Goal: Task Accomplishment & Management: Complete application form

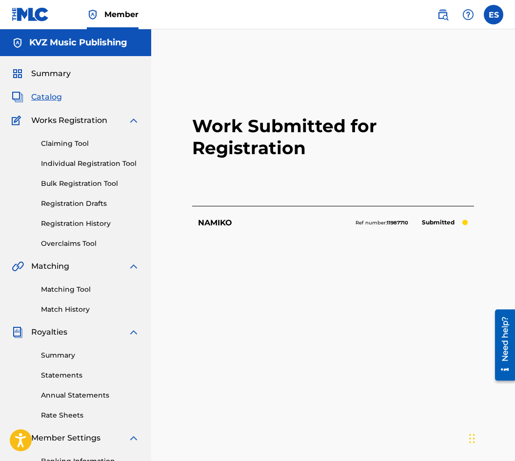
click at [119, 160] on link "Individual Registration Tool" at bounding box center [90, 164] width 99 height 10
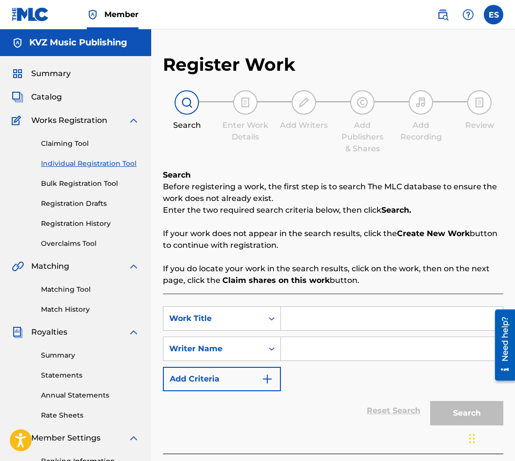
click at [100, 223] on link "Registration History" at bounding box center [90, 224] width 99 height 10
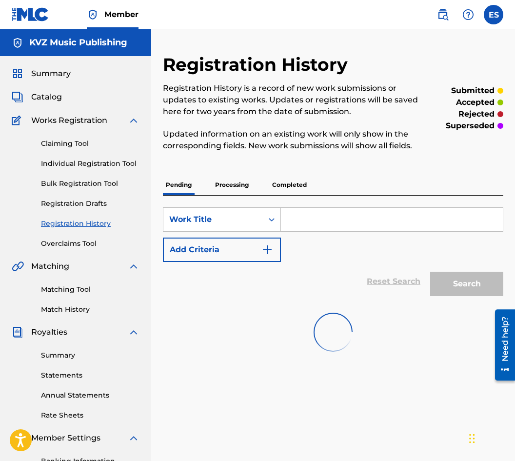
click at [86, 200] on link "Registration Drafts" at bounding box center [90, 204] width 99 height 10
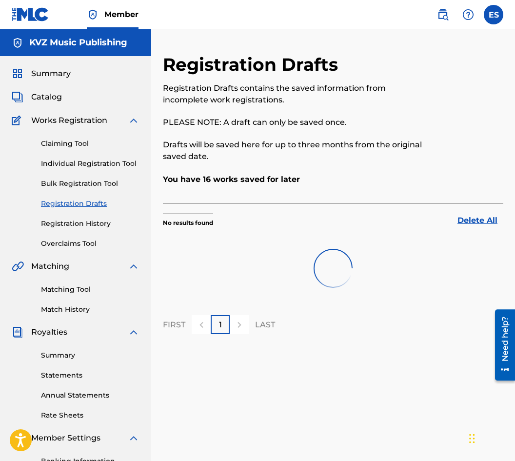
click at [99, 234] on div "Claiming Tool Individual Registration Tool Bulk Registration Tool Registration …" at bounding box center [76, 187] width 128 height 123
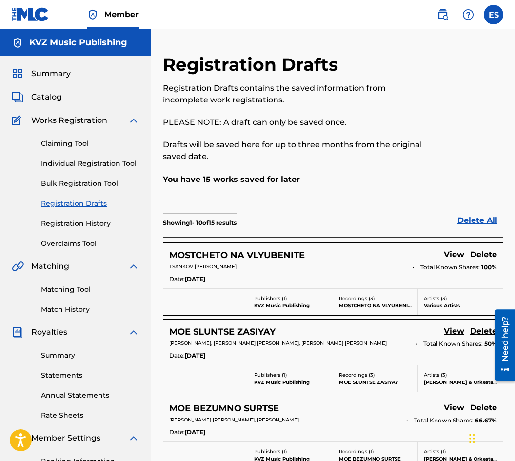
click at [103, 223] on link "Registration History" at bounding box center [90, 224] width 99 height 10
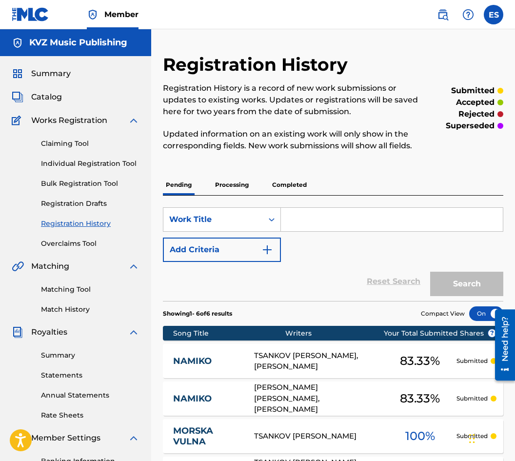
click at [229, 359] on link "NAMIKO" at bounding box center [207, 361] width 68 height 11
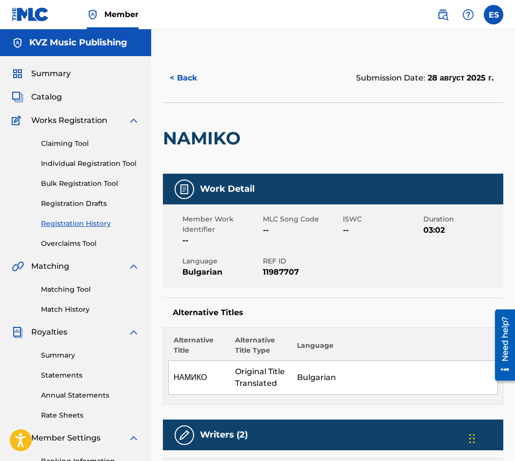
click at [186, 78] on button "< Back" at bounding box center [192, 78] width 59 height 24
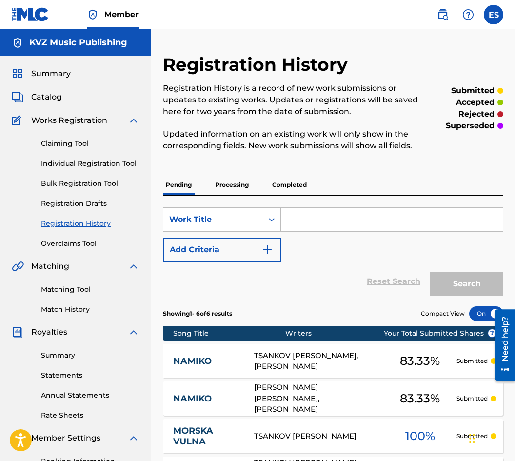
click at [100, 165] on link "Individual Registration Tool" at bounding box center [90, 164] width 99 height 10
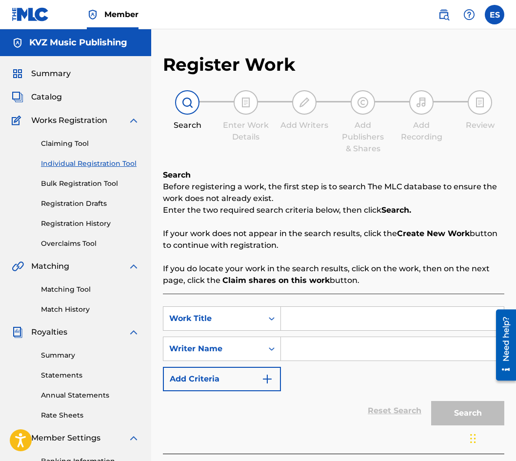
click at [91, 163] on link "Individual Registration Tool" at bounding box center [90, 164] width 99 height 10
click at [90, 224] on link "Registration History" at bounding box center [90, 224] width 99 height 10
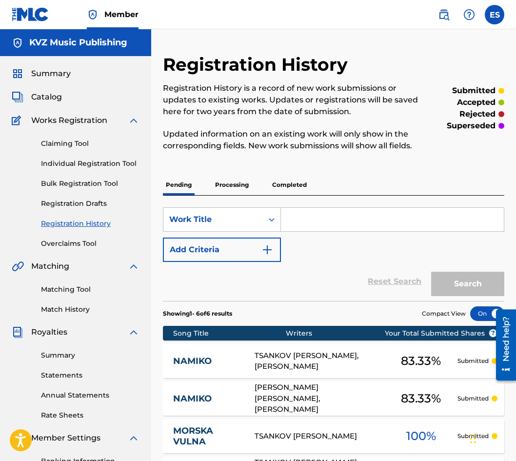
click at [66, 204] on link "Registration Drafts" at bounding box center [90, 204] width 99 height 10
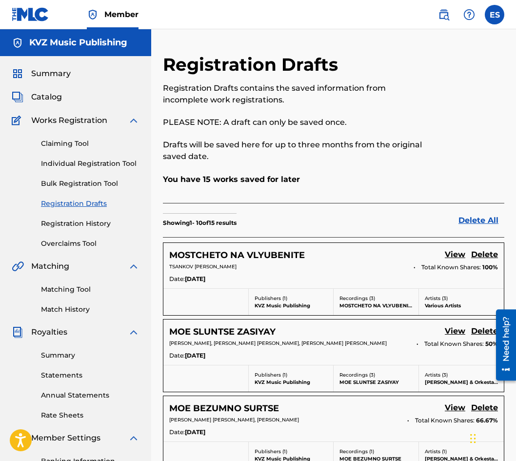
click at [75, 163] on link "Individual Registration Tool" at bounding box center [90, 164] width 99 height 10
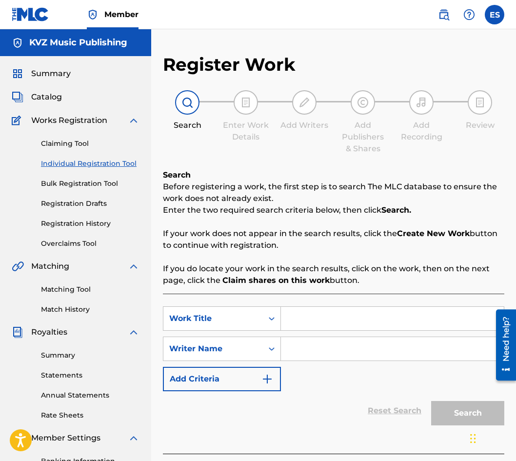
paste input "NAY-HUBAVIYAT DEN"
click at [288, 314] on input "NAY-HUBAVIYAT DEN" at bounding box center [392, 318] width 223 height 23
type input "NAY-HUBAVIYAT DEN"
paste input "[PERSON_NAME]"
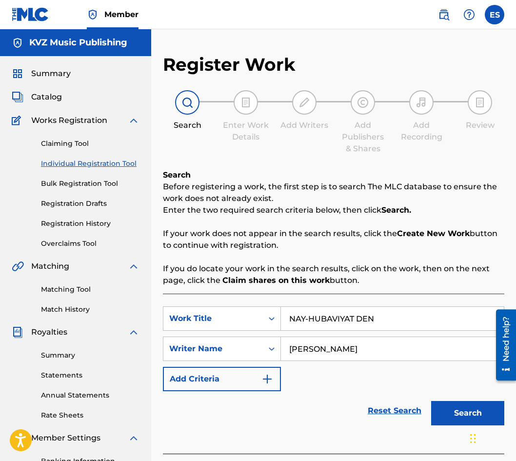
type input "[PERSON_NAME]"
click at [288, 313] on input "NAY-HUBAVIYAT DEN" at bounding box center [392, 318] width 223 height 23
click at [290, 356] on input "[PERSON_NAME]" at bounding box center [392, 348] width 223 height 23
click at [459, 409] on button "Search" at bounding box center [468, 413] width 73 height 24
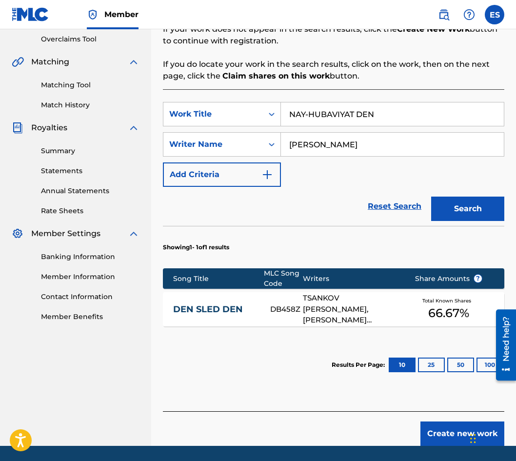
scroll to position [236, 0]
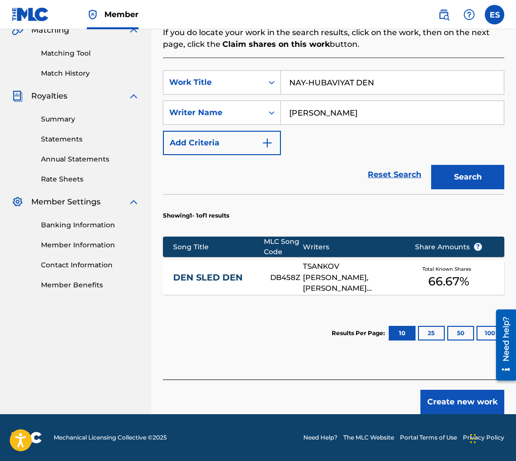
click at [434, 409] on button "Create new work" at bounding box center [463, 402] width 84 height 24
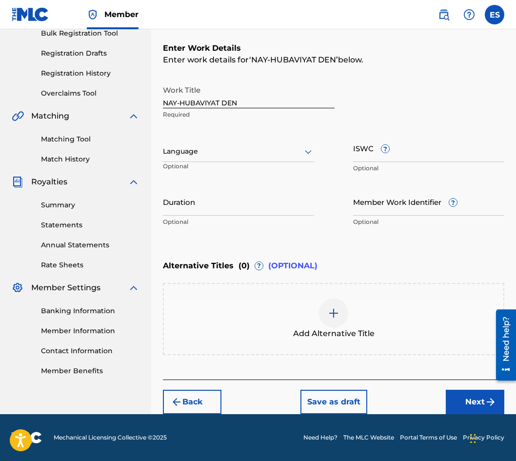
scroll to position [150, 0]
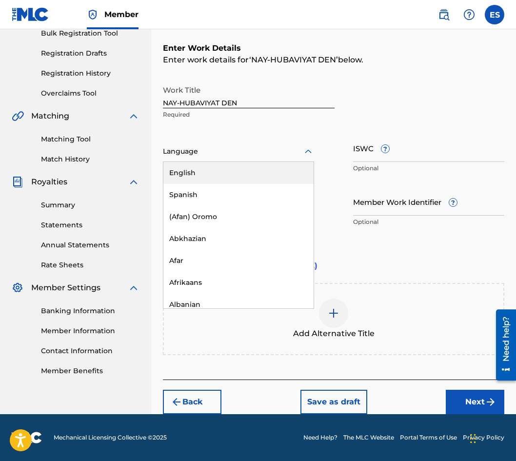
click at [228, 152] on div at bounding box center [238, 151] width 151 height 12
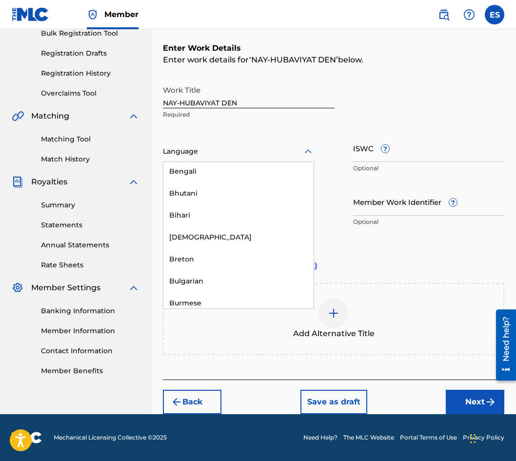
scroll to position [342, 0]
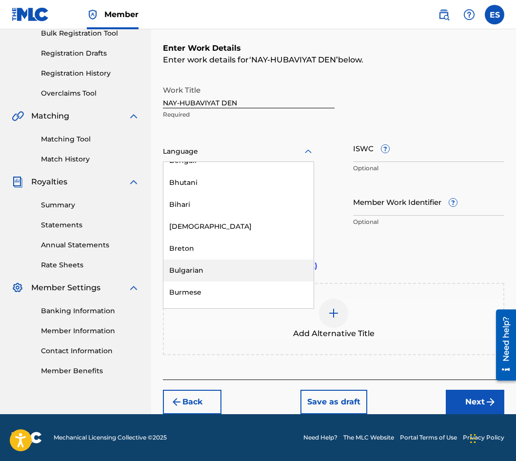
click at [236, 265] on div "Bulgarian" at bounding box center [239, 271] width 150 height 22
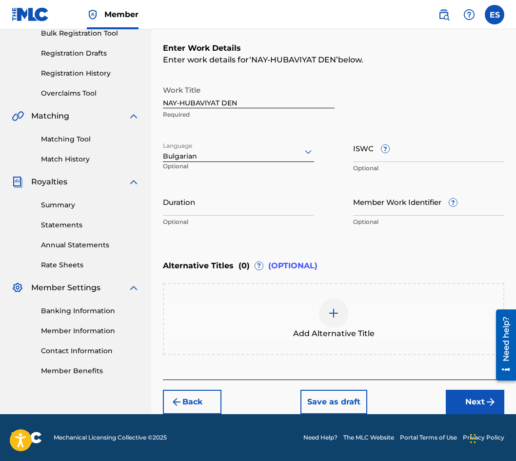
click at [228, 207] on input "Duration" at bounding box center [238, 202] width 151 height 28
type input "03:20"
click at [327, 340] on div "Add Alternative Title" at bounding box center [334, 319] width 342 height 72
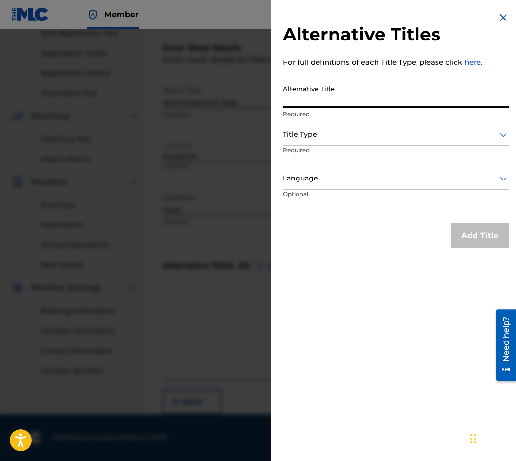
drag, startPoint x: 299, startPoint y: 72, endPoint x: 294, endPoint y: 103, distance: 32.2
paste input "НАЙ - ХУБАВИЯТ ДЕН"
click at [306, 96] on input "НАЙ - ХУБАВИЯТ ДЕН" at bounding box center [396, 94] width 227 height 28
click at [301, 103] on input "НАЙ -ХУБАВИЯТ ДЕН" at bounding box center [396, 94] width 227 height 28
type input "НАЙ-ХУБАВИЯТ ДЕН"
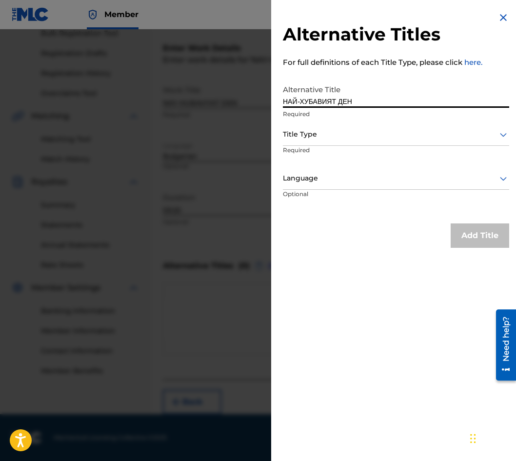
click at [323, 142] on div "Title Type" at bounding box center [396, 135] width 227 height 22
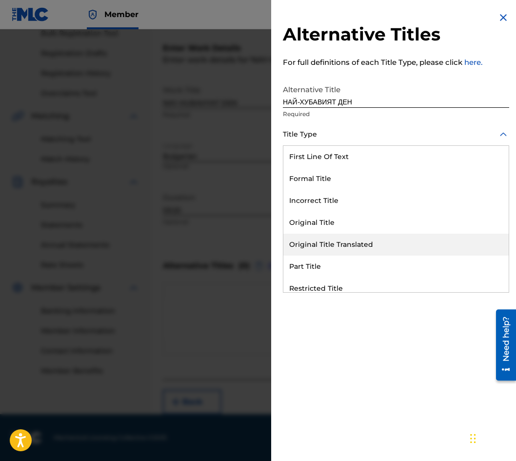
click at [359, 248] on div "Original Title Translated" at bounding box center [397, 245] width 226 height 22
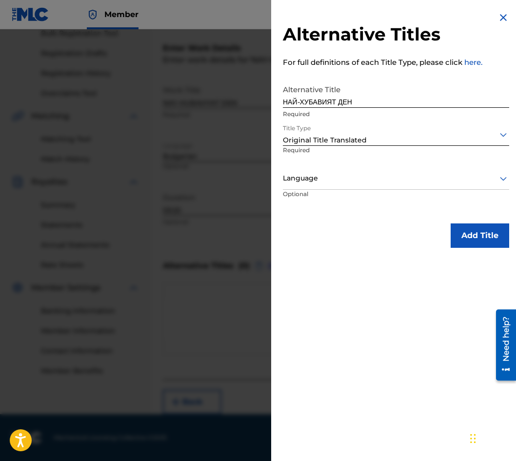
click at [326, 181] on div at bounding box center [396, 178] width 227 height 12
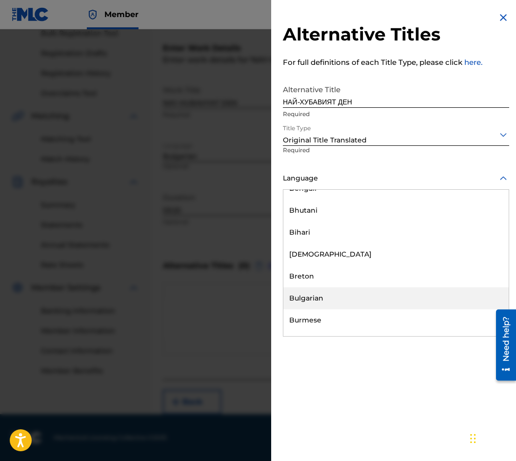
click at [333, 299] on div "Bulgarian" at bounding box center [397, 299] width 226 height 22
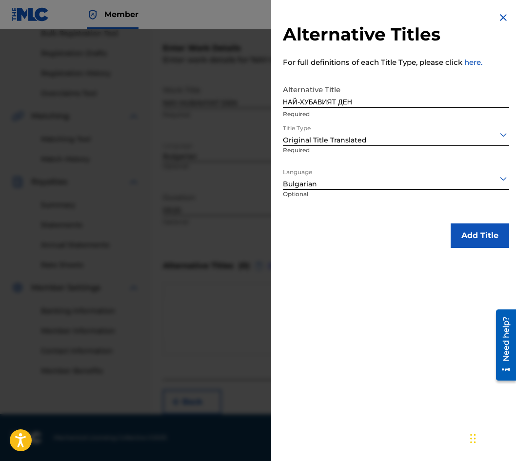
click at [457, 234] on button "Add Title" at bounding box center [480, 236] width 59 height 24
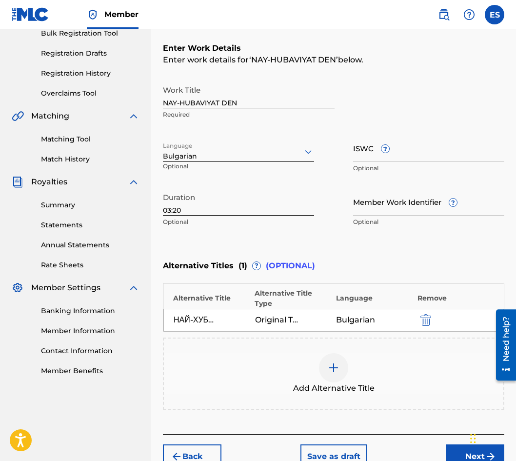
scroll to position [195, 0]
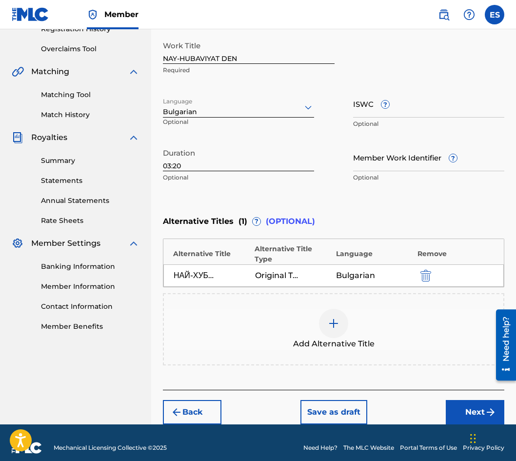
click at [483, 402] on button "Next" at bounding box center [475, 412] width 59 height 24
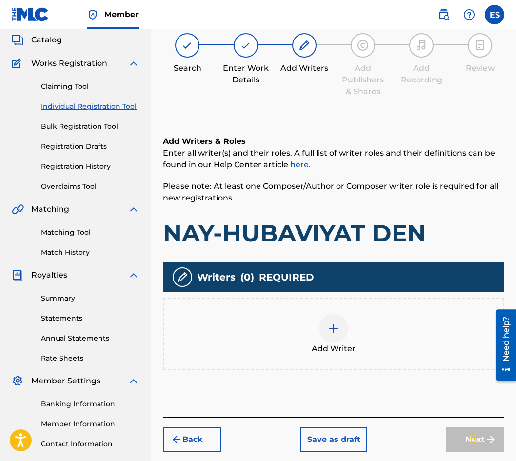
scroll to position [44, 0]
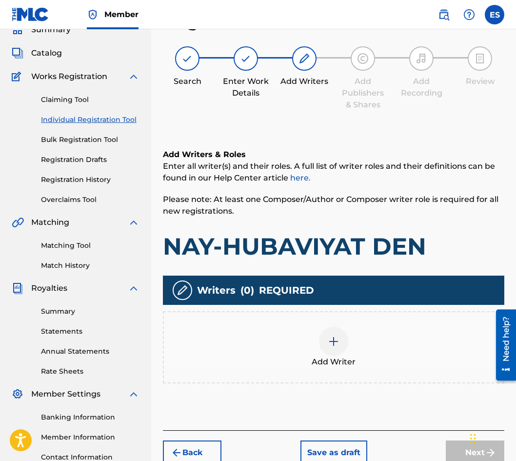
click at [340, 320] on div "Add Writer" at bounding box center [334, 347] width 342 height 72
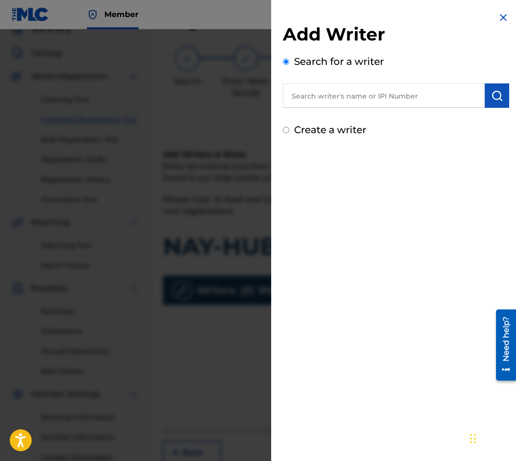
paste input "00087889792"
type input "00087889792"
click at [498, 101] on img "submit" at bounding box center [498, 96] width 12 height 12
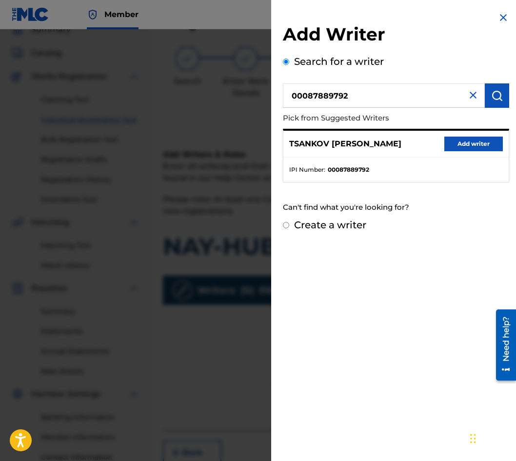
click at [471, 148] on button "Add writer" at bounding box center [474, 144] width 59 height 15
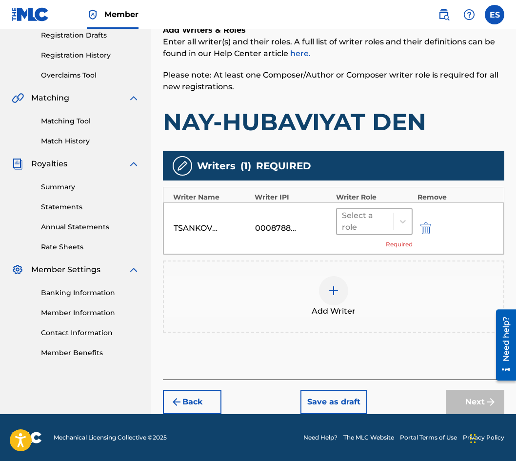
click at [353, 215] on div at bounding box center [365, 222] width 47 height 14
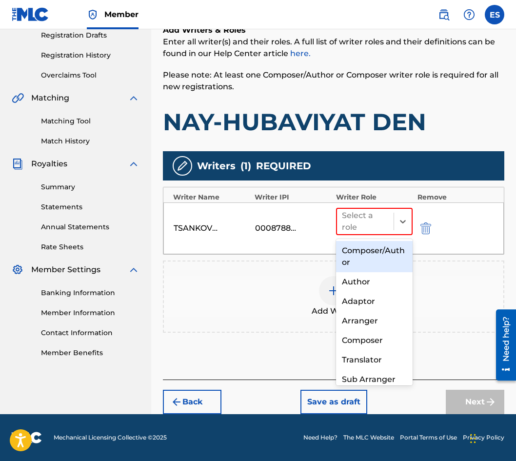
click at [361, 250] on div "Composer/Author" at bounding box center [374, 256] width 77 height 31
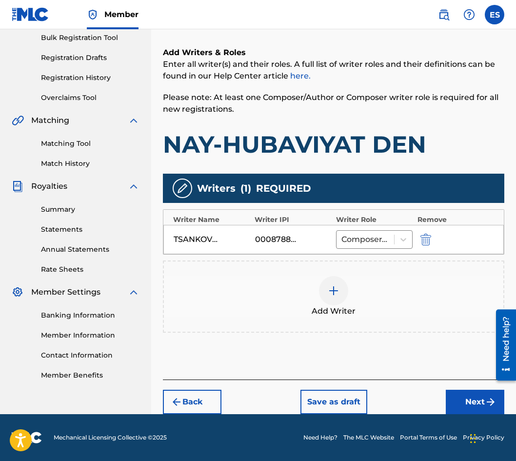
click at [470, 404] on button "Next" at bounding box center [475, 402] width 59 height 24
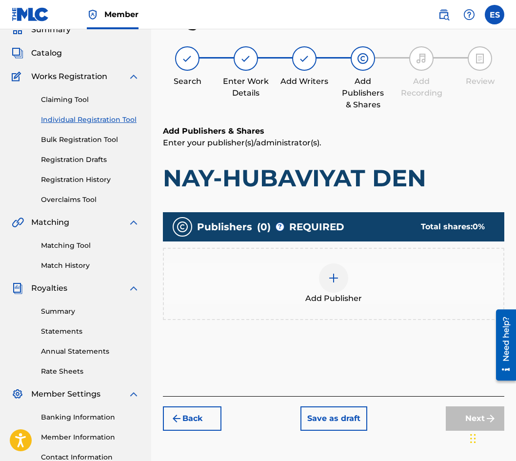
click at [261, 290] on div "Add Publisher" at bounding box center [334, 284] width 340 height 41
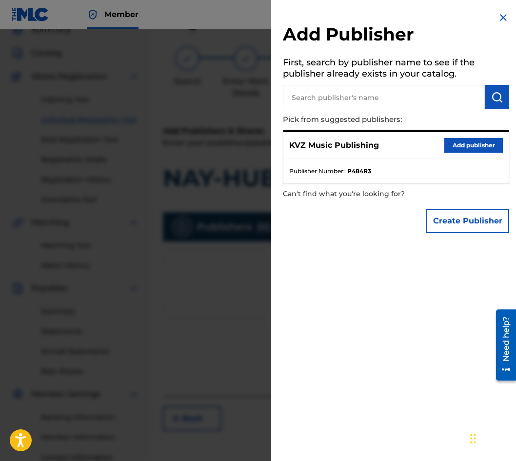
click at [450, 150] on button "Add publisher" at bounding box center [474, 145] width 59 height 15
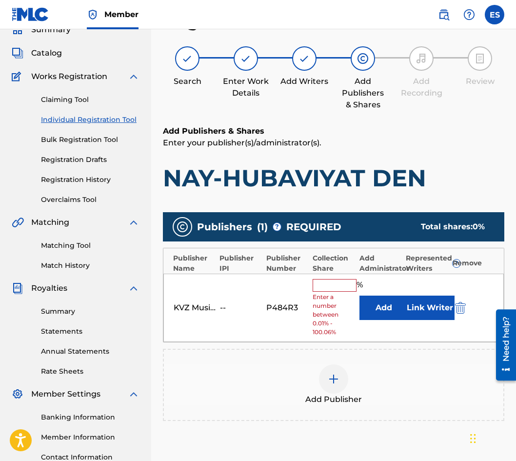
click at [321, 289] on input "text" at bounding box center [335, 285] width 44 height 13
type input "100"
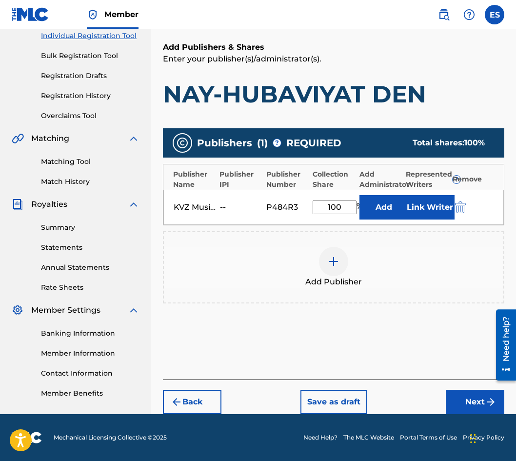
click at [470, 392] on button "Next" at bounding box center [475, 402] width 59 height 24
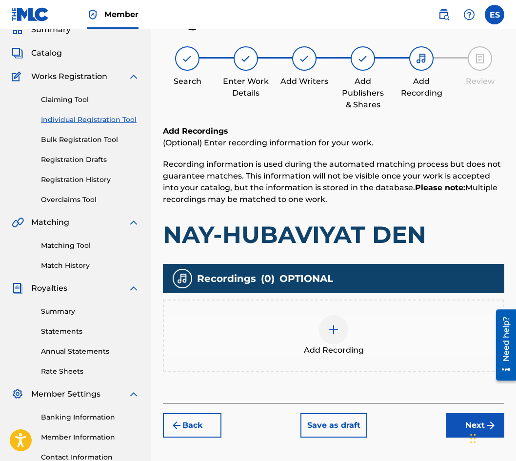
click at [323, 334] on div at bounding box center [333, 329] width 29 height 29
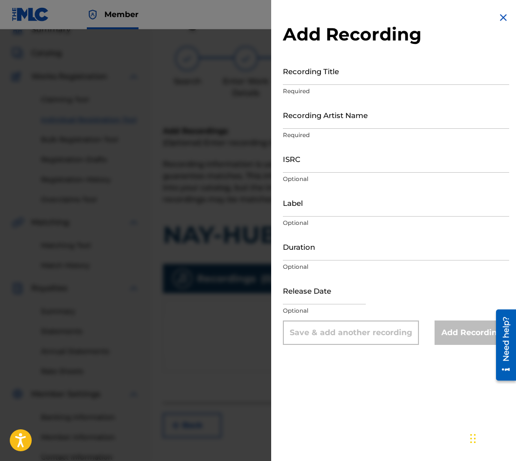
click at [501, 21] on img at bounding box center [504, 18] width 12 height 12
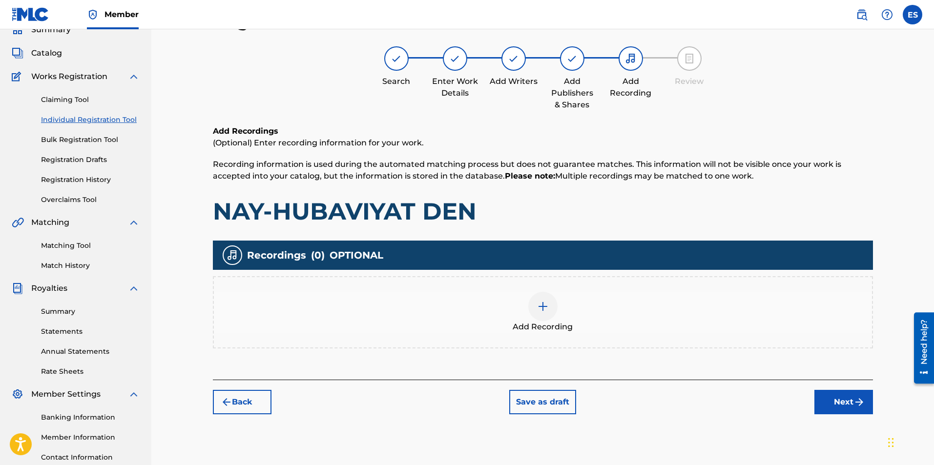
click at [515, 390] on button "Next" at bounding box center [843, 402] width 59 height 24
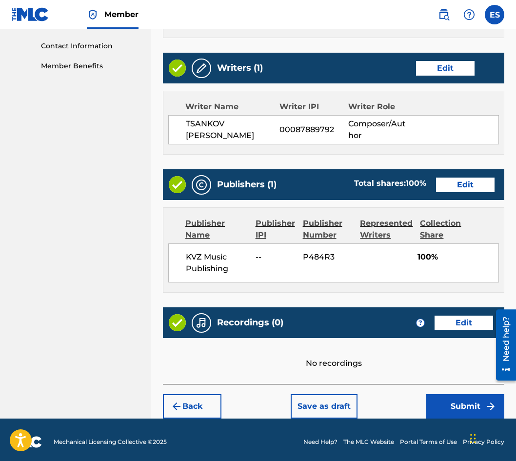
scroll to position [460, 0]
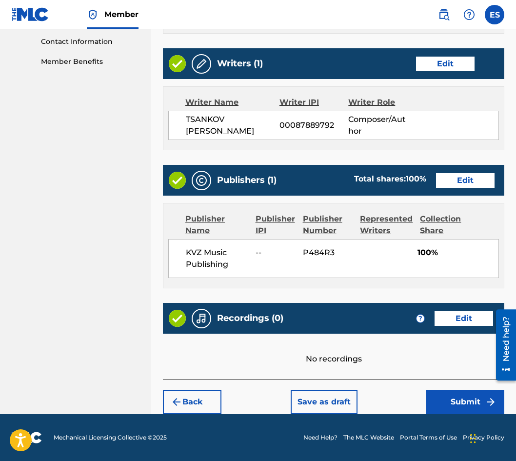
click at [310, 396] on button "Save as draft" at bounding box center [324, 402] width 67 height 24
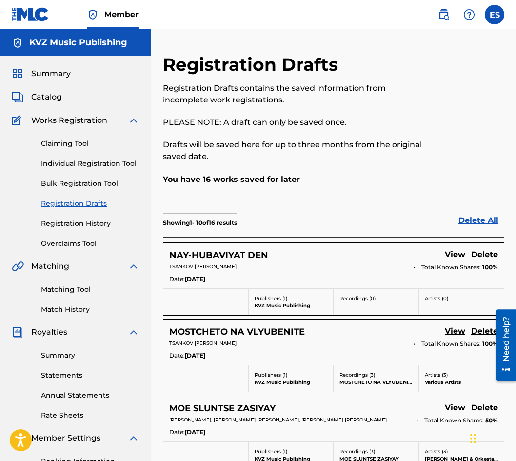
click at [85, 167] on link "Individual Registration Tool" at bounding box center [90, 164] width 99 height 10
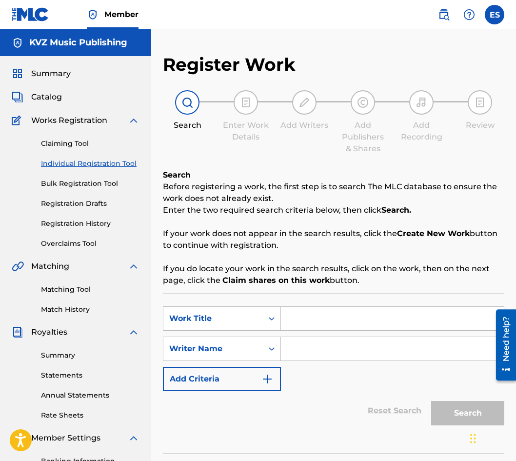
paste input "NE VYARVAY"
type input "NE VYARVAY"
click at [280, 325] on div "Work Title" at bounding box center [222, 319] width 118 height 24
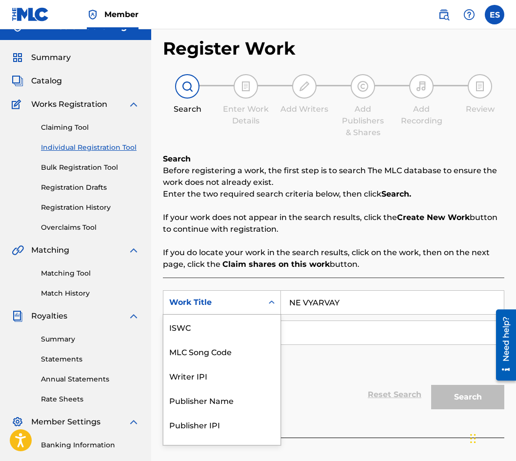
scroll to position [24, 0]
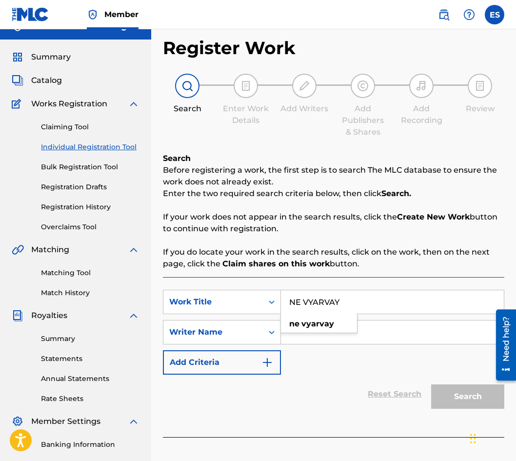
click at [285, 297] on input "NE VYARVAY" at bounding box center [392, 301] width 223 height 23
click at [397, 325] on input "Search Form" at bounding box center [392, 332] width 223 height 23
drag, startPoint x: 297, startPoint y: 319, endPoint x: 294, endPoint y: 336, distance: 17.8
paste input "[PERSON_NAME]"
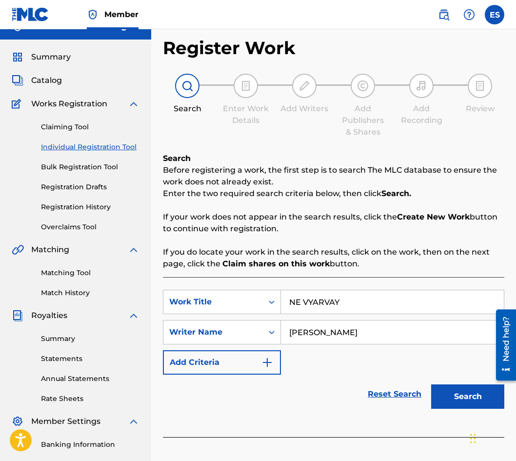
click at [287, 339] on input "[PERSON_NAME]" at bounding box center [392, 332] width 223 height 23
type input "[PERSON_NAME]"
click at [288, 294] on input "NE VYARVAY" at bounding box center [392, 301] width 223 height 23
click at [455, 396] on button "Search" at bounding box center [468, 397] width 73 height 24
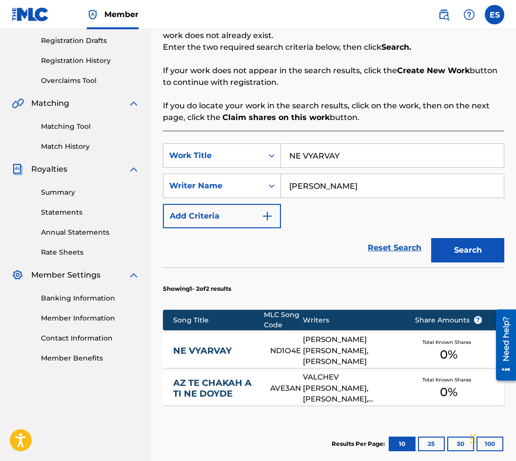
scroll to position [234, 0]
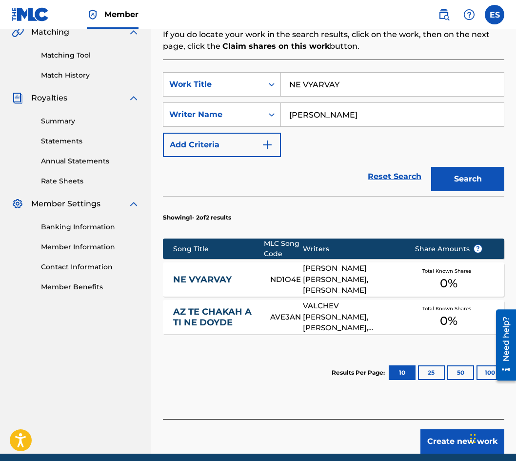
click at [231, 279] on link "NE VYARVAY" at bounding box center [215, 279] width 84 height 11
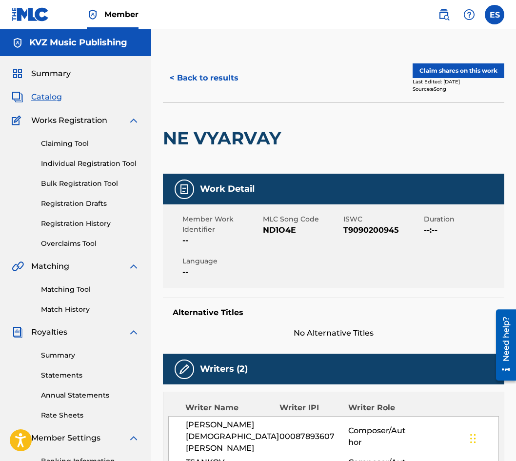
click at [205, 72] on button "< Back to results" at bounding box center [204, 78] width 82 height 24
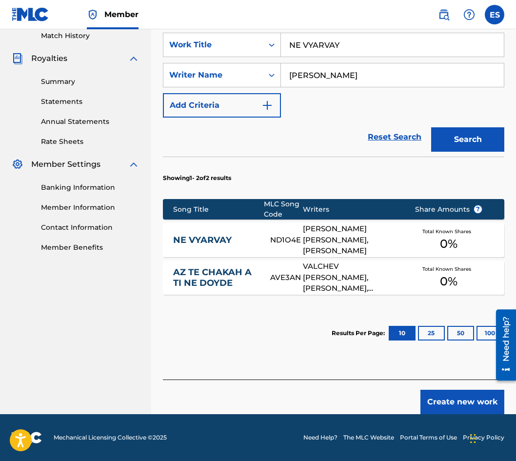
click at [430, 402] on button "Create new work" at bounding box center [463, 402] width 84 height 24
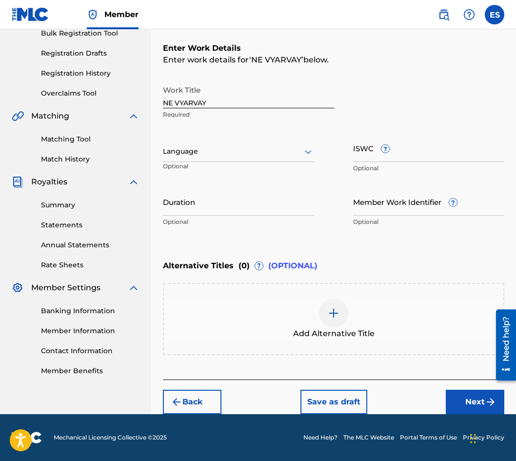
click at [217, 205] on input "Duration" at bounding box center [238, 202] width 151 height 28
click at [217, 153] on div at bounding box center [238, 151] width 151 height 12
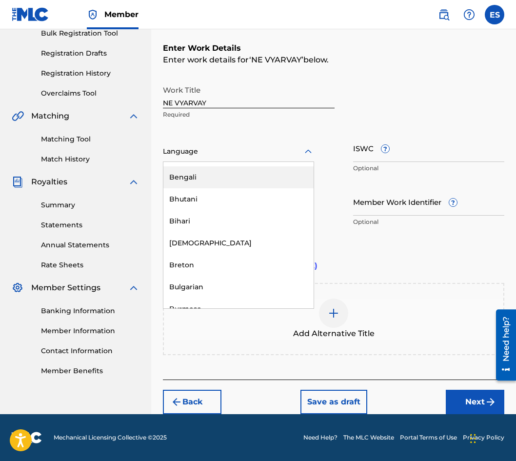
scroll to position [342, 0]
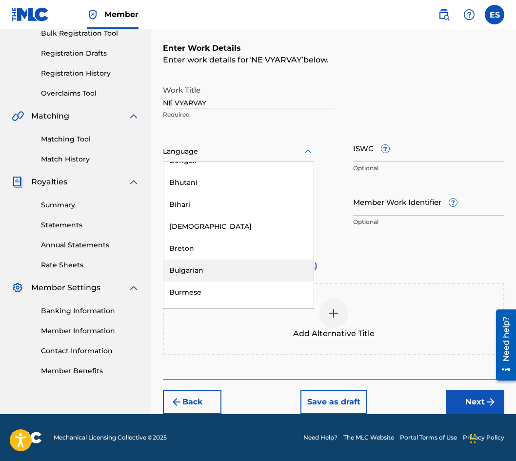
click at [218, 267] on div "Bulgarian" at bounding box center [239, 271] width 150 height 22
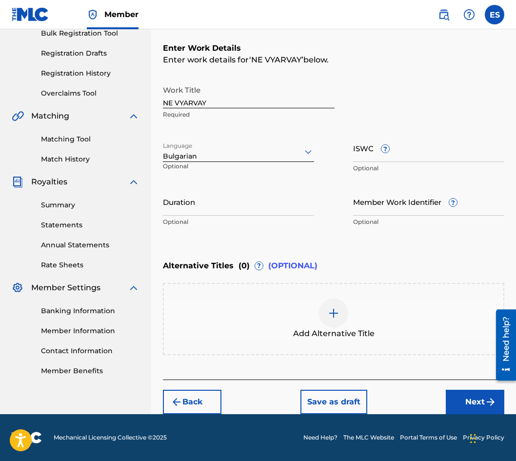
click at [217, 201] on input "Duration" at bounding box center [238, 202] width 151 height 28
type input "04:00"
click at [330, 338] on span "Add Alternative Title" at bounding box center [334, 334] width 82 height 12
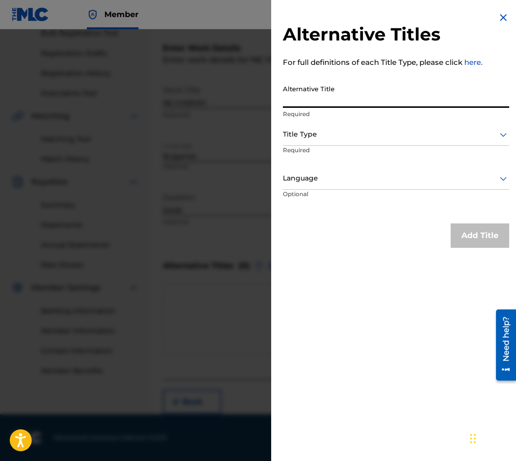
paste input "НЕ ВЯРВАЙ"
type input "НЕ ВЯРВАЙ"
click at [392, 115] on p "Required" at bounding box center [396, 114] width 227 height 9
click at [381, 139] on div at bounding box center [396, 134] width 227 height 12
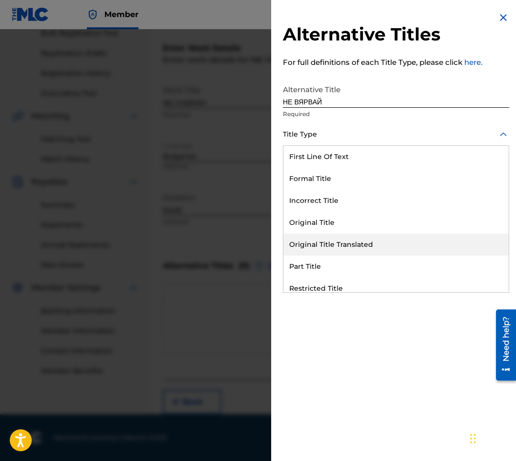
click at [385, 241] on div "Original Title Translated" at bounding box center [397, 245] width 226 height 22
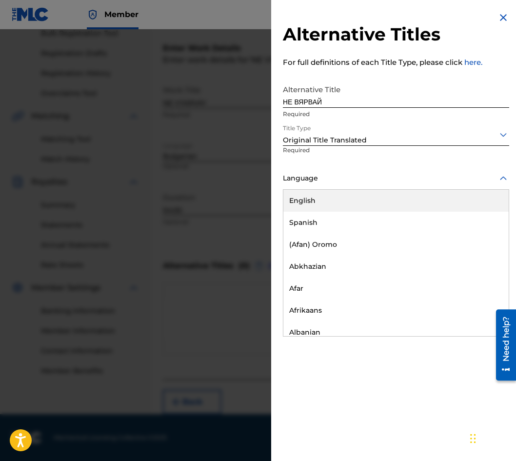
click at [380, 172] on div "Language" at bounding box center [396, 179] width 227 height 22
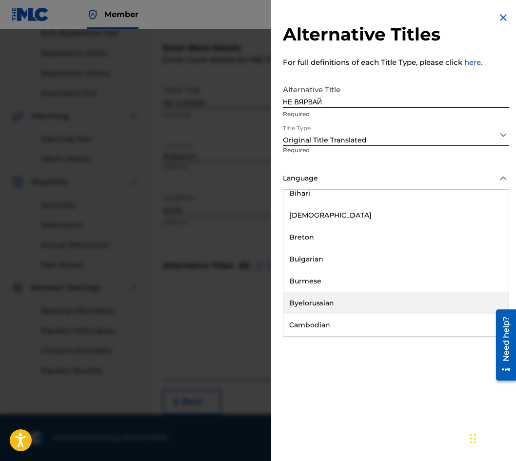
scroll to position [439, 0]
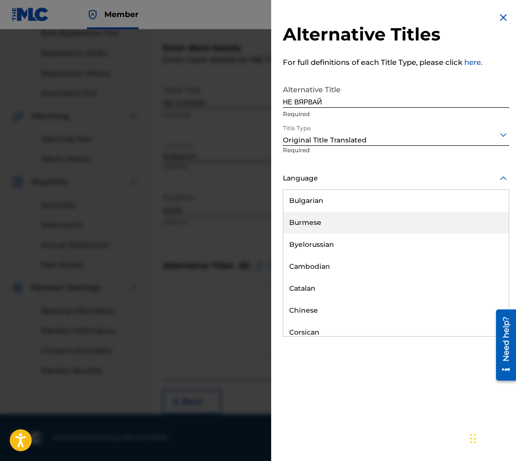
click at [349, 208] on div "Bulgarian" at bounding box center [397, 201] width 226 height 22
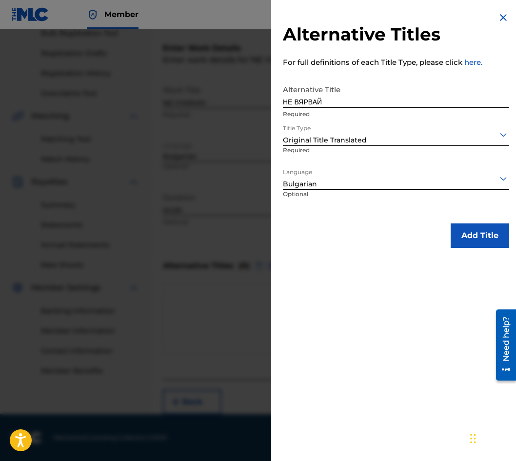
click at [462, 235] on button "Add Title" at bounding box center [480, 236] width 59 height 24
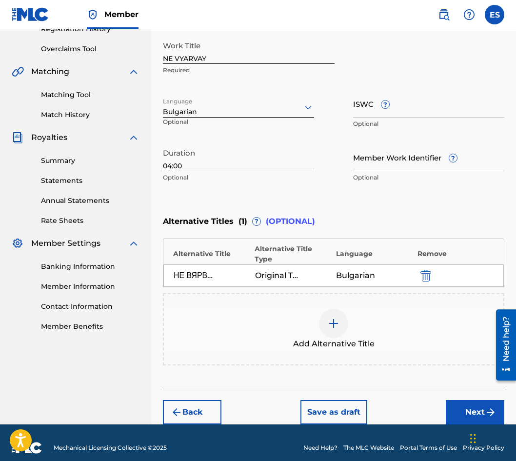
click at [462, 400] on button "Next" at bounding box center [475, 412] width 59 height 24
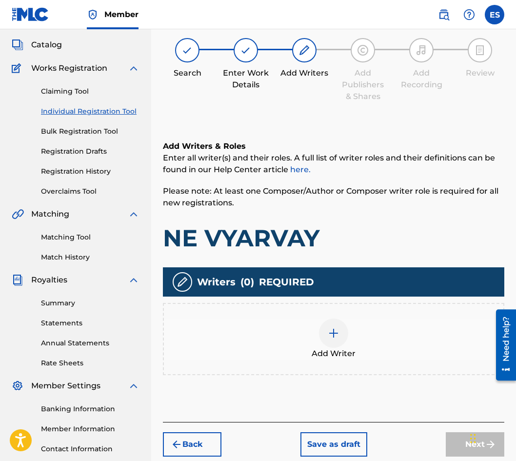
scroll to position [44, 0]
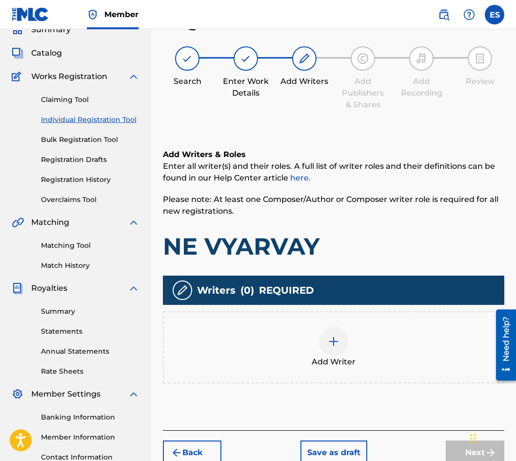
click at [333, 358] on span "Add Writer" at bounding box center [334, 362] width 44 height 12
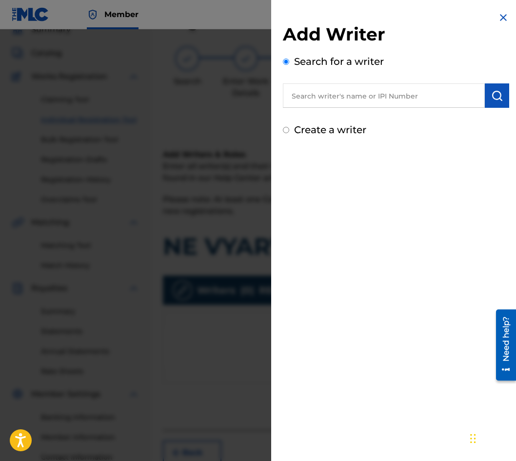
paste input "00087 89 36 07"
click at [334, 100] on input "00087 89 36 07" at bounding box center [384, 95] width 202 height 24
click at [322, 97] on input "00087 8936 07" at bounding box center [384, 95] width 202 height 24
click at [341, 96] on input "000878936 07" at bounding box center [384, 95] width 202 height 24
type input "00087893607"
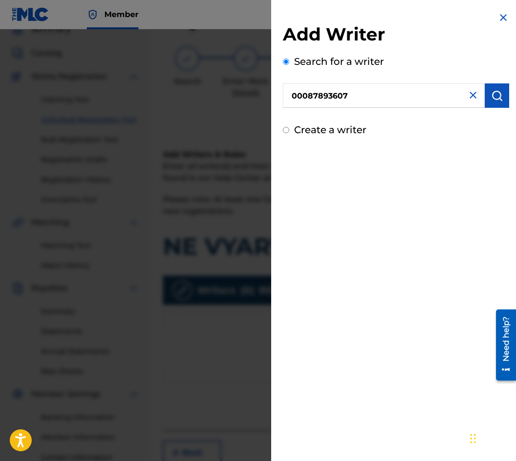
click at [488, 99] on button "submit" at bounding box center [497, 95] width 24 height 24
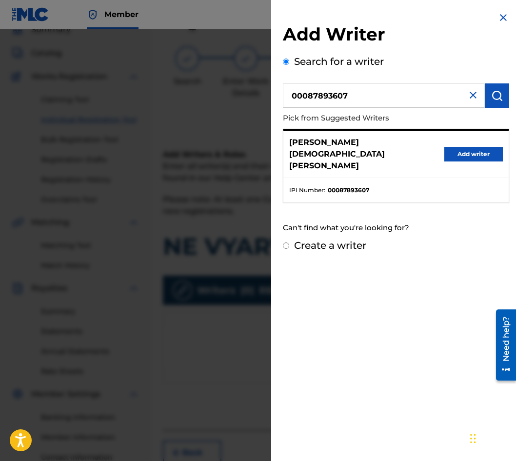
click at [460, 147] on button "Add writer" at bounding box center [474, 154] width 59 height 15
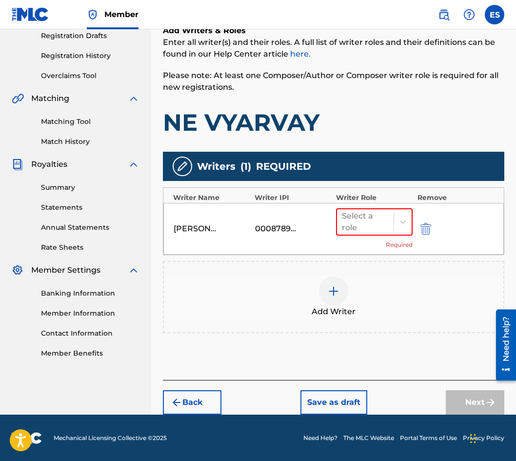
scroll to position [168, 0]
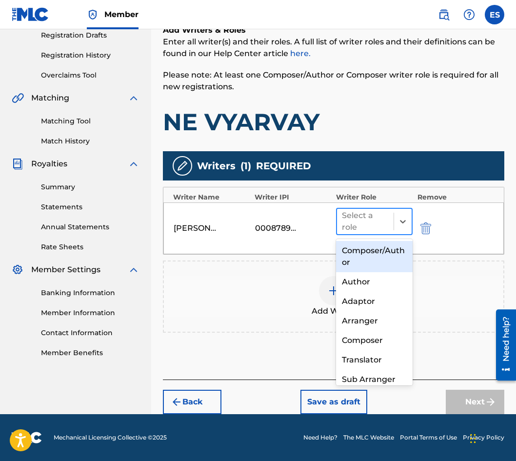
click at [366, 217] on div "Select a role" at bounding box center [365, 221] width 57 height 25
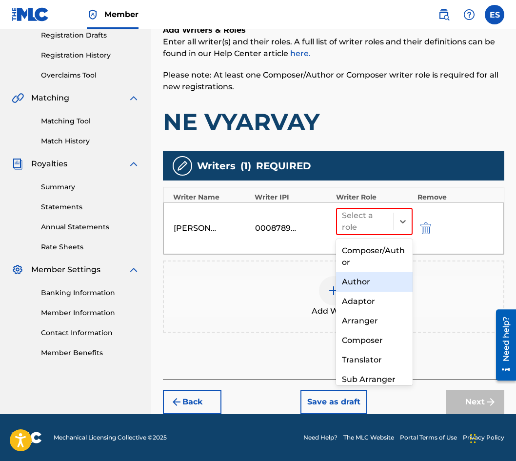
click at [374, 283] on div "Author" at bounding box center [374, 282] width 77 height 20
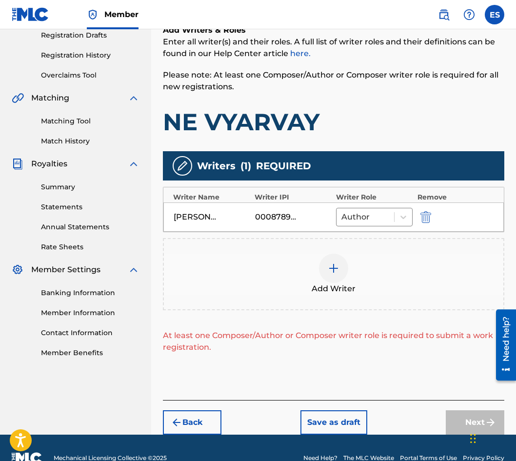
click at [357, 280] on div "Add Writer" at bounding box center [334, 274] width 340 height 41
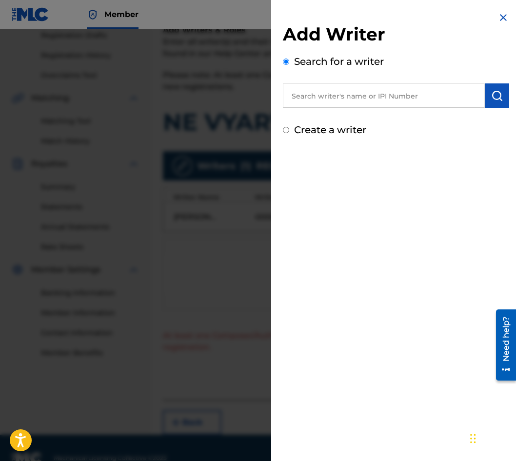
paste input "00087 88 97 92"
click at [339, 103] on input "00087 88 97 92" at bounding box center [384, 95] width 202 height 24
click at [344, 100] on input "00087 88 97 92" at bounding box center [384, 95] width 202 height 24
click at [330, 95] on input "00087 88 9792" at bounding box center [384, 95] width 202 height 24
click at [335, 95] on input "00087 88 9792" at bounding box center [384, 95] width 202 height 24
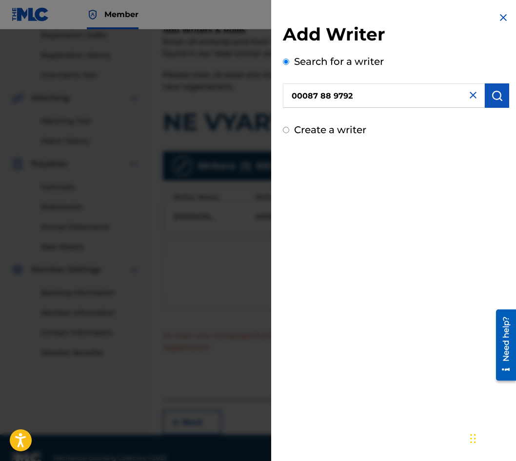
click at [332, 98] on input "00087 88 9792" at bounding box center [384, 95] width 202 height 24
click at [321, 96] on input "00087 889792" at bounding box center [384, 95] width 202 height 24
type input "00087889792"
click at [499, 93] on button "submit" at bounding box center [497, 95] width 24 height 24
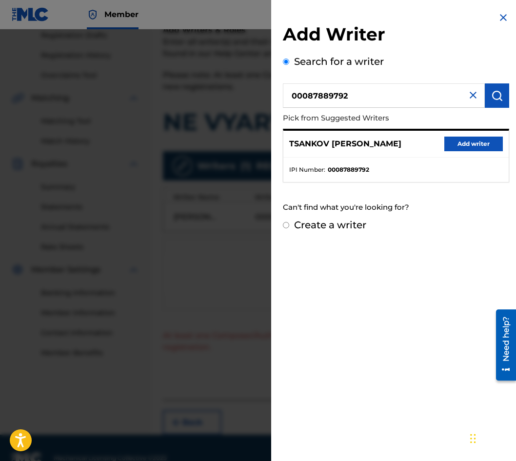
click at [452, 145] on button "Add writer" at bounding box center [474, 144] width 59 height 15
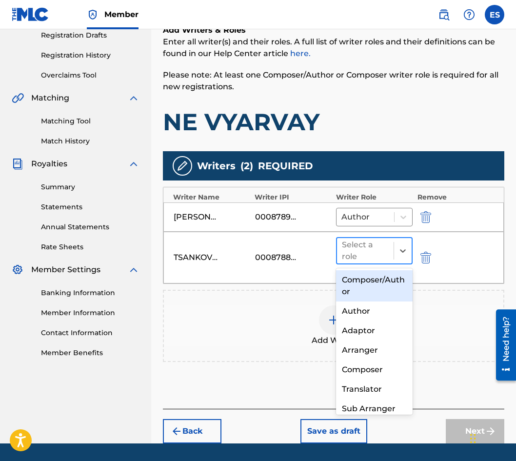
click at [347, 248] on div at bounding box center [365, 251] width 47 height 14
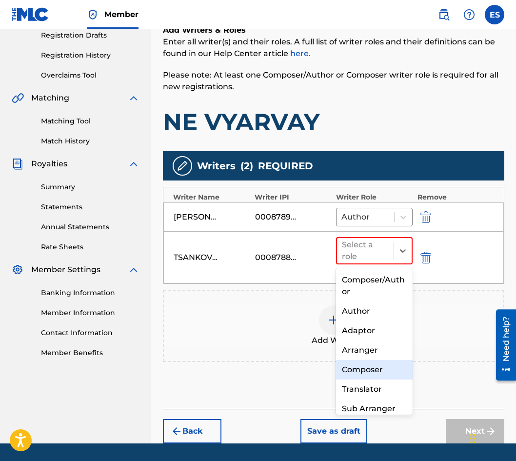
click at [356, 375] on div "Composer" at bounding box center [374, 370] width 77 height 20
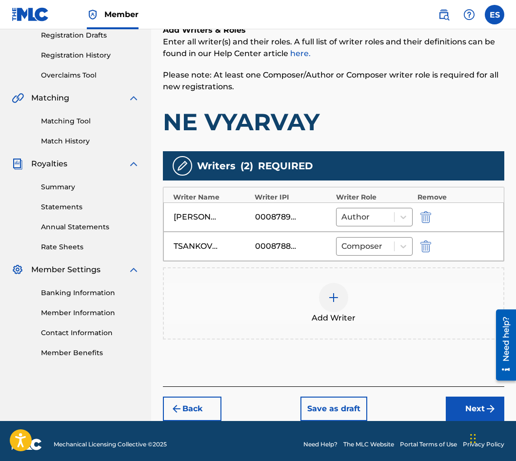
click at [453, 403] on button "Next" at bounding box center [475, 409] width 59 height 24
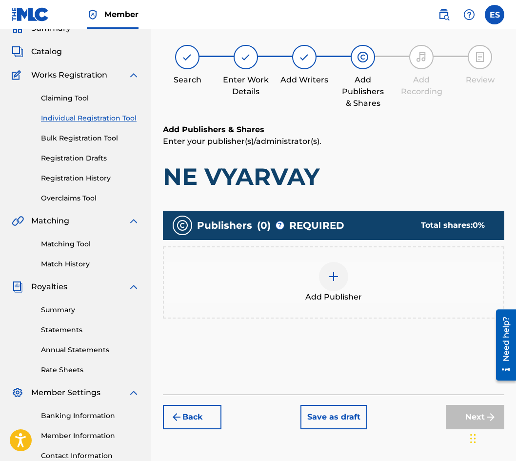
scroll to position [44, 0]
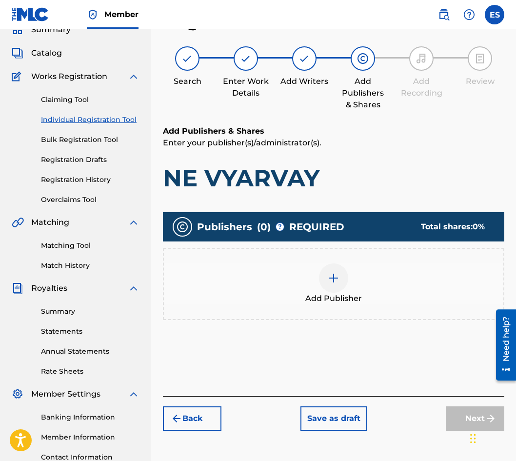
click at [285, 290] on div "Add Publisher" at bounding box center [334, 284] width 340 height 41
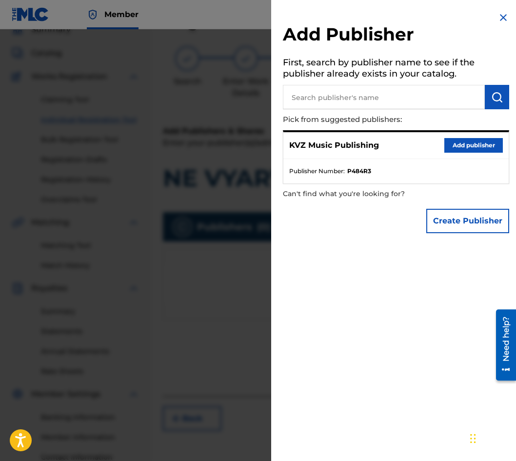
click at [453, 145] on button "Add publisher" at bounding box center [474, 145] width 59 height 15
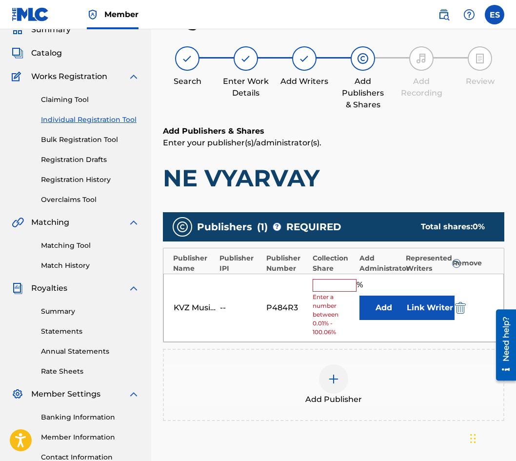
click at [310, 288] on div "KVZ Music Publishing -- P484R3 % Enter a number between 0.01% - 100.06% Add Lin…" at bounding box center [334, 308] width 341 height 69
click at [318, 284] on input "text" at bounding box center [335, 285] width 44 height 13
type input "66.67"
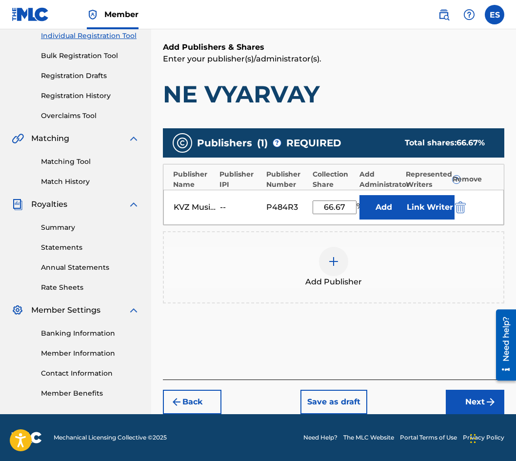
click at [474, 399] on button "Next" at bounding box center [475, 402] width 59 height 24
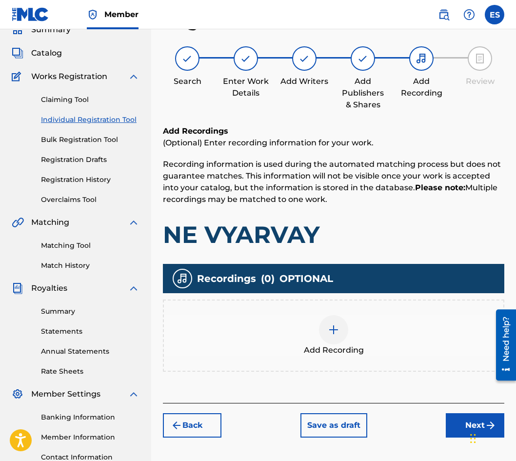
click at [350, 337] on div "Add Recording" at bounding box center [334, 335] width 340 height 41
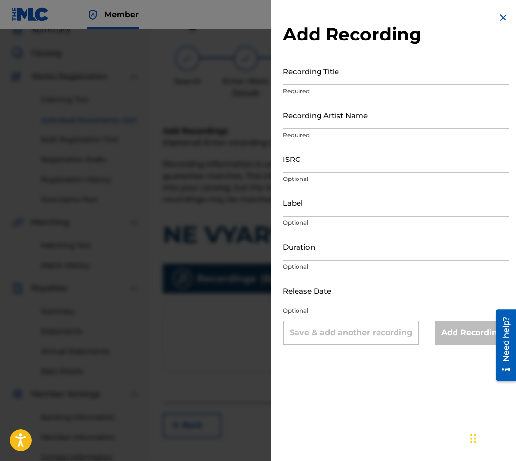
click at [498, 13] on img at bounding box center [504, 18] width 12 height 12
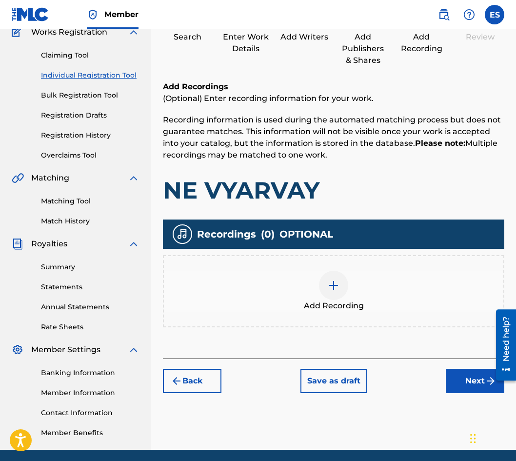
scroll to position [124, 0]
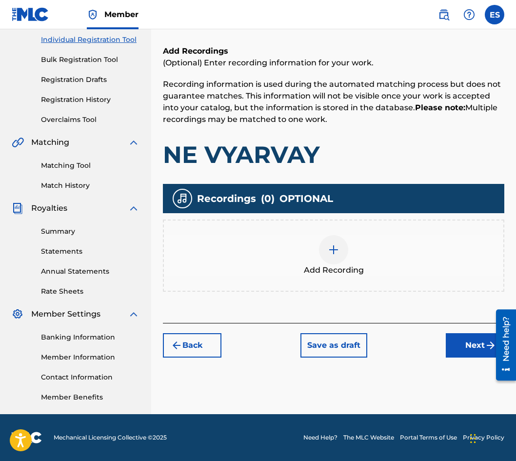
click at [453, 334] on button "Next" at bounding box center [475, 345] width 59 height 24
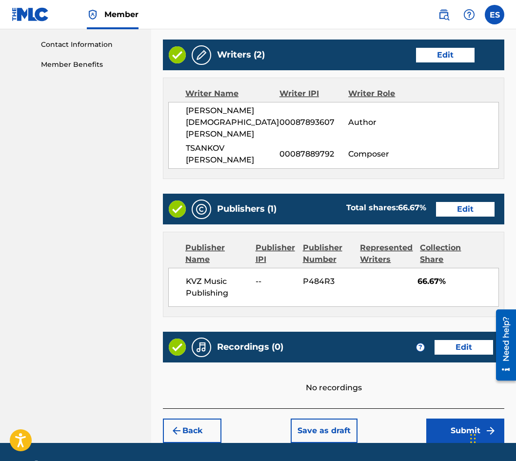
scroll to position [474, 0]
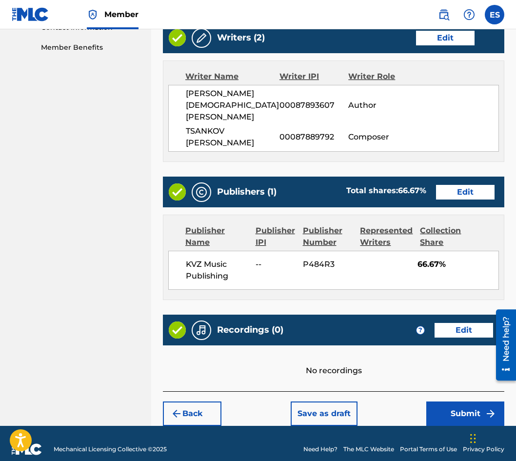
click at [451, 402] on button "Submit" at bounding box center [466, 414] width 78 height 24
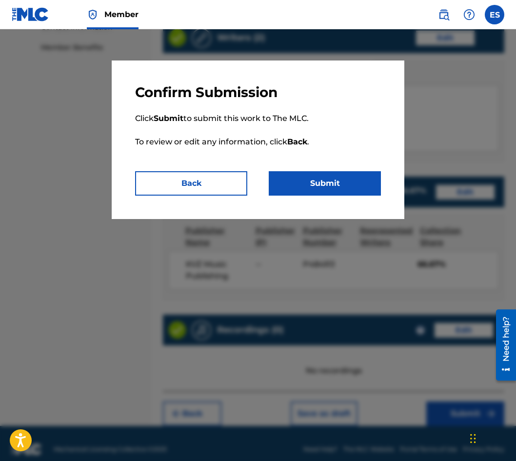
click at [327, 177] on button "Submit" at bounding box center [325, 183] width 112 height 24
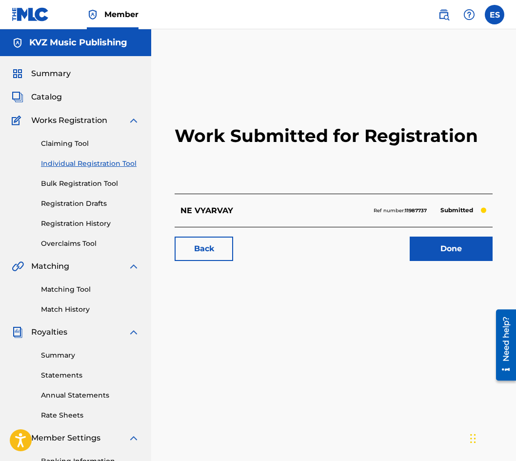
click at [78, 162] on link "Individual Registration Tool" at bounding box center [90, 164] width 99 height 10
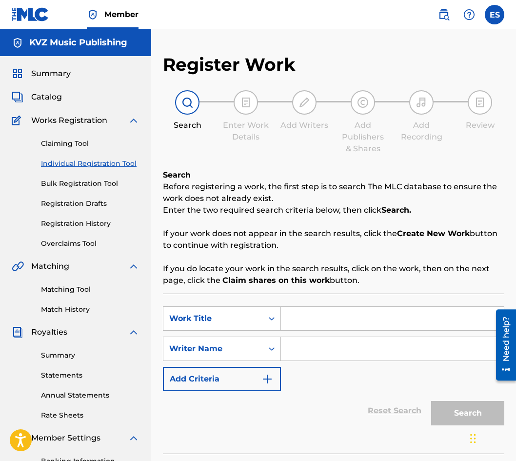
drag, startPoint x: 355, startPoint y: 332, endPoint x: 319, endPoint y: 318, distance: 38.8
paste input "NEUSETNO"
type input "NEUSETNO"
click at [310, 298] on div "SearchWithCriteria5332efef-bf21-4b0c-bbbc-280da3c73513 Work Title NEUSETNO Sear…" at bounding box center [334, 374] width 342 height 160
drag, startPoint x: 318, startPoint y: 350, endPoint x: 316, endPoint y: 355, distance: 5.7
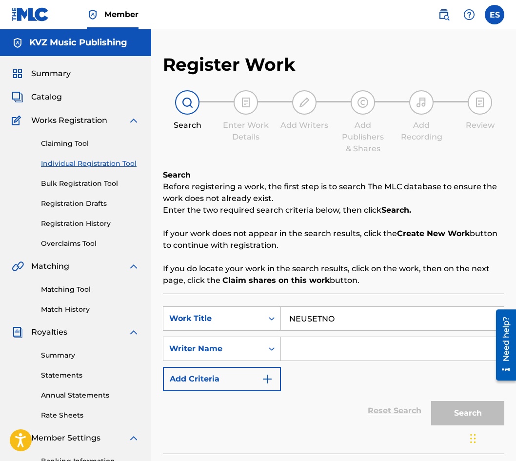
paste input "[PERSON_NAME]"
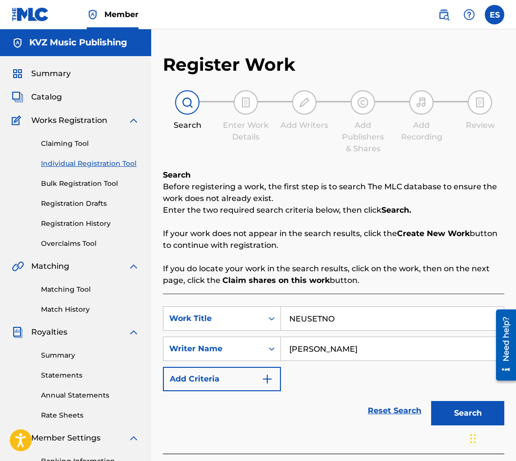
type input "[PERSON_NAME]"
click at [450, 411] on button "Search" at bounding box center [468, 413] width 73 height 24
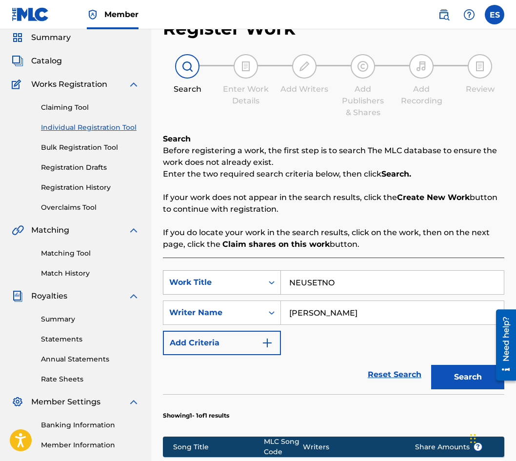
scroll to position [236, 0]
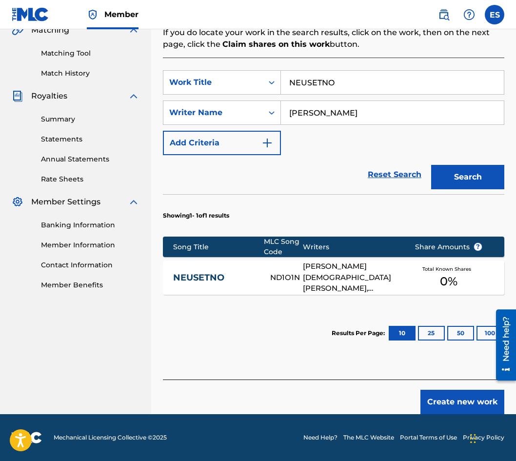
click at [233, 279] on link "NEUSETNO" at bounding box center [215, 277] width 84 height 11
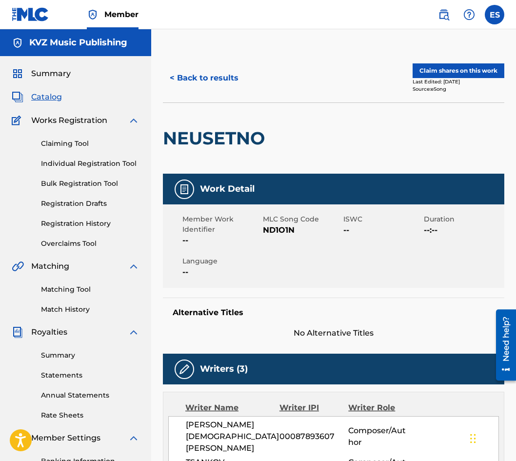
click at [179, 83] on button "< Back to results" at bounding box center [204, 78] width 82 height 24
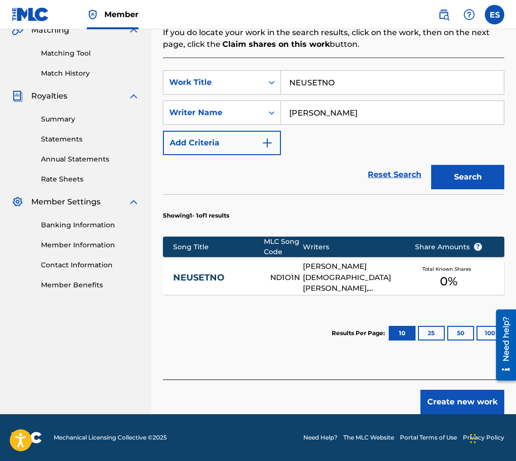
click at [479, 404] on button "Create new work" at bounding box center [463, 402] width 84 height 24
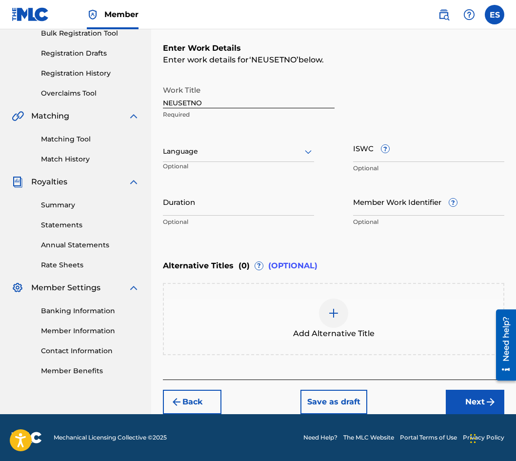
scroll to position [150, 0]
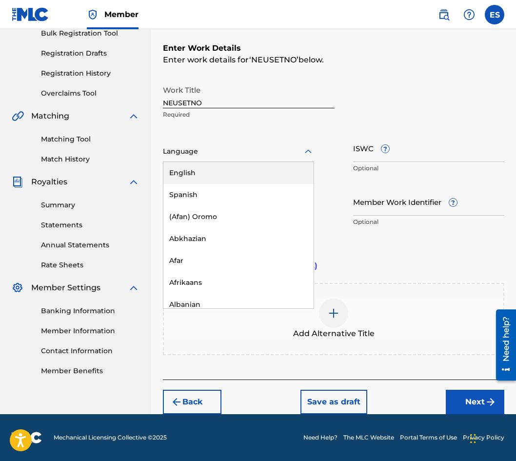
click at [218, 150] on div at bounding box center [238, 151] width 151 height 12
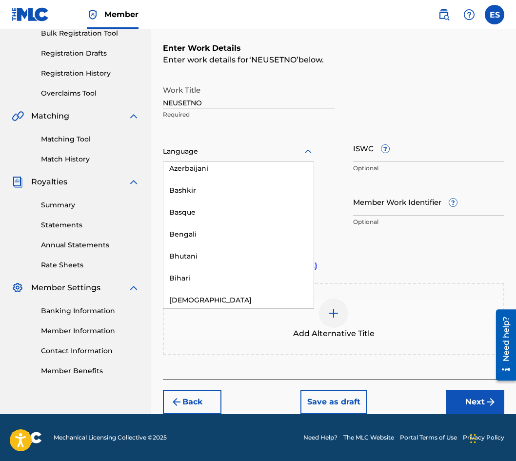
scroll to position [342, 0]
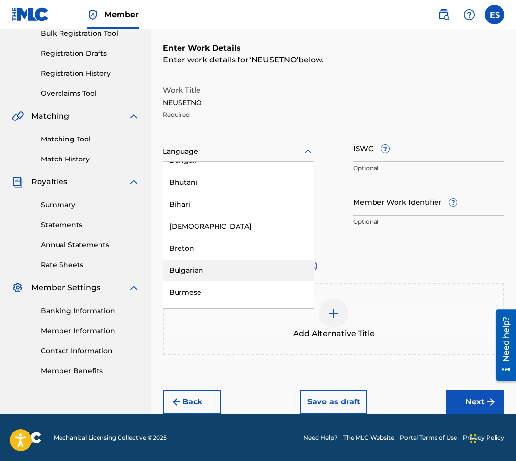
click at [229, 260] on div "Bulgarian" at bounding box center [239, 271] width 150 height 22
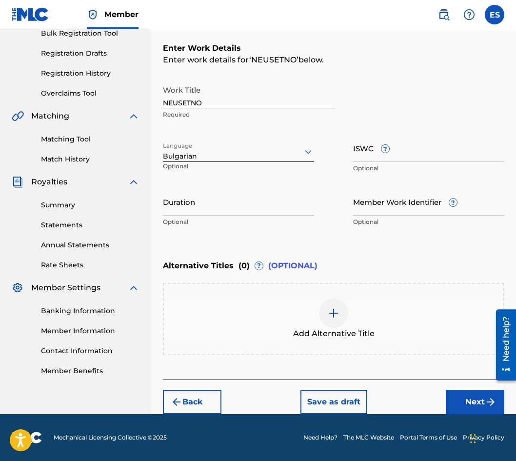
click at [253, 198] on input "Duration" at bounding box center [238, 202] width 151 height 28
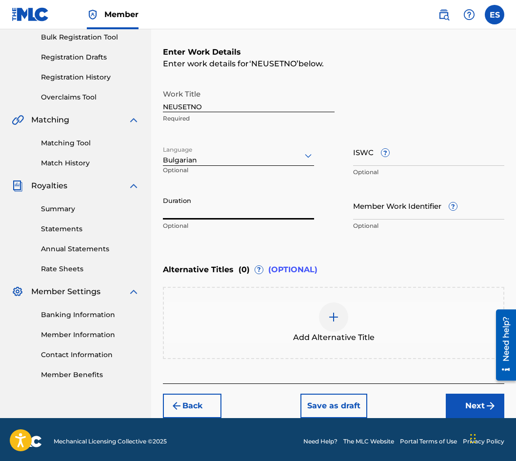
click at [224, 188] on div "Work Title NEUSETNO Required Language Bulgarian Optional ISWC ? Optional Durati…" at bounding box center [334, 159] width 342 height 151
click at [238, 208] on input "Duration" at bounding box center [238, 206] width 151 height 28
type input "03:30"
click at [327, 305] on div at bounding box center [333, 317] width 29 height 29
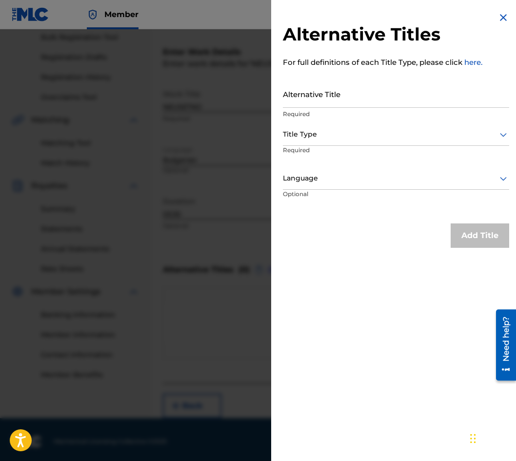
drag, startPoint x: 290, startPoint y: 74, endPoint x: 285, endPoint y: 100, distance: 26.9
click at [285, 100] on input "Alternative Title" at bounding box center [396, 94] width 227 height 28
paste input "НЕУСЕТНО"
type input "НЕУСЕТНО"
click at [339, 139] on div at bounding box center [396, 134] width 227 height 12
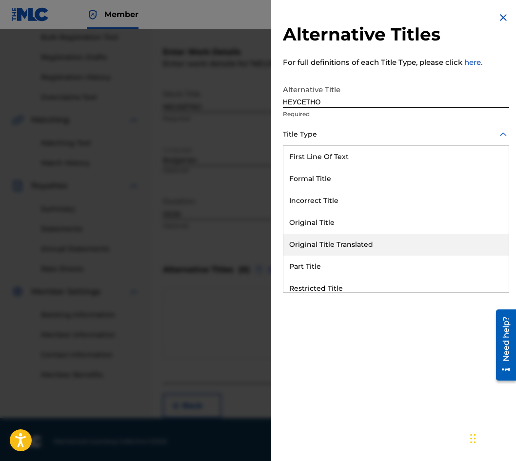
click at [350, 242] on div "Original Title Translated" at bounding box center [397, 245] width 226 height 22
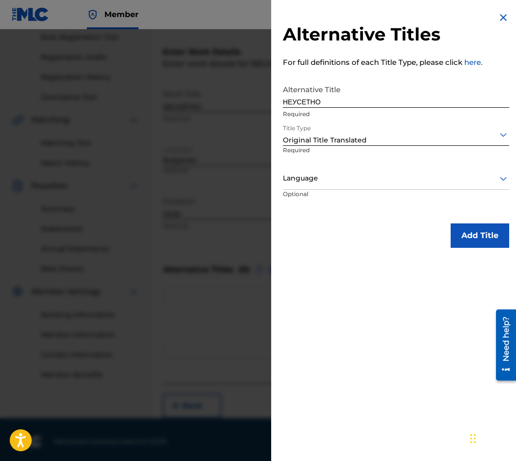
click at [342, 171] on div "Language" at bounding box center [396, 179] width 227 height 22
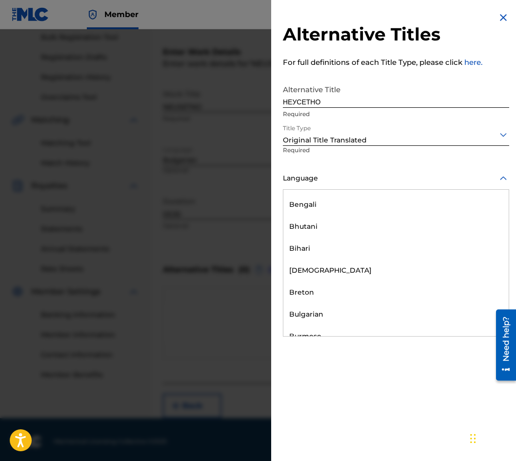
scroll to position [342, 0]
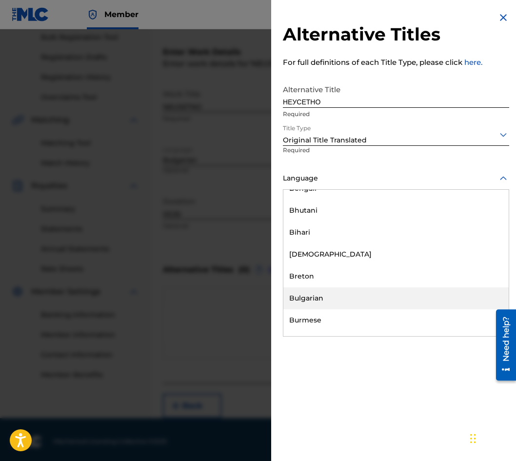
click at [335, 304] on div "Bulgarian" at bounding box center [397, 299] width 226 height 22
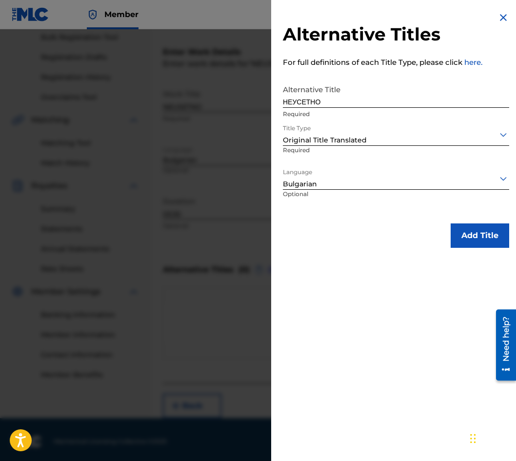
click at [462, 244] on button "Add Title" at bounding box center [480, 236] width 59 height 24
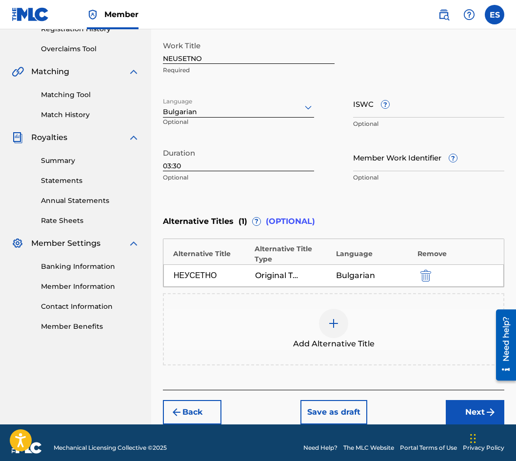
click at [468, 400] on button "Next" at bounding box center [475, 412] width 59 height 24
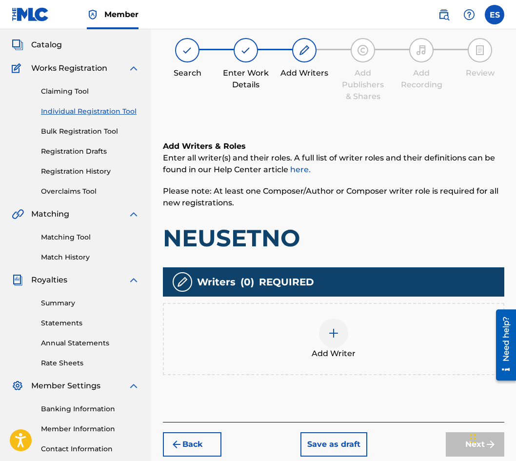
scroll to position [44, 0]
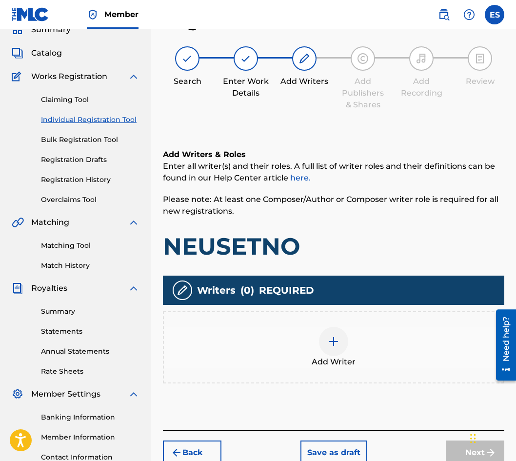
click at [382, 355] on div "Add Writer" at bounding box center [334, 347] width 340 height 41
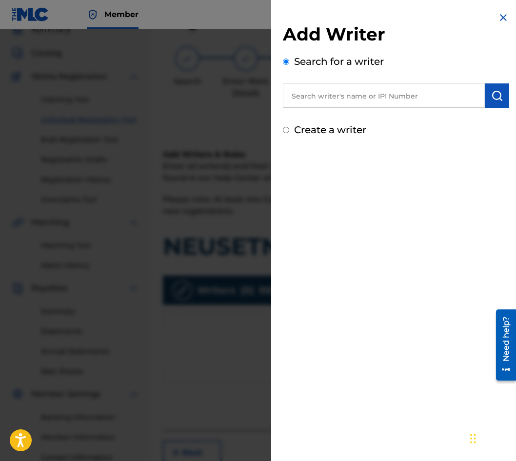
paste input "00087 89 36 07"
click at [319, 99] on input "00087 89 36 07" at bounding box center [384, 95] width 202 height 24
click at [331, 93] on input "0008789 36 07" at bounding box center [384, 95] width 202 height 24
click at [342, 94] on input "000878936 07" at bounding box center [384, 95] width 202 height 24
type input "00087893607"
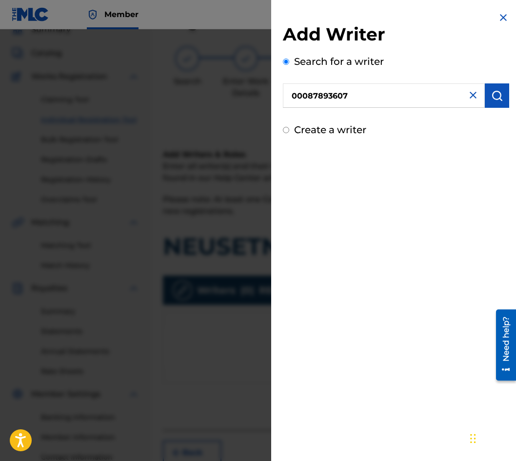
click at [489, 109] on div "Add Writer Search for a writer 00087893607 Create a writer" at bounding box center [396, 80] width 227 height 114
click at [489, 107] on button "submit" at bounding box center [497, 95] width 24 height 24
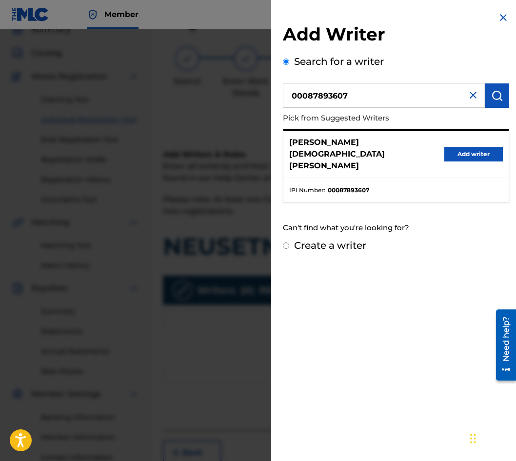
click at [466, 147] on button "Add writer" at bounding box center [474, 154] width 59 height 15
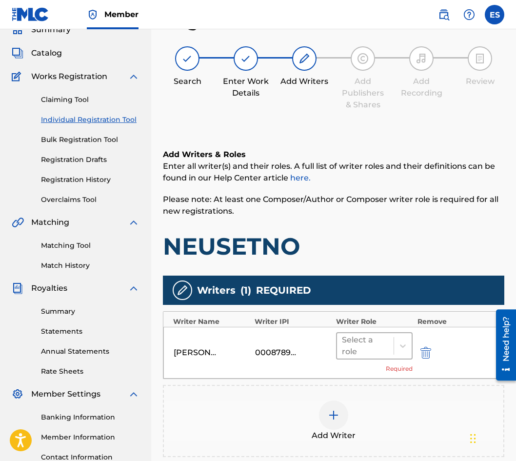
click at [356, 348] on div at bounding box center [365, 346] width 47 height 14
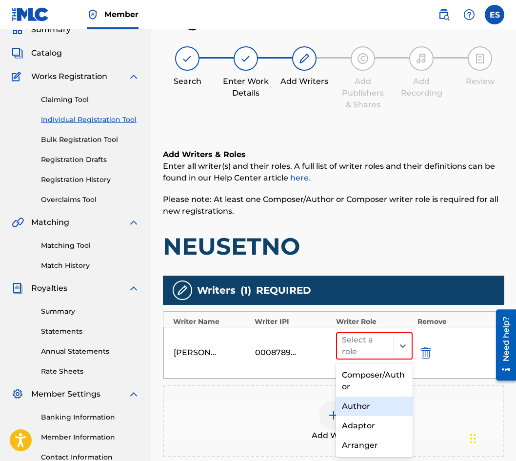
click at [351, 408] on div "Author" at bounding box center [374, 407] width 77 height 20
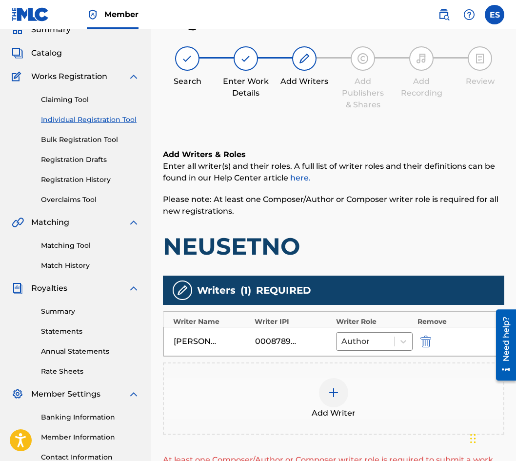
click at [338, 402] on div at bounding box center [333, 392] width 29 height 29
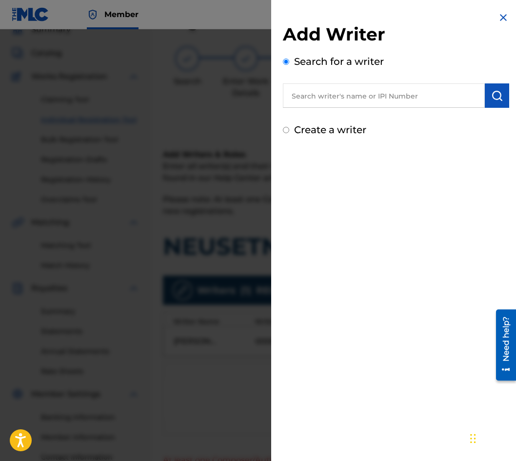
drag, startPoint x: 353, startPoint y: 80, endPoint x: 344, endPoint y: 96, distance: 18.2
paste input "90001 15 88 41"
click at [325, 94] on input "90001 15 88 41" at bounding box center [384, 95] width 202 height 24
click at [327, 93] on input "90001 15 88 41" at bounding box center [384, 95] width 202 height 24
click at [317, 94] on input "90001 1588 41" at bounding box center [384, 95] width 202 height 24
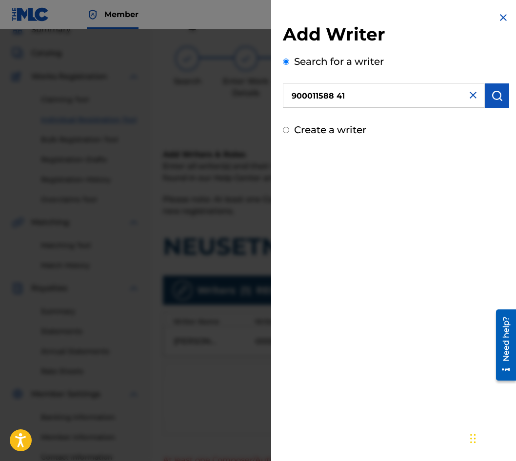
click at [335, 95] on input "900011588 41" at bounding box center [384, 95] width 202 height 24
click at [337, 91] on input "900011588 41" at bounding box center [384, 95] width 202 height 24
click at [486, 100] on button "submit" at bounding box center [497, 95] width 24 height 24
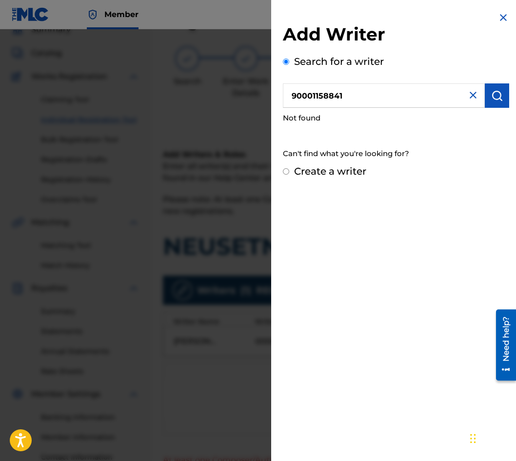
drag, startPoint x: 363, startPoint y: 101, endPoint x: 182, endPoint y: 95, distance: 181.2
click at [165, 95] on div "Add Writer Search for a writer 90001158841 Not found Can't find what you're loo…" at bounding box center [258, 245] width 516 height 432
paste input "15 88"
click at [340, 94] on input "90001 15 88 41" at bounding box center [384, 95] width 202 height 24
click at [327, 92] on input "90001 15 8841" at bounding box center [384, 95] width 202 height 24
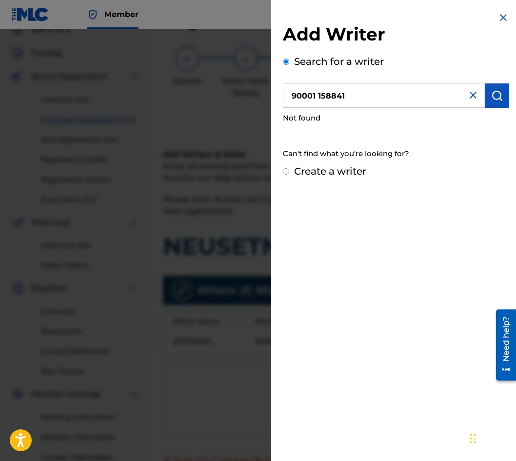
click at [319, 90] on input "90001 158841" at bounding box center [384, 95] width 202 height 24
type input "90001158841"
click at [492, 94] on img "submit" at bounding box center [498, 96] width 12 height 12
click at [288, 173] on input "Create a writer" at bounding box center [286, 171] width 6 height 6
radio input "false"
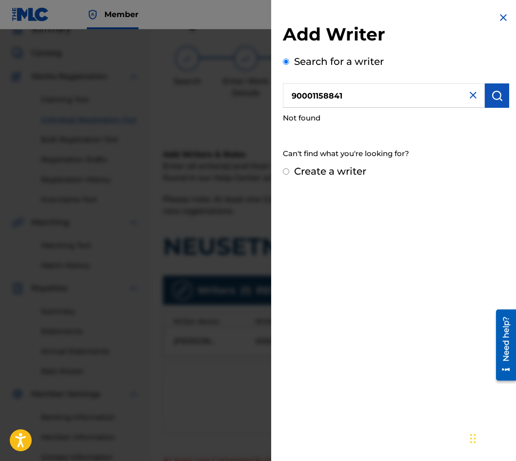
radio input "true"
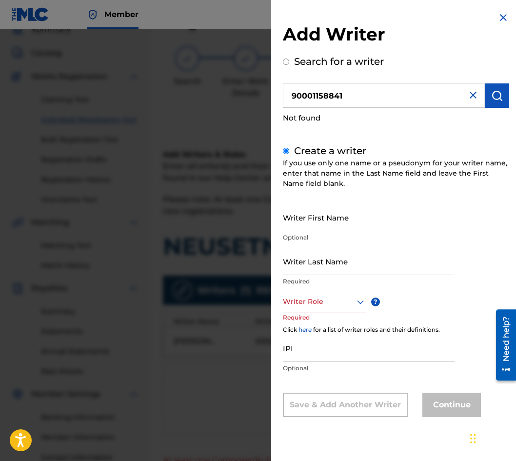
click at [309, 309] on div "Writer Role" at bounding box center [324, 302] width 83 height 22
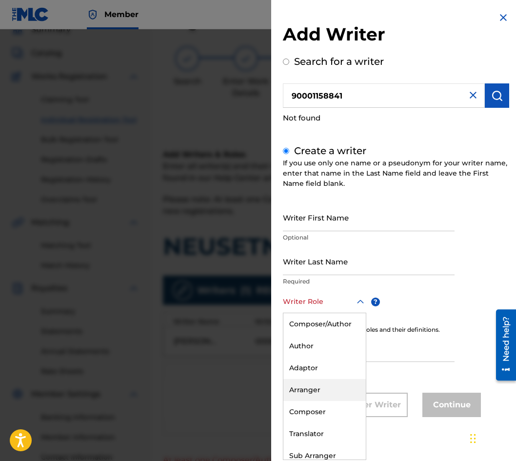
click at [331, 385] on div "Arranger" at bounding box center [325, 390] width 82 height 22
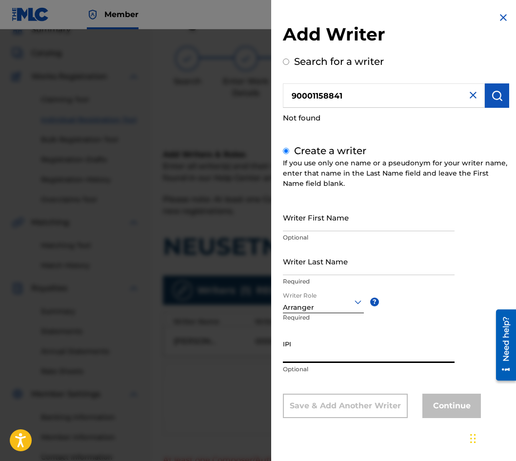
paste input "90001 15 88 41"
click at [325, 352] on input "90001 15 88 41" at bounding box center [369, 349] width 172 height 28
click at [304, 353] on input "90001 15 8841" at bounding box center [369, 349] width 172 height 28
click at [310, 350] on input "9000115 8841" at bounding box center [369, 349] width 172 height 28
type input "90001158841"
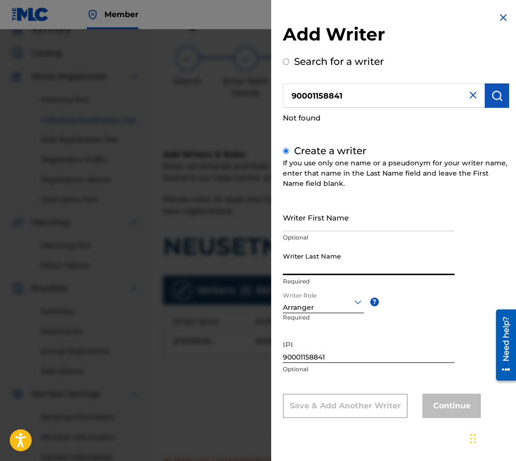
drag, startPoint x: 295, startPoint y: 282, endPoint x: 290, endPoint y: 268, distance: 14.2
paste input "PLATOV"
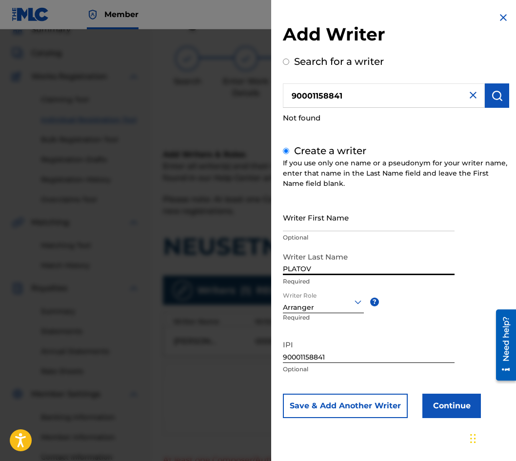
type input "PLATOV"
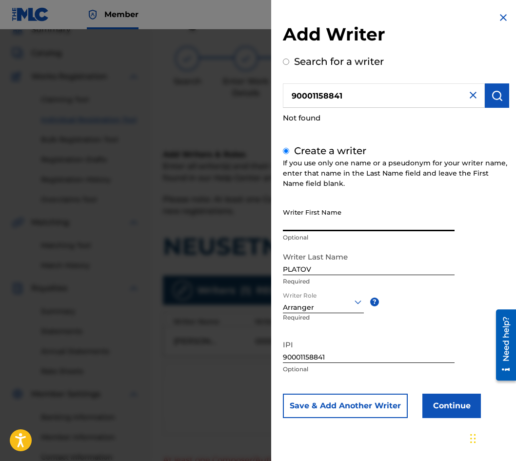
paste input "[DEMOGRAPHIC_DATA]"
type input "[DEMOGRAPHIC_DATA]"
click at [429, 402] on button "Continue" at bounding box center [452, 406] width 59 height 24
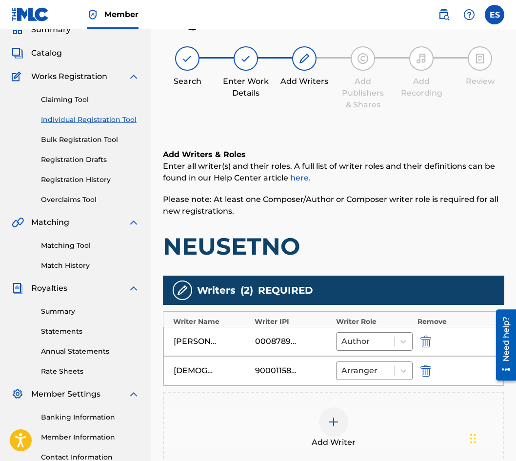
click at [307, 419] on div "Add Writer" at bounding box center [334, 428] width 340 height 41
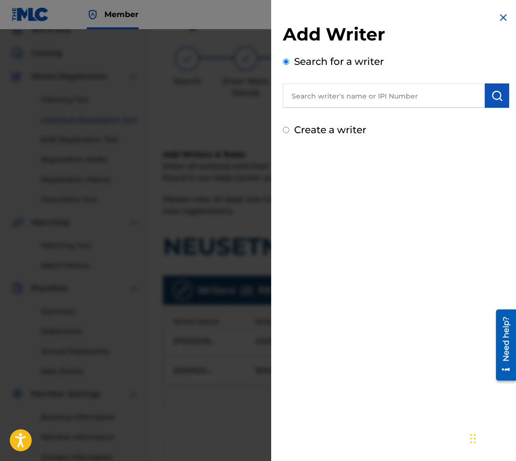
paste input "00087889792"
type input "00087889792"
click at [486, 106] on button "submit" at bounding box center [497, 95] width 24 height 24
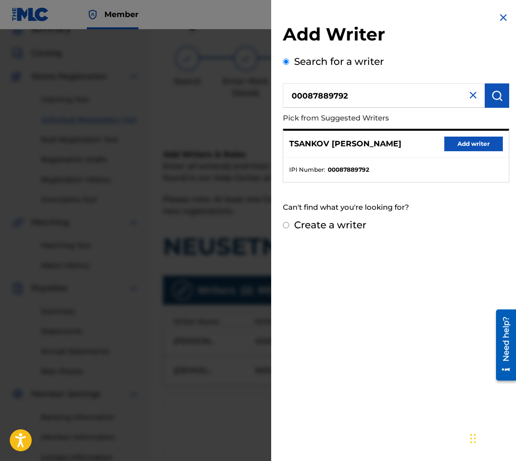
click at [488, 144] on button "Add writer" at bounding box center [474, 144] width 59 height 15
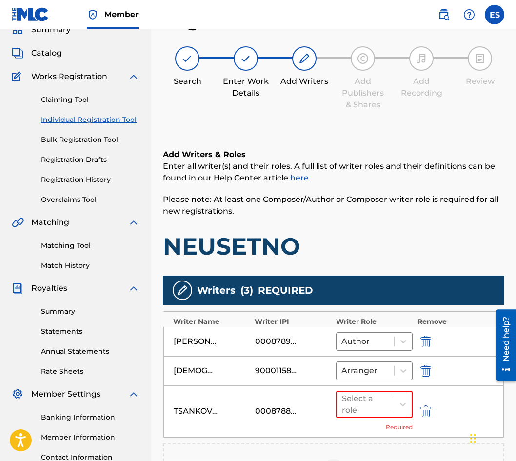
click at [358, 422] on div "Select a role Required" at bounding box center [374, 411] width 77 height 41
click at [359, 414] on div "Select a role" at bounding box center [365, 404] width 47 height 23
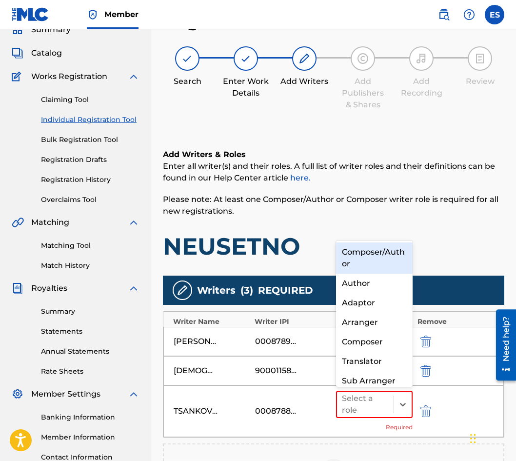
scroll to position [10, 0]
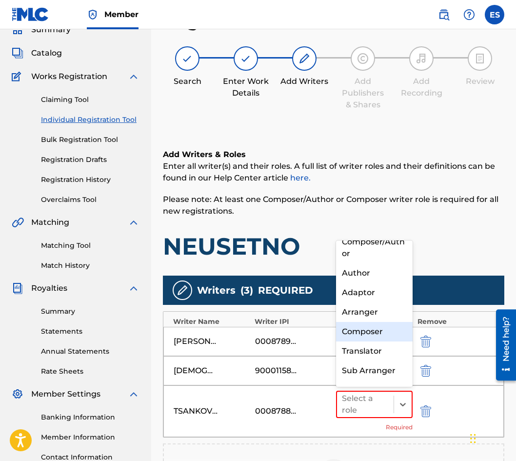
click at [368, 339] on div "Composer" at bounding box center [374, 332] width 77 height 20
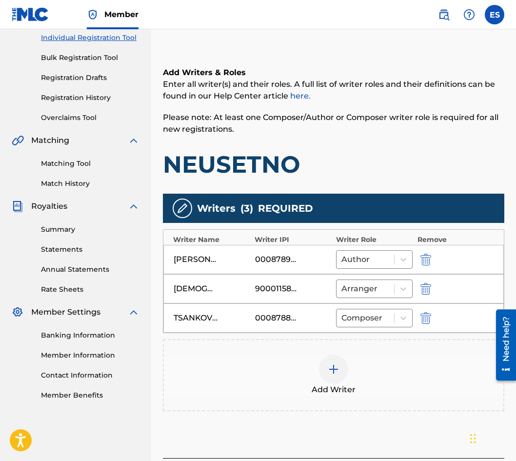
scroll to position [205, 0]
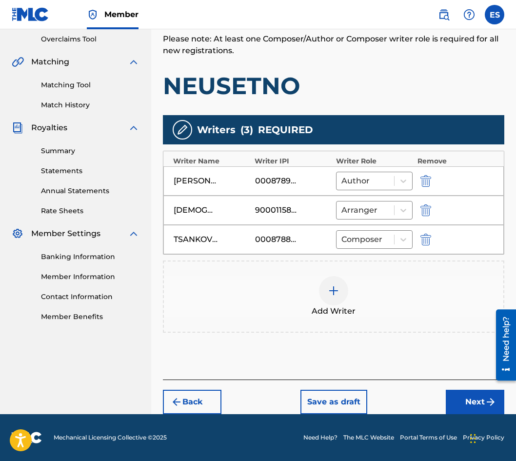
click at [449, 413] on button "Next" at bounding box center [475, 402] width 59 height 24
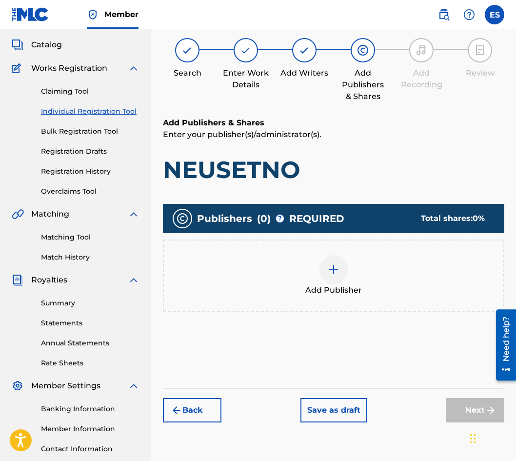
scroll to position [44, 0]
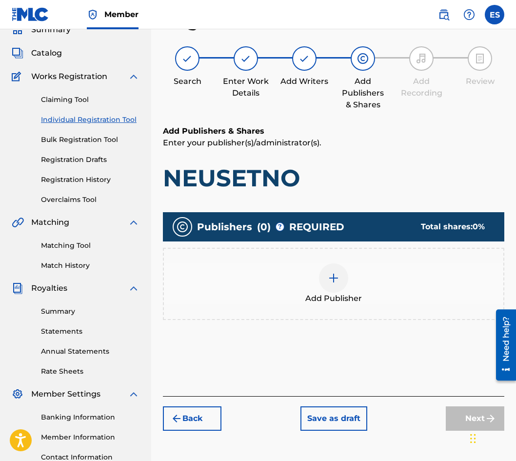
click at [325, 298] on span "Add Publisher" at bounding box center [334, 299] width 57 height 12
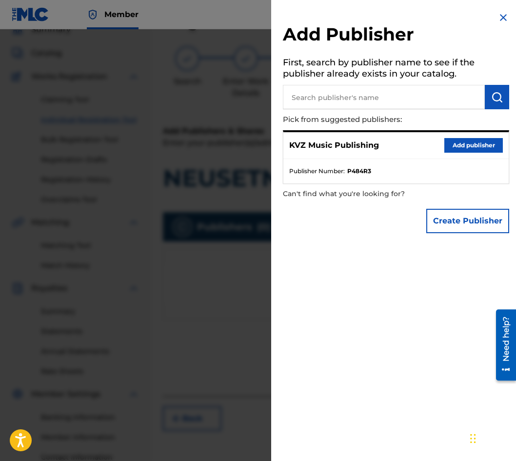
click at [447, 141] on button "Add publisher" at bounding box center [474, 145] width 59 height 15
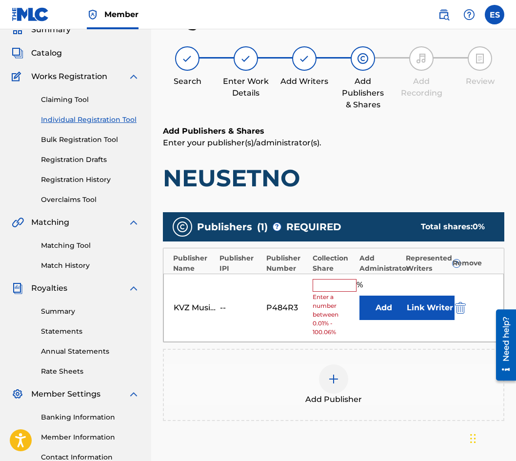
scroll to position [162, 0]
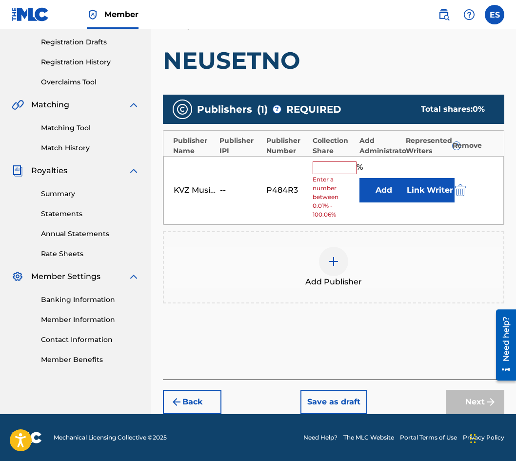
click at [192, 406] on button "Back" at bounding box center [192, 402] width 59 height 24
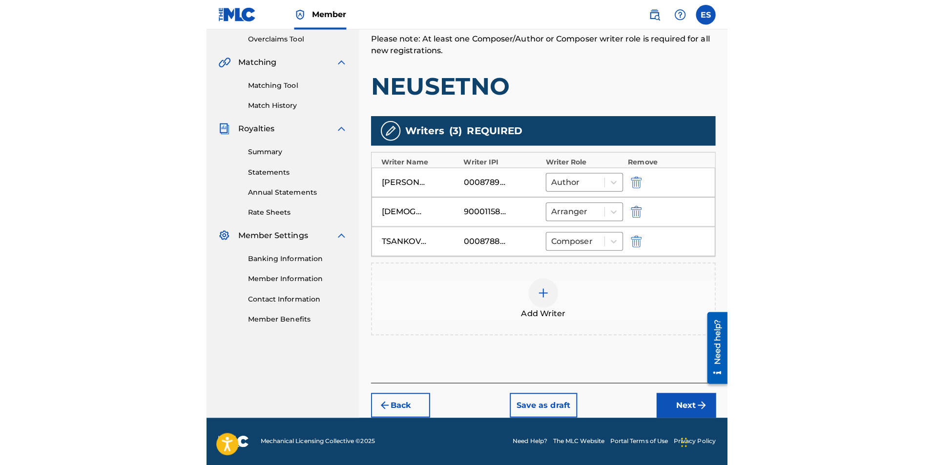
scroll to position [177, 0]
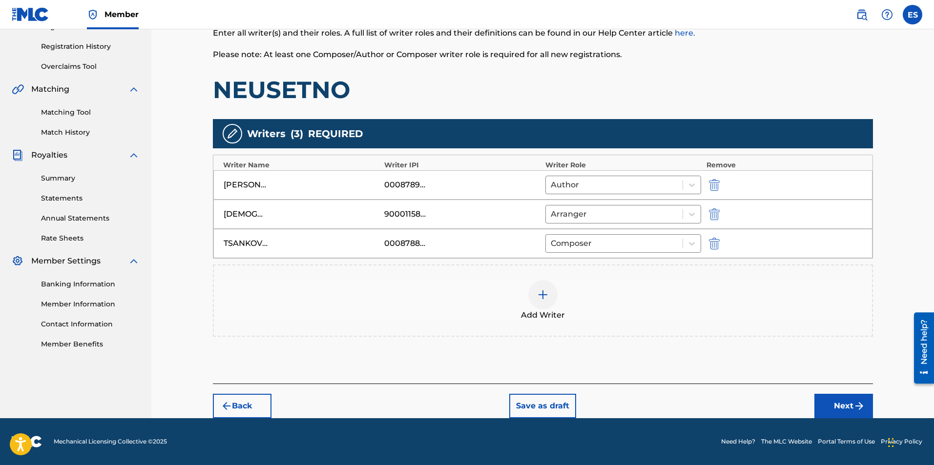
click at [515, 400] on button "Next" at bounding box center [843, 406] width 59 height 24
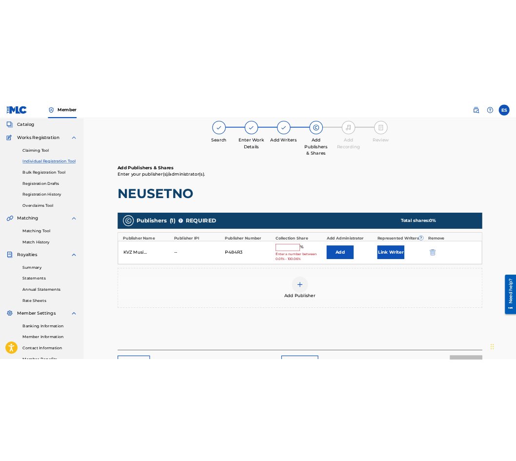
scroll to position [44, 0]
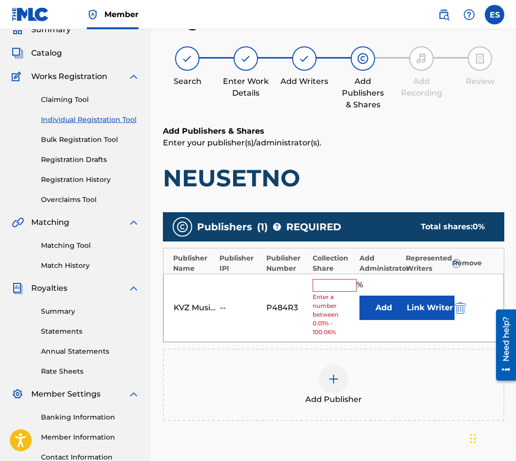
click at [340, 289] on input "text" at bounding box center [335, 285] width 44 height 13
type input "50"
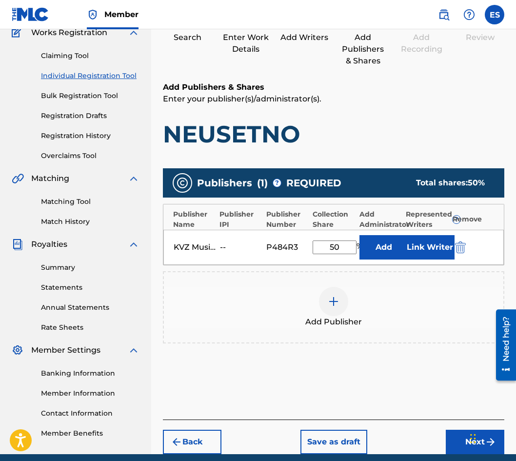
scroll to position [128, 0]
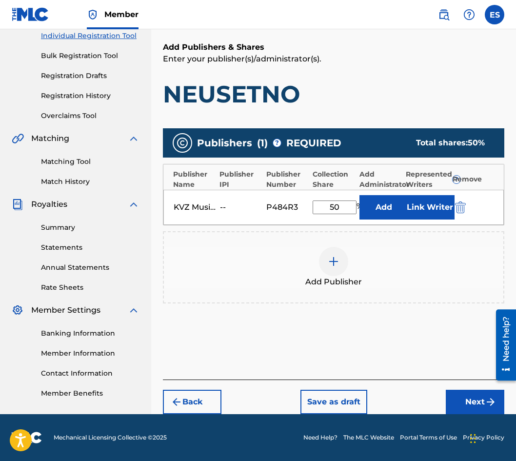
click at [452, 407] on button "Next" at bounding box center [475, 402] width 59 height 24
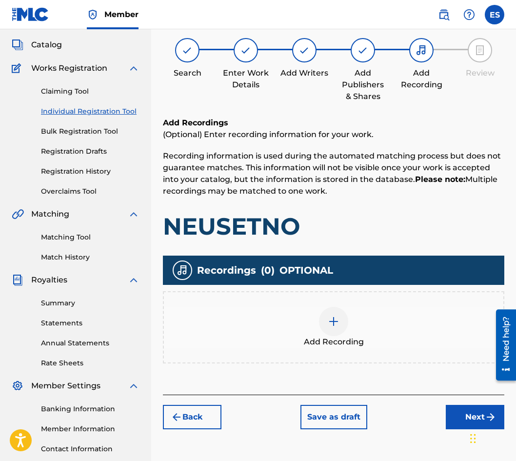
scroll to position [44, 0]
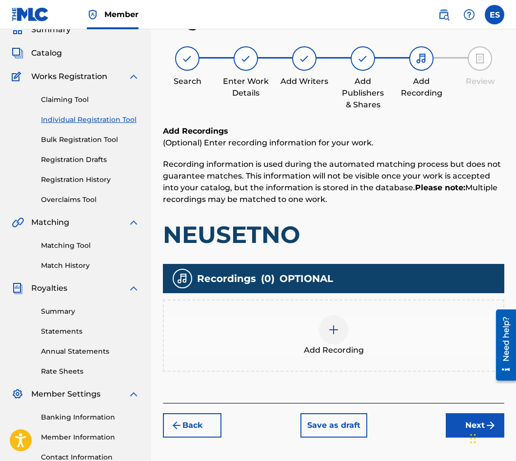
click at [332, 317] on div at bounding box center [333, 329] width 29 height 29
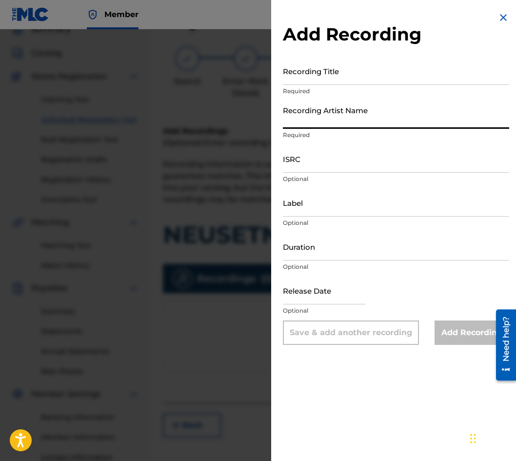
paste input "[PERSON_NAME]"
type input "[PERSON_NAME]"
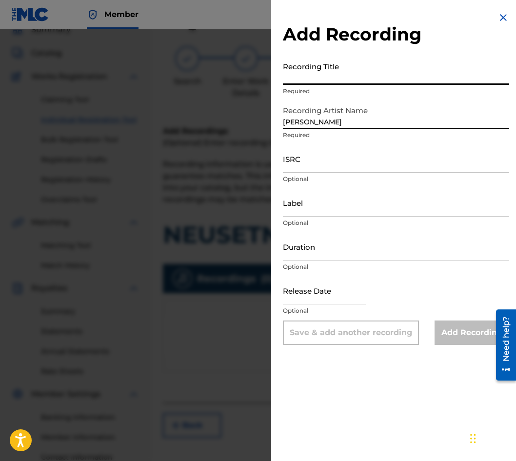
paste input "NEUSETNO"
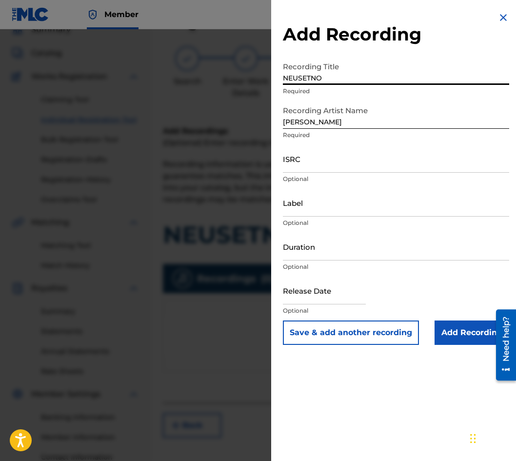
type input "NEUSETNO"
click at [366, 267] on p "Optional" at bounding box center [396, 267] width 227 height 9
click at [370, 255] on input "Duration" at bounding box center [396, 247] width 227 height 28
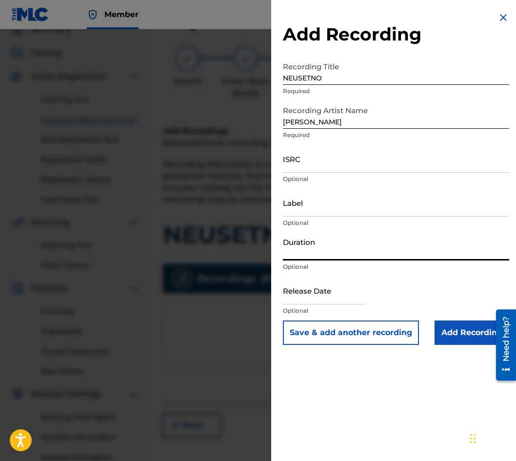
type input "03:30"
click at [455, 338] on input "Add Recording" at bounding box center [472, 333] width 75 height 24
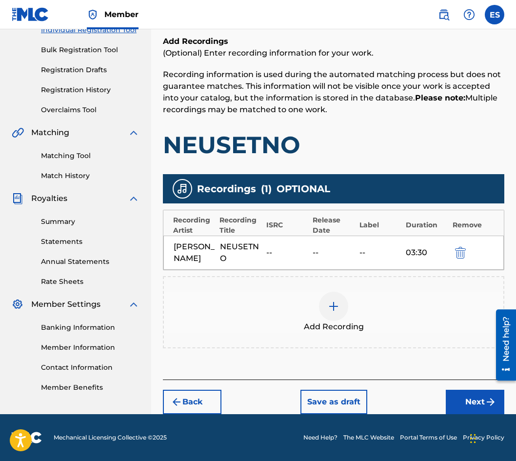
click at [203, 394] on button "Back" at bounding box center [192, 402] width 59 height 24
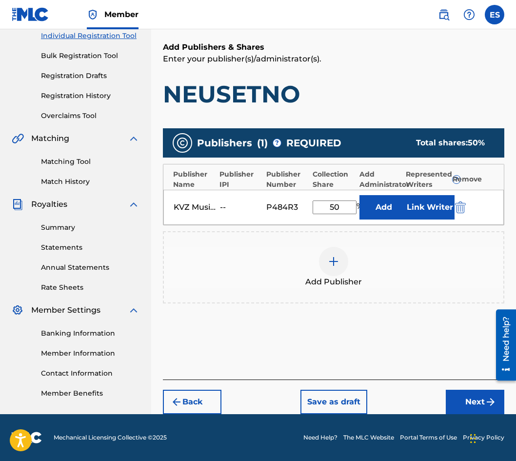
click at [203, 393] on button "Back" at bounding box center [192, 402] width 59 height 24
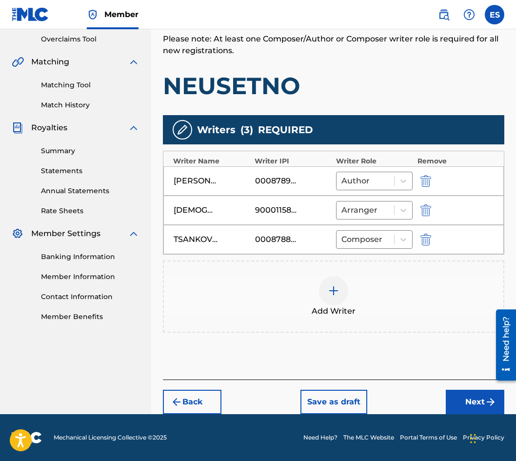
click at [182, 396] on img "submit" at bounding box center [177, 402] width 12 height 12
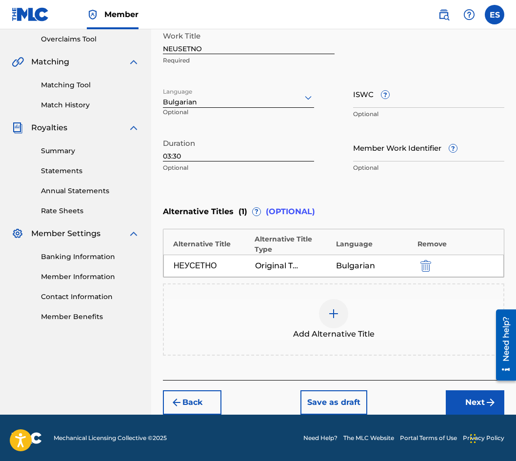
scroll to position [195, 0]
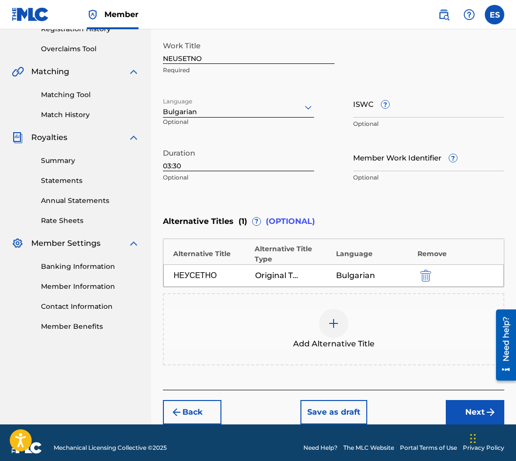
click at [457, 400] on button "Next" at bounding box center [475, 412] width 59 height 24
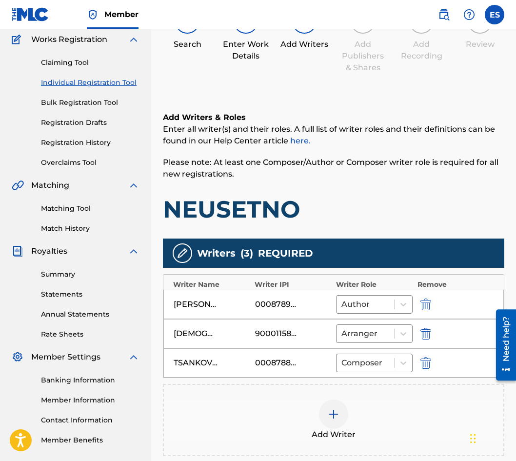
scroll to position [205, 0]
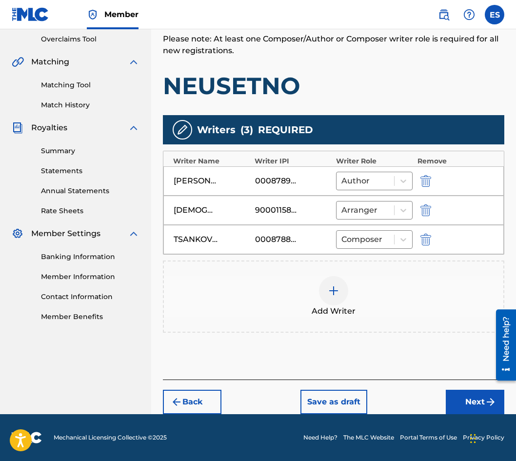
click at [446, 400] on button "Next" at bounding box center [475, 402] width 59 height 24
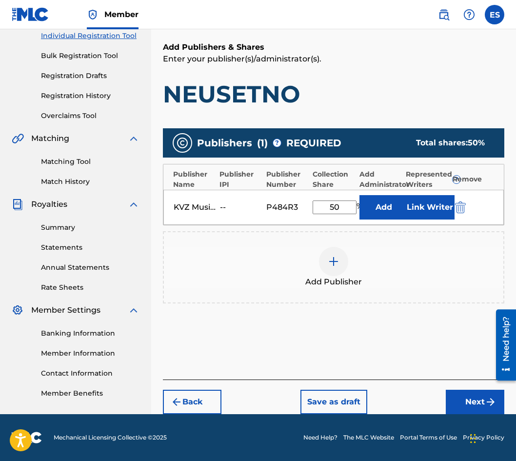
click at [482, 405] on button "Next" at bounding box center [475, 402] width 59 height 24
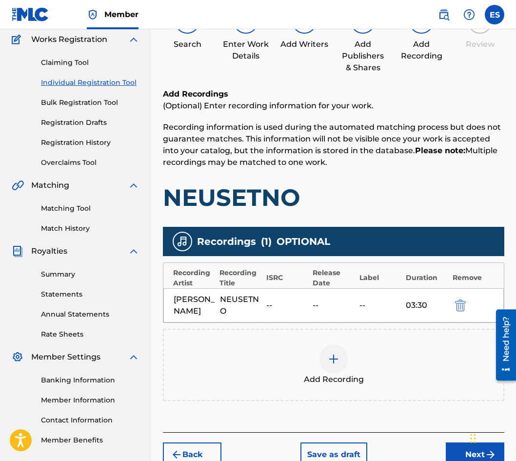
scroll to position [145, 0]
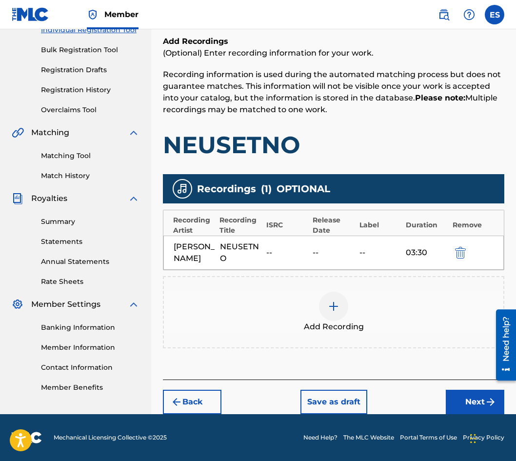
click at [473, 407] on button "Next" at bounding box center [475, 402] width 59 height 24
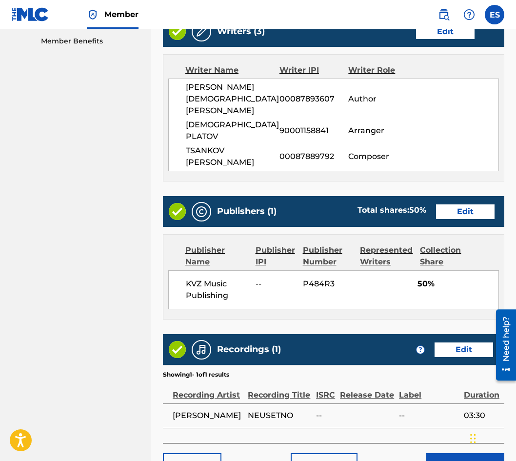
scroll to position [520, 0]
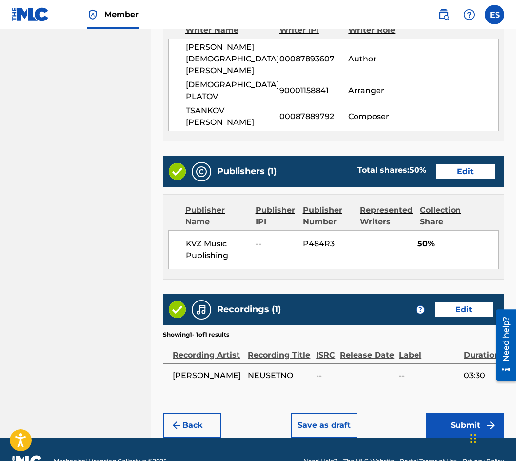
click at [318, 413] on button "Save as draft" at bounding box center [324, 425] width 67 height 24
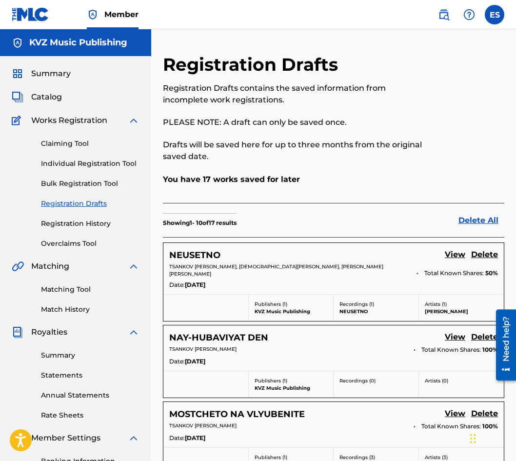
click at [119, 154] on div "Claiming Tool Individual Registration Tool Bulk Registration Tool Registration …" at bounding box center [76, 187] width 128 height 123
click at [115, 161] on link "Individual Registration Tool" at bounding box center [90, 164] width 99 height 10
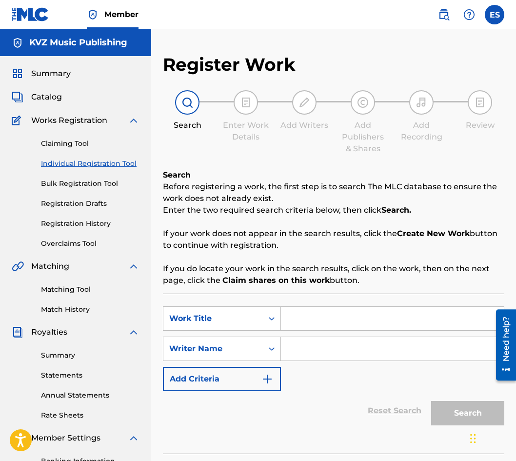
paste input "NIKOGA"
type input "NIKOGA"
paste input "[PERSON_NAME]"
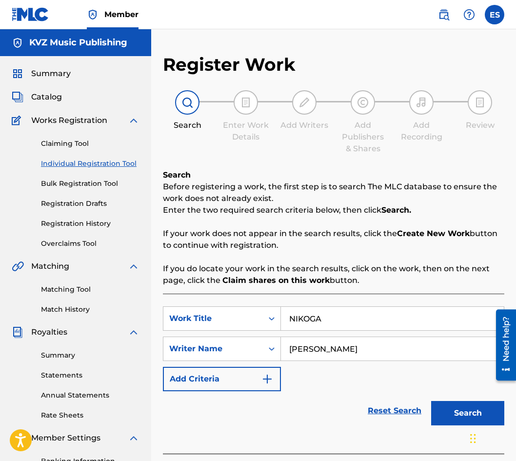
type input "[PERSON_NAME]"
click at [285, 320] on input "NIKOGA" at bounding box center [392, 318] width 223 height 23
click at [415, 351] on input "[PERSON_NAME]" at bounding box center [392, 348] width 223 height 23
click at [288, 348] on input "[PERSON_NAME]" at bounding box center [392, 348] width 223 height 23
click at [458, 405] on button "Search" at bounding box center [468, 413] width 73 height 24
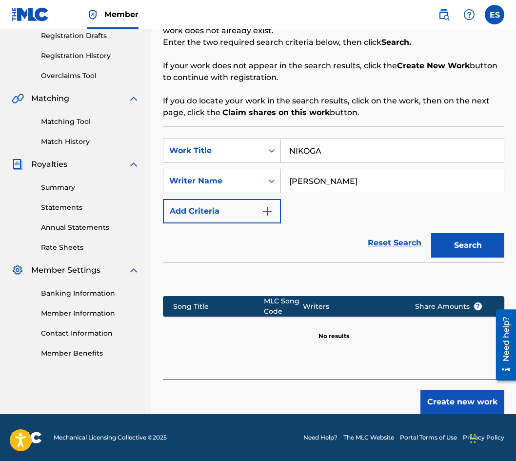
click at [439, 406] on button "Create new work" at bounding box center [463, 402] width 84 height 24
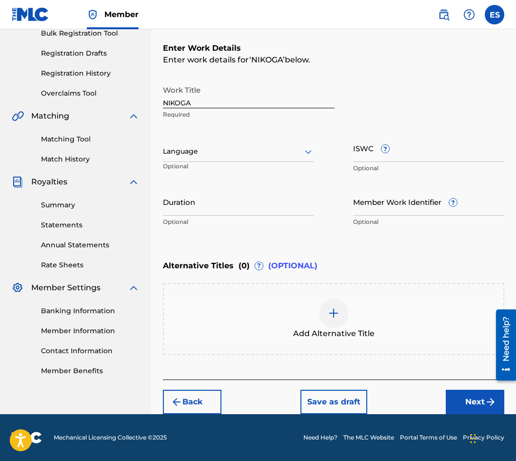
scroll to position [150, 0]
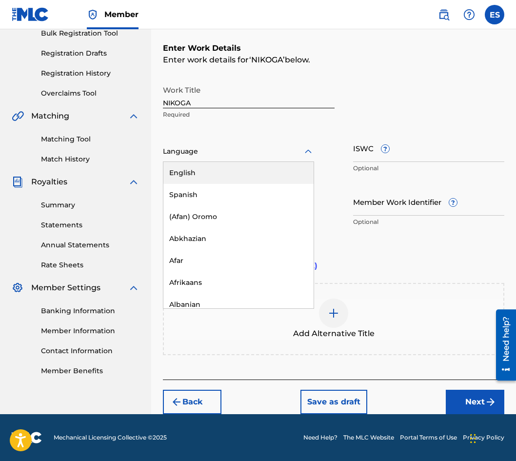
click at [272, 155] on div at bounding box center [238, 151] width 151 height 12
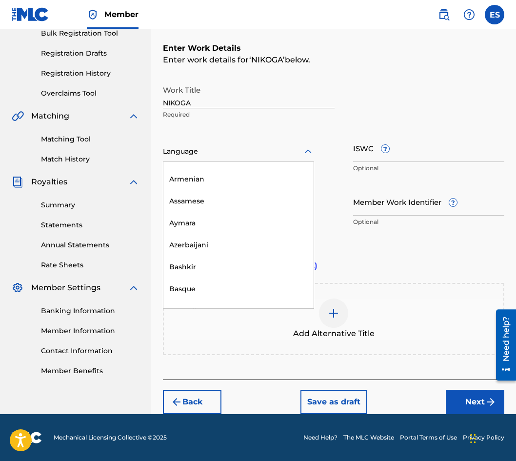
scroll to position [342, 0]
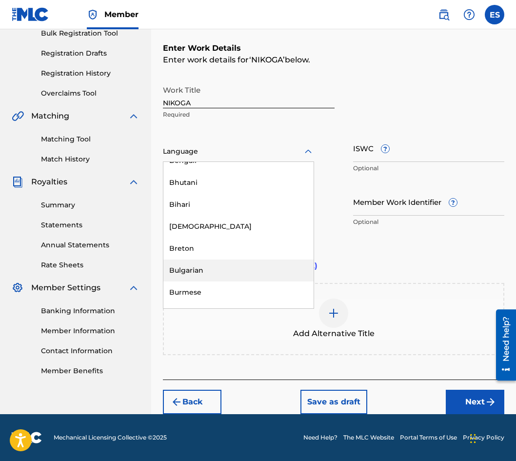
click at [237, 273] on div "Bulgarian" at bounding box center [239, 271] width 150 height 22
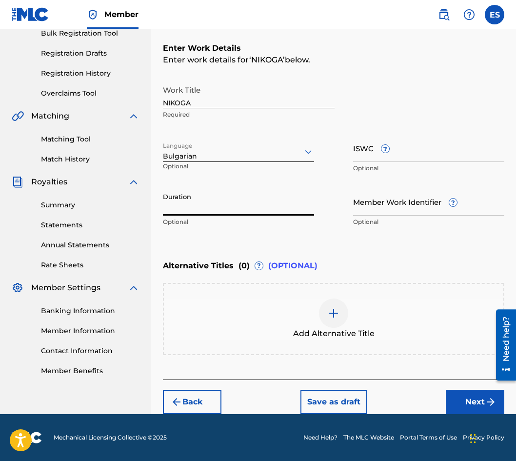
click at [227, 201] on input "Duration" at bounding box center [238, 202] width 151 height 28
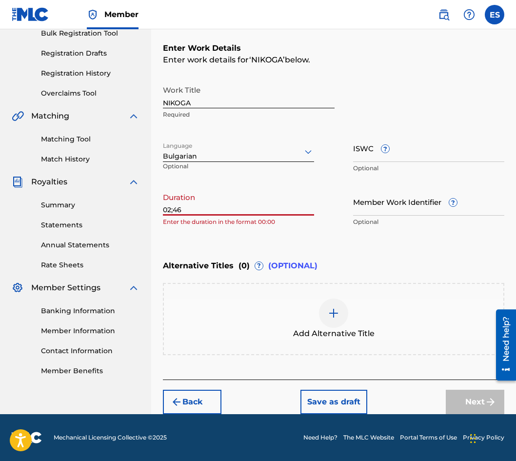
click at [171, 208] on input "02;46" at bounding box center [238, 202] width 151 height 28
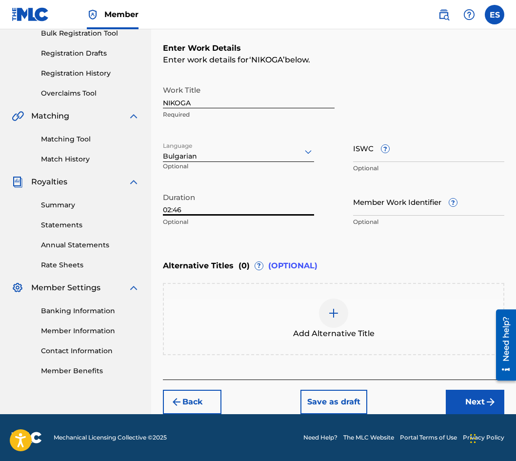
type input "02:46"
click at [225, 289] on div "Add Alternative Title" at bounding box center [334, 319] width 342 height 72
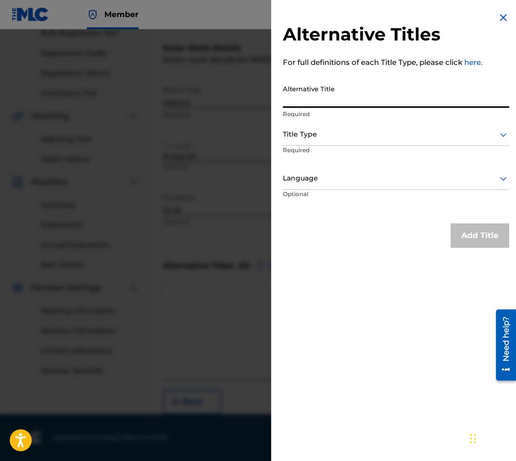
paste input "НИКОГА"
type input "НИКОГА"
click at [340, 139] on div at bounding box center [396, 134] width 227 height 12
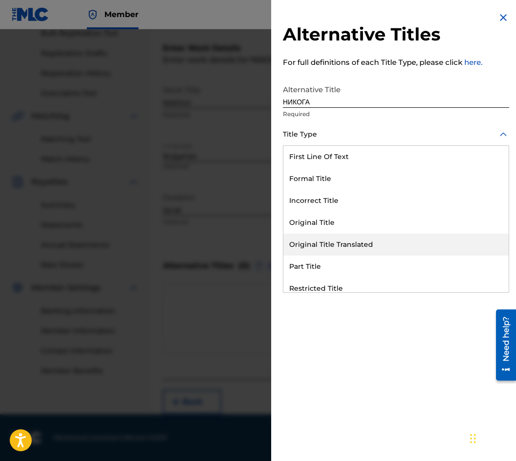
click at [359, 238] on div "Original Title Translated" at bounding box center [397, 245] width 226 height 22
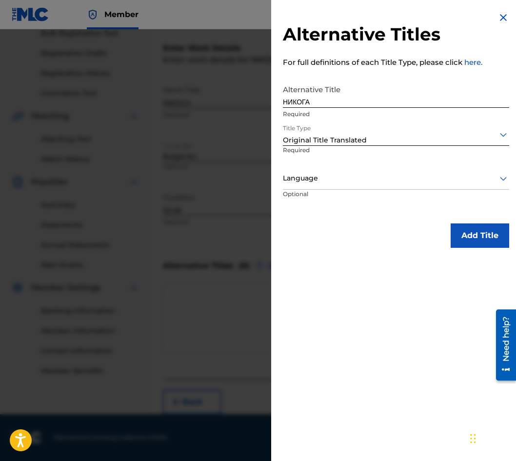
click at [332, 149] on p "Required" at bounding box center [314, 157] width 62 height 22
click at [320, 185] on div "Language" at bounding box center [396, 179] width 227 height 22
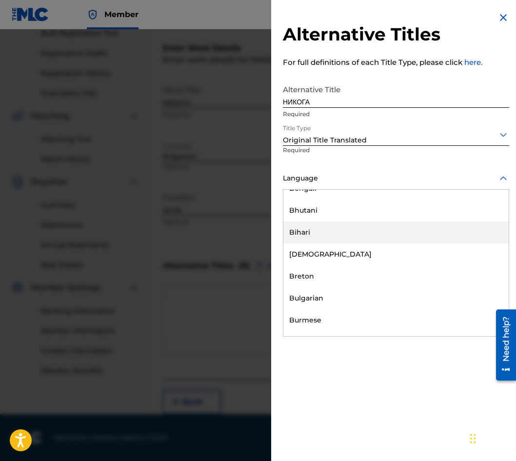
scroll to position [391, 0]
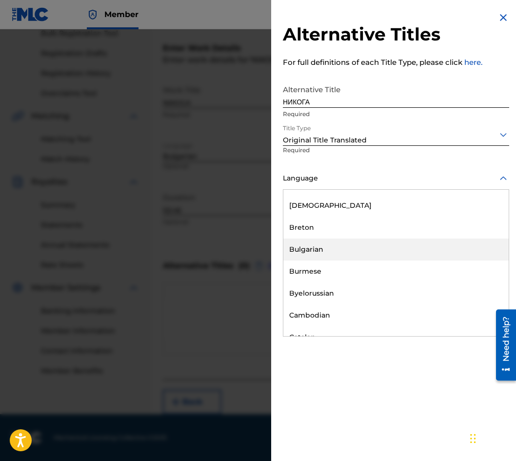
click at [355, 247] on div "Bulgarian" at bounding box center [397, 250] width 226 height 22
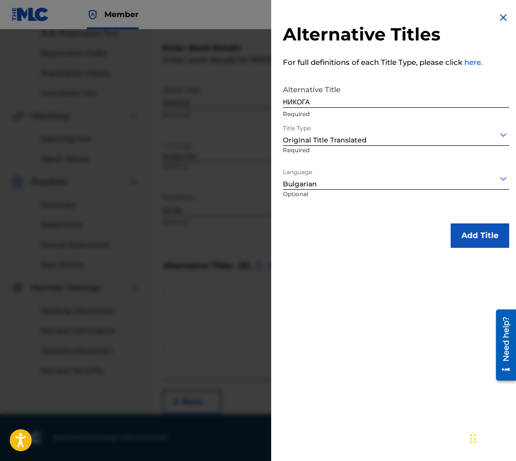
click at [467, 242] on button "Add Title" at bounding box center [480, 236] width 59 height 24
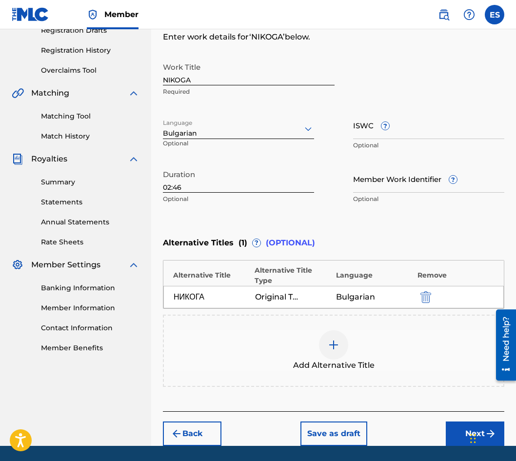
scroll to position [195, 0]
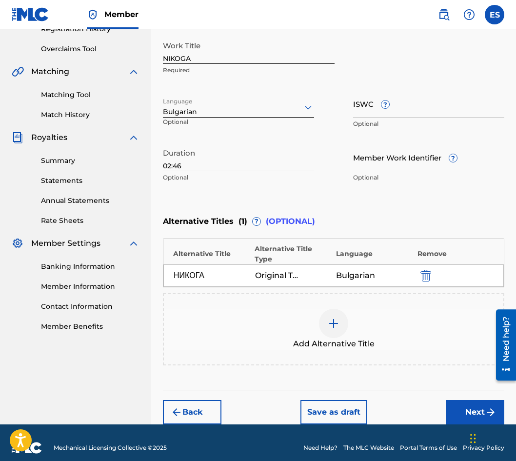
click at [483, 400] on button "Next" at bounding box center [475, 412] width 59 height 24
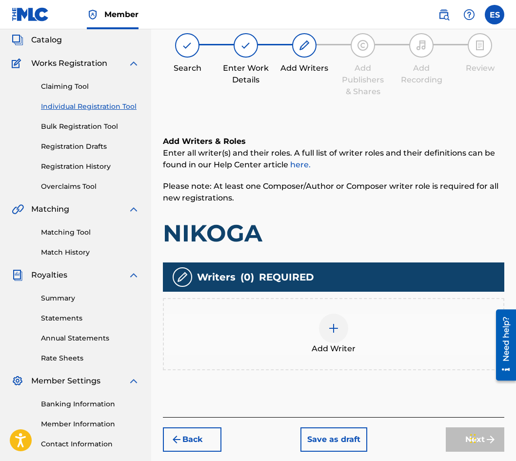
scroll to position [44, 0]
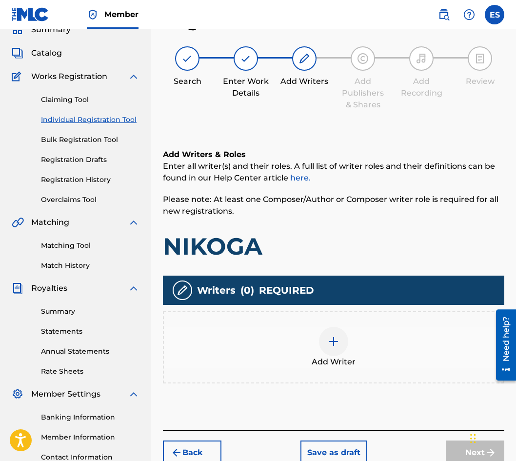
click at [354, 338] on div "Add Writer" at bounding box center [334, 347] width 340 height 41
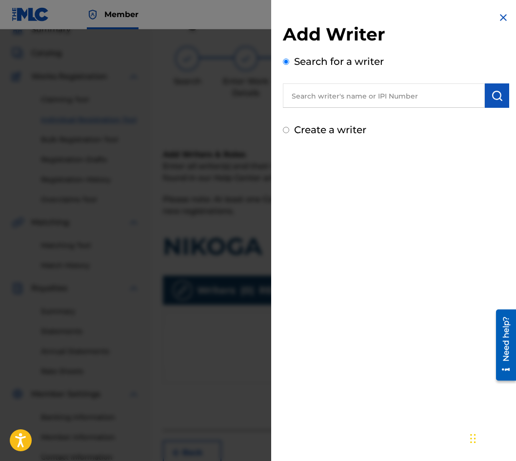
paste input "00087889792"
type input "00087889792"
click at [500, 86] on button "submit" at bounding box center [497, 95] width 24 height 24
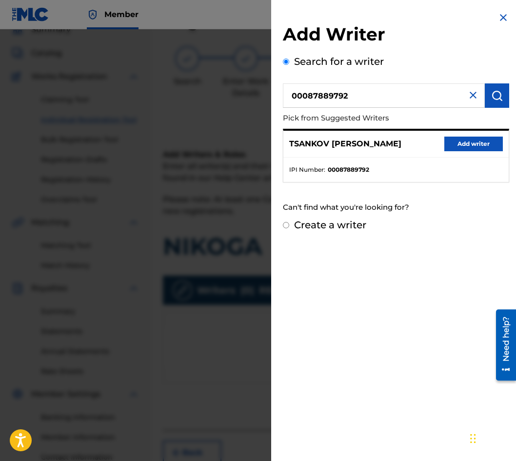
click at [481, 139] on button "Add writer" at bounding box center [474, 144] width 59 height 15
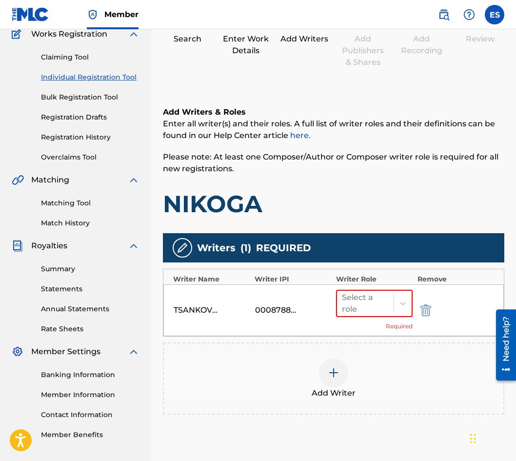
scroll to position [168, 0]
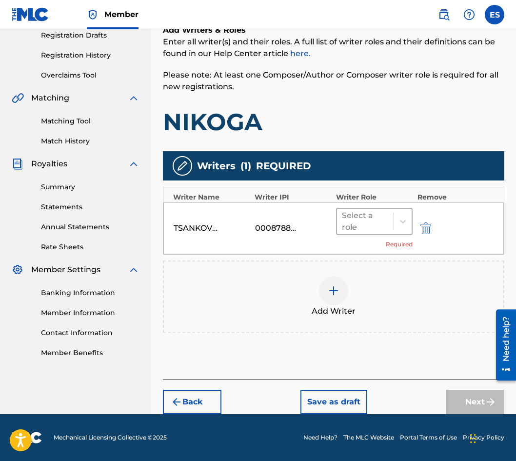
click at [364, 218] on div at bounding box center [365, 222] width 47 height 14
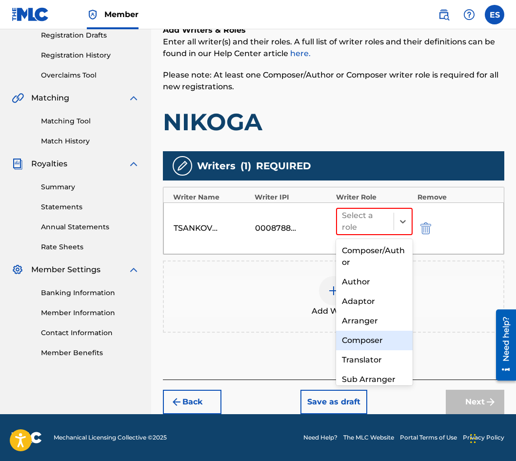
click at [375, 335] on div "Composer" at bounding box center [374, 341] width 77 height 20
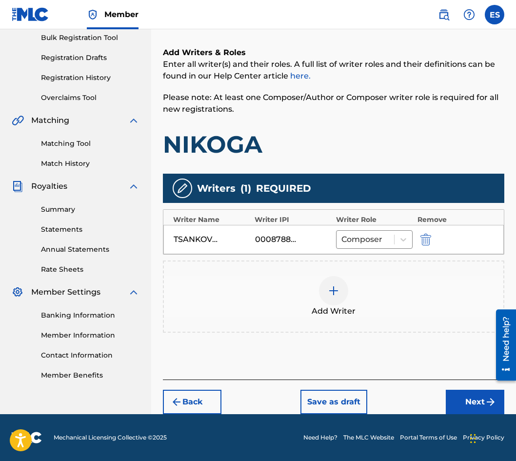
scroll to position [146, 0]
click at [371, 236] on div at bounding box center [366, 240] width 48 height 14
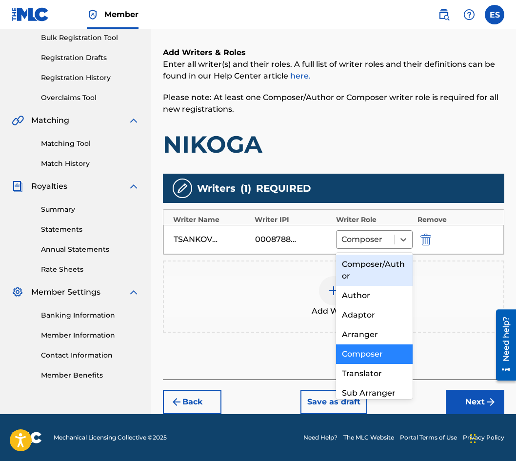
click at [371, 259] on div "Composer/Author" at bounding box center [374, 270] width 77 height 31
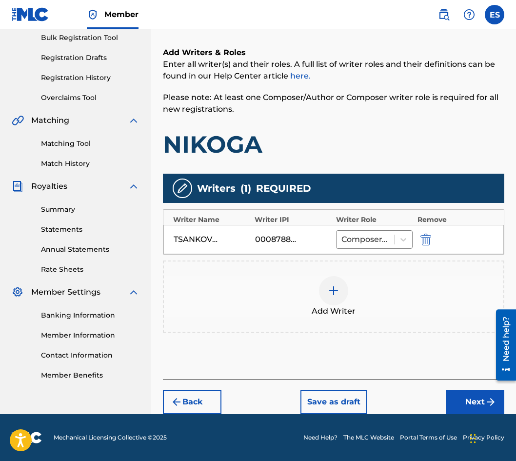
click at [491, 405] on img "submit" at bounding box center [491, 402] width 12 height 12
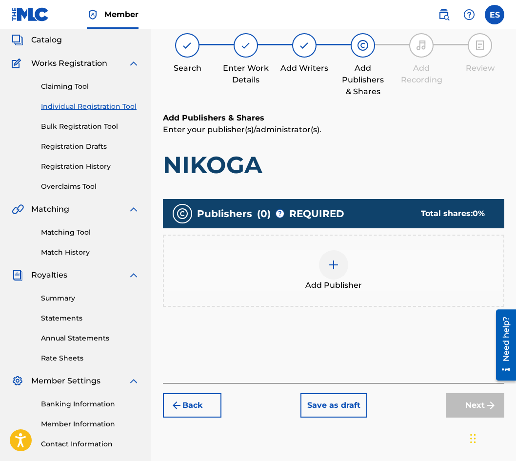
scroll to position [44, 0]
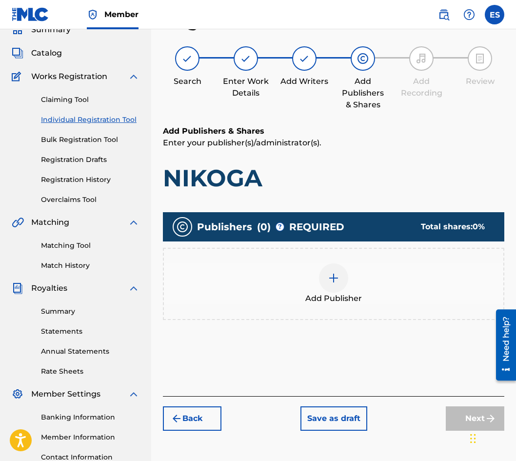
click at [323, 290] on div "Add Publisher" at bounding box center [334, 284] width 340 height 41
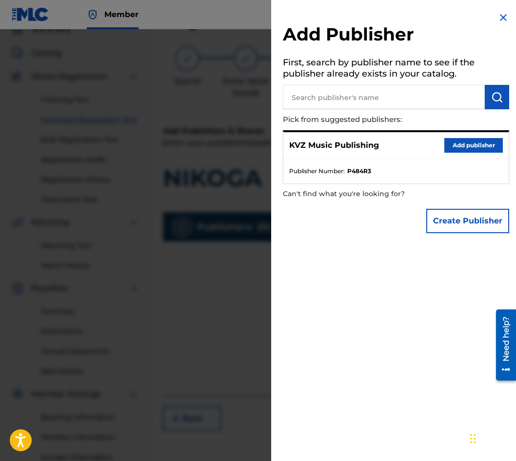
click at [445, 148] on button "Add publisher" at bounding box center [474, 145] width 59 height 15
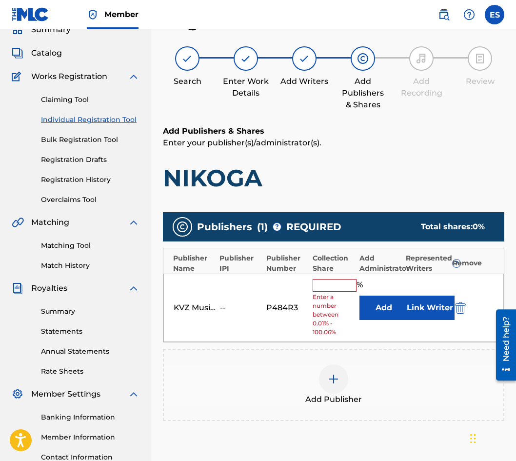
click at [331, 283] on input "text" at bounding box center [335, 285] width 44 height 13
type input "100"
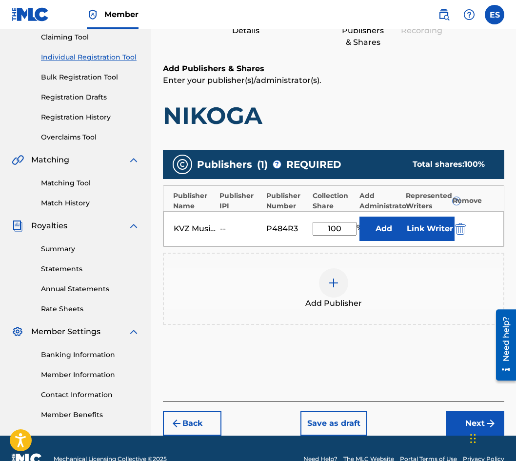
scroll to position [128, 0]
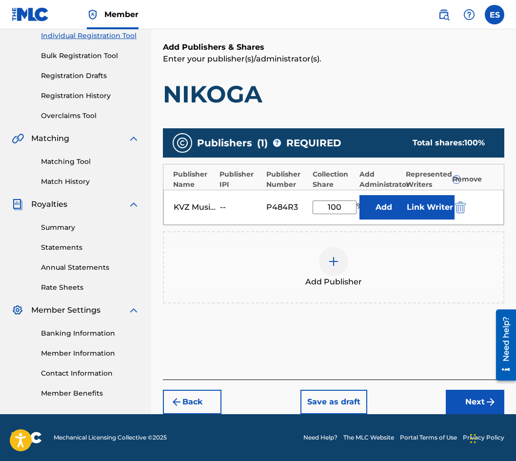
click at [202, 398] on button "Back" at bounding box center [192, 402] width 59 height 24
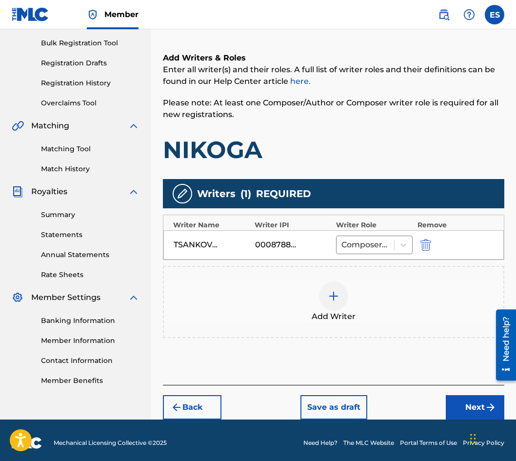
scroll to position [146, 0]
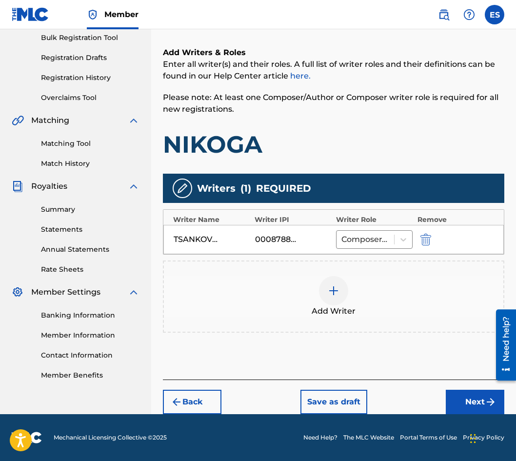
click at [196, 393] on button "Back" at bounding box center [192, 402] width 59 height 24
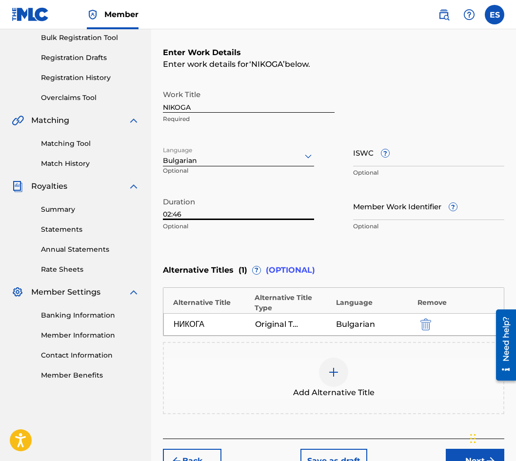
drag, startPoint x: 180, startPoint y: 215, endPoint x: 134, endPoint y: 204, distance: 47.4
click at [134, 204] on main "KVZ Music Publishing Summary Catalog Works Registration Claiming Tool Individua…" at bounding box center [258, 178] width 516 height 590
click at [220, 214] on input "02:46" at bounding box center [238, 206] width 151 height 28
click at [167, 216] on input "02:00" at bounding box center [238, 206] width 151 height 28
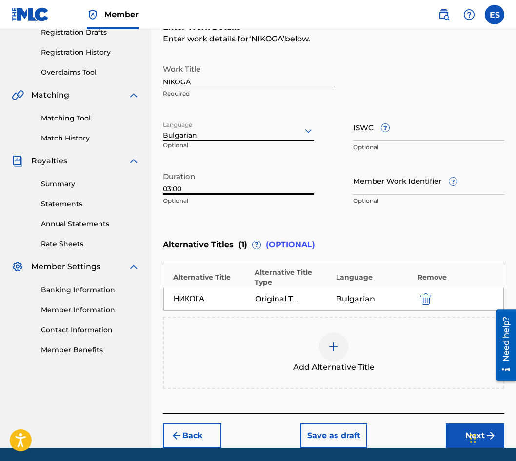
scroll to position [195, 0]
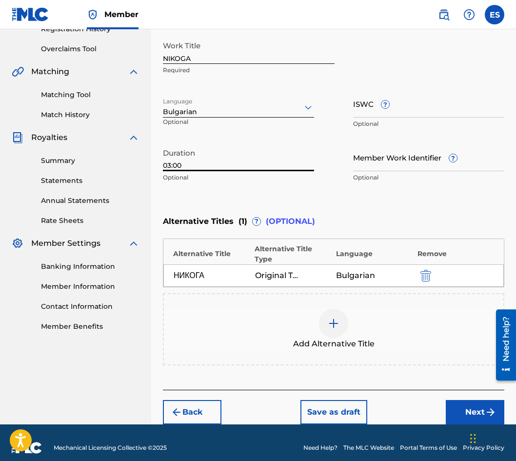
type input "03:00"
drag, startPoint x: 473, startPoint y: 377, endPoint x: 473, endPoint y: 386, distance: 8.8
click at [473, 386] on div "Register Work Search Enter Work Details Add Writers Add Publishers & Shares Add…" at bounding box center [334, 142] width 342 height 566
click at [467, 400] on button "Next" at bounding box center [475, 412] width 59 height 24
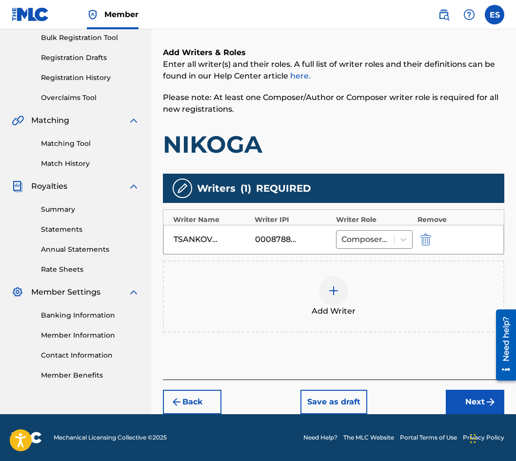
click at [479, 407] on button "Next" at bounding box center [475, 402] width 59 height 24
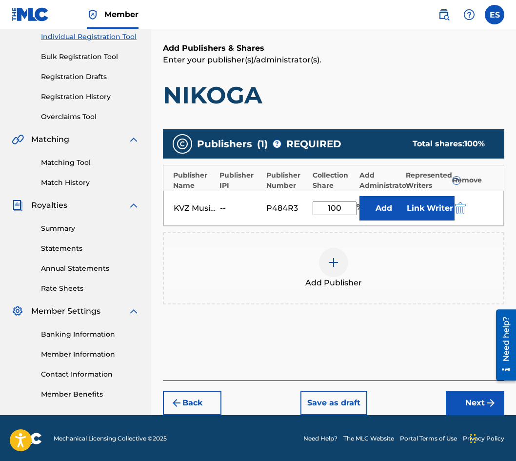
scroll to position [128, 0]
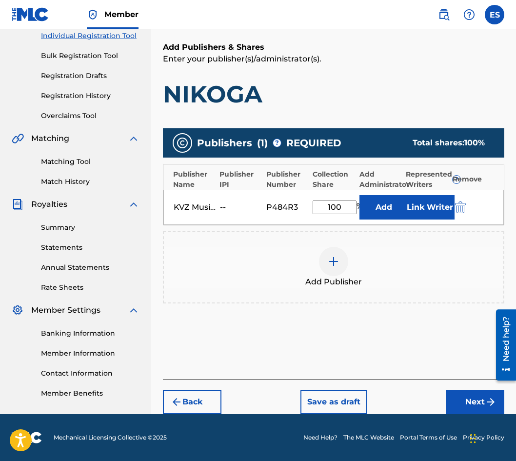
click at [211, 405] on button "Back" at bounding box center [192, 402] width 59 height 24
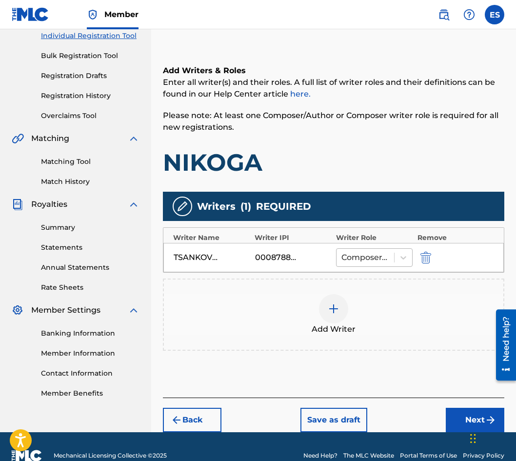
drag, startPoint x: 342, startPoint y: 269, endPoint x: 360, endPoint y: 262, distance: 20.1
click at [343, 269] on div "[PERSON_NAME] 00087889792 Composer/Author" at bounding box center [334, 257] width 341 height 29
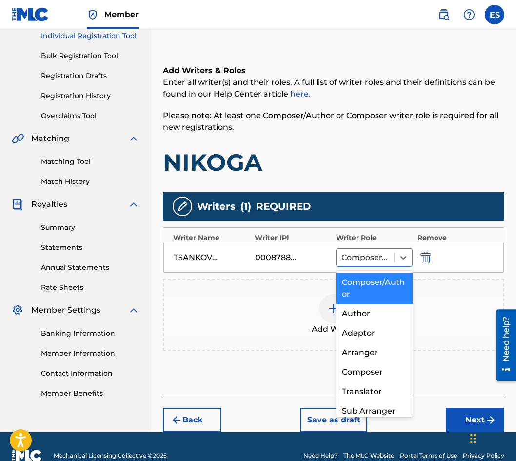
click at [360, 262] on div at bounding box center [366, 258] width 48 height 14
click at [366, 290] on div "Composer/Author" at bounding box center [374, 288] width 77 height 31
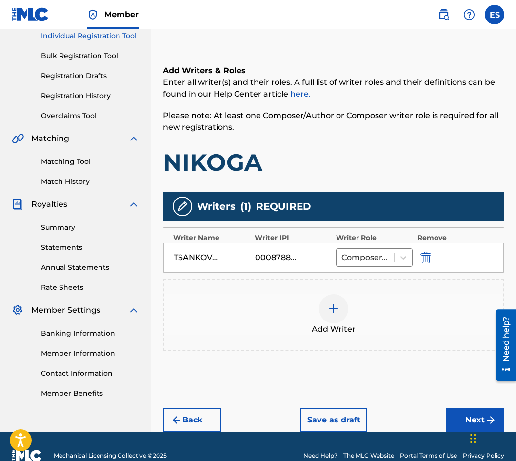
click at [446, 411] on button "Next" at bounding box center [475, 420] width 59 height 24
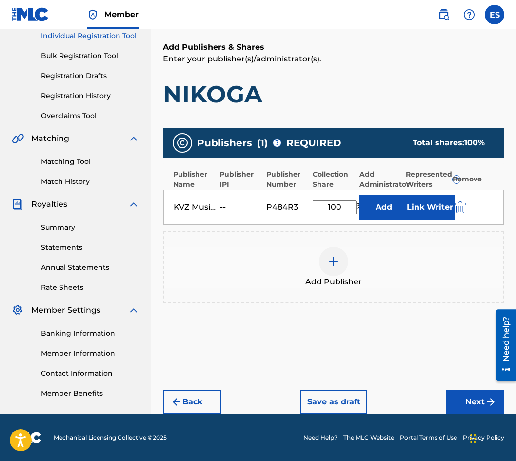
click at [453, 409] on button "Next" at bounding box center [475, 402] width 59 height 24
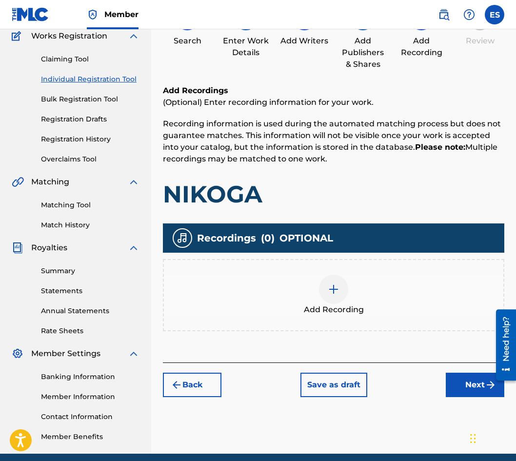
scroll to position [124, 0]
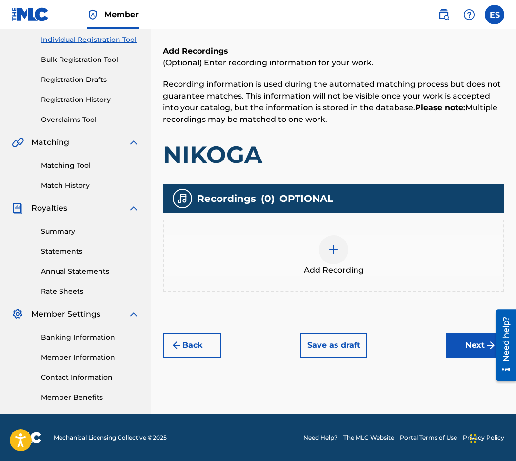
click at [449, 350] on button "Next" at bounding box center [475, 345] width 59 height 24
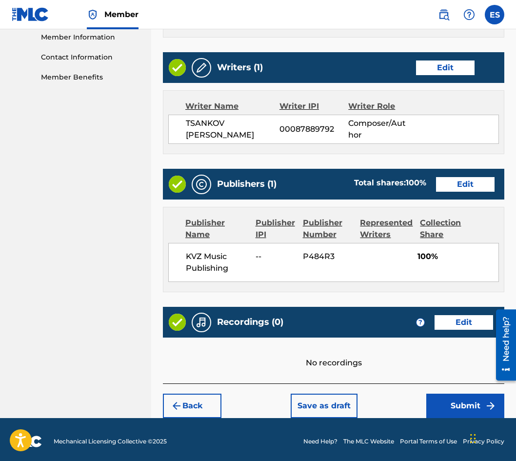
scroll to position [448, 0]
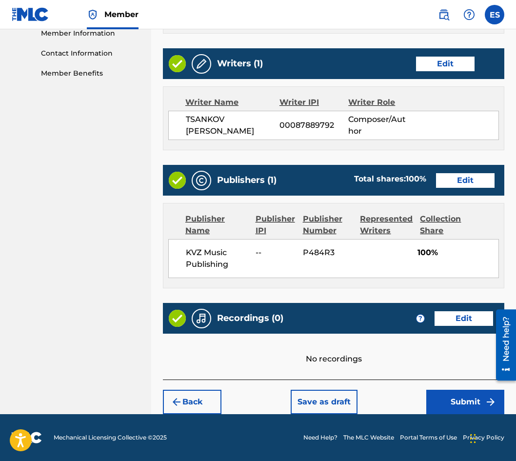
click at [335, 407] on button "Save as draft" at bounding box center [324, 402] width 67 height 24
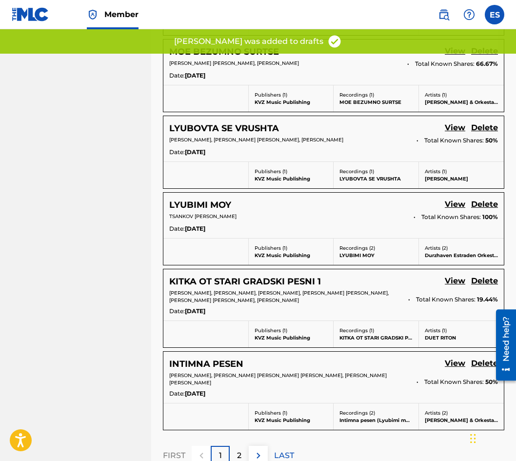
scroll to position [647, 0]
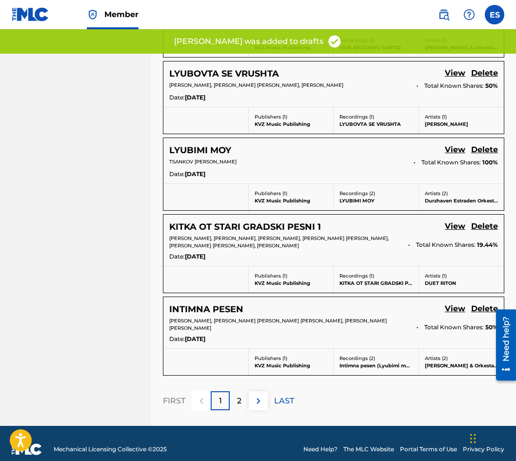
click at [240, 395] on p "2" at bounding box center [239, 401] width 4 height 12
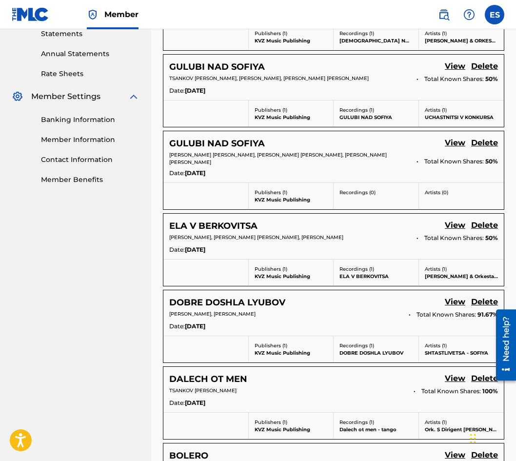
scroll to position [488, 0]
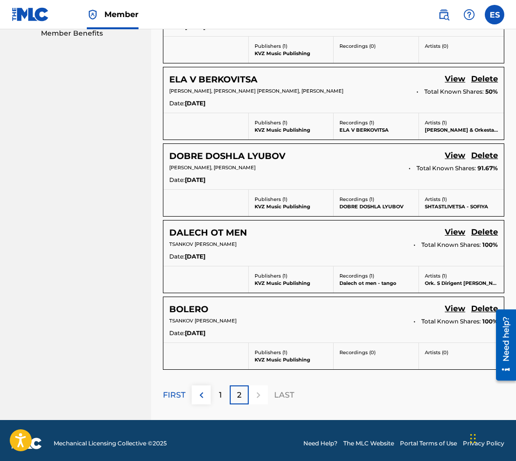
click at [215, 389] on div "1" at bounding box center [220, 395] width 19 height 19
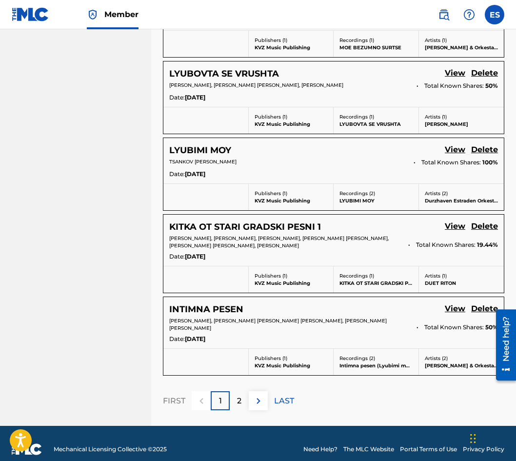
click at [225, 394] on div "1" at bounding box center [220, 400] width 19 height 19
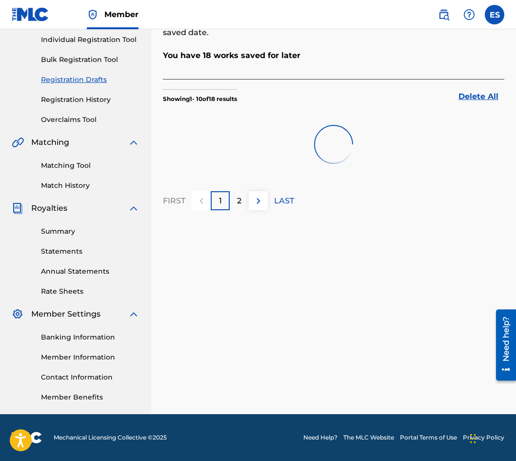
click at [233, 388] on div "Registration Drafts Registration Drafts contains the saved information from inc…" at bounding box center [333, 172] width 365 height 485
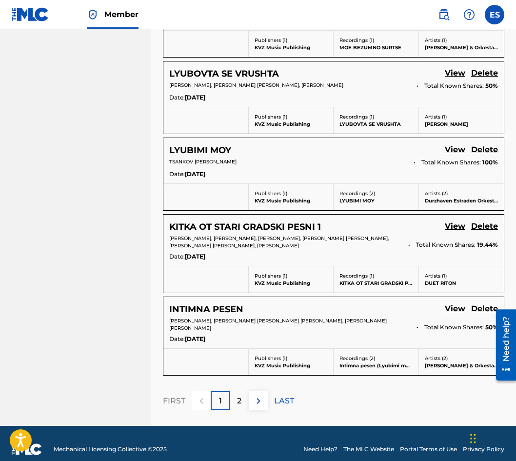
click at [239, 395] on p "2" at bounding box center [239, 401] width 4 height 12
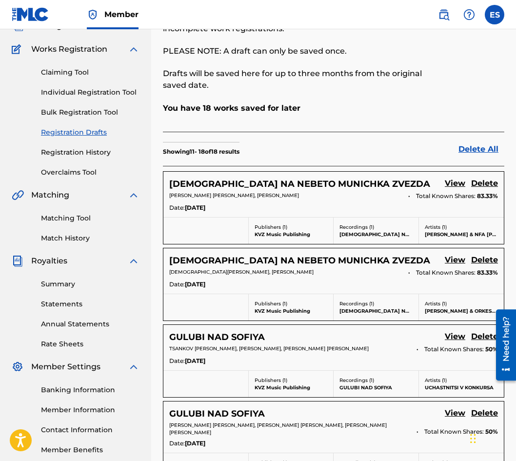
scroll to position [0, 0]
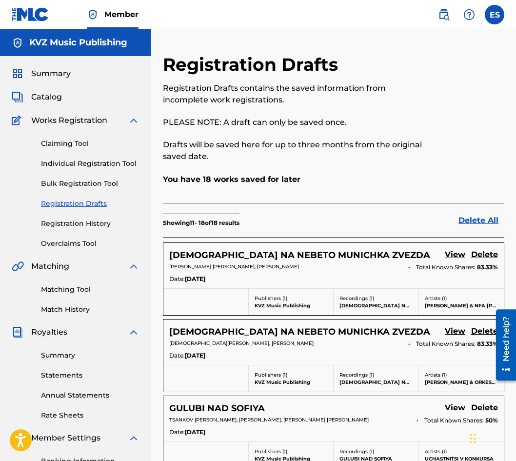
click at [101, 162] on link "Individual Registration Tool" at bounding box center [90, 164] width 99 height 10
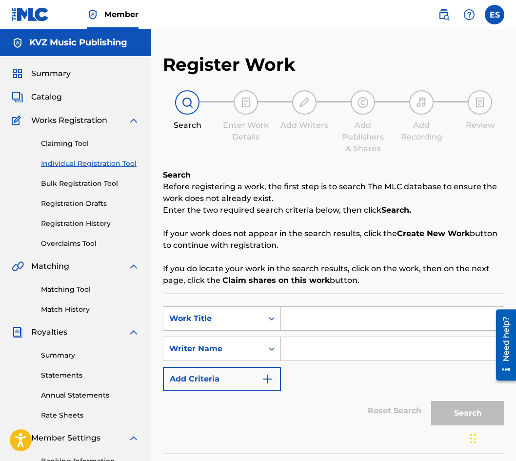
paste input "NYAMA DA E [PERSON_NAME]"
type input "NYAMA DA E [PERSON_NAME]"
click at [339, 345] on input "Search Form" at bounding box center [392, 348] width 223 height 23
click at [287, 314] on input "NYAMA DA E [PERSON_NAME]" at bounding box center [392, 318] width 223 height 23
paste input "[PERSON_NAME]"
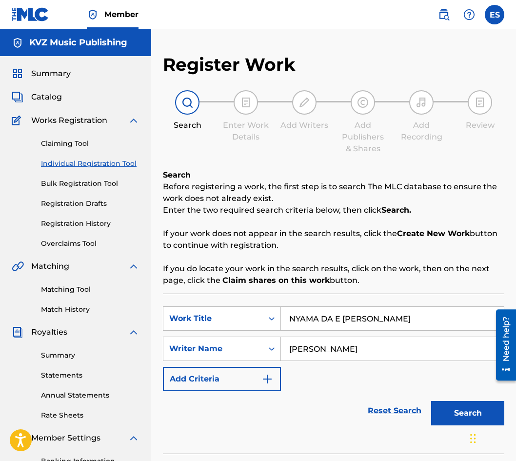
type input "[PERSON_NAME]"
click at [463, 421] on button "Search" at bounding box center [468, 413] width 73 height 24
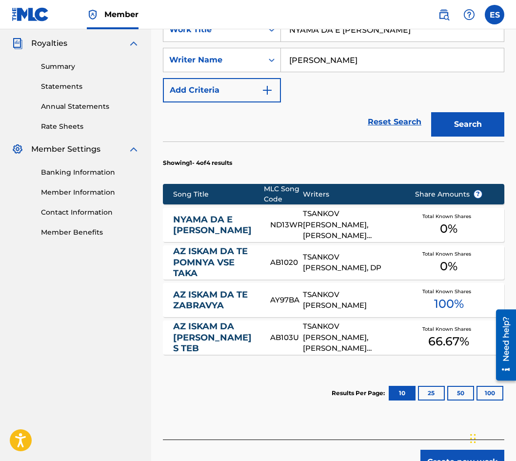
scroll to position [332, 0]
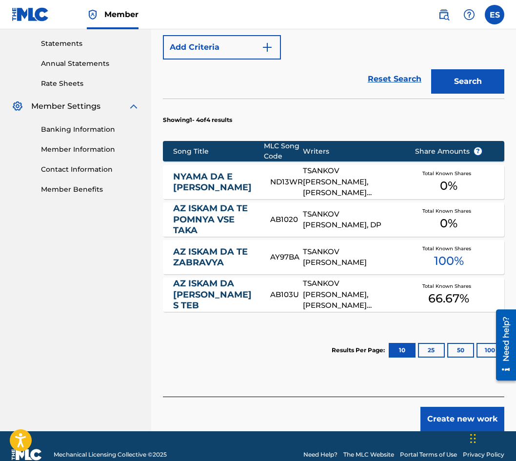
click at [204, 177] on link "NYAMA DA E [PERSON_NAME]" at bounding box center [215, 182] width 84 height 22
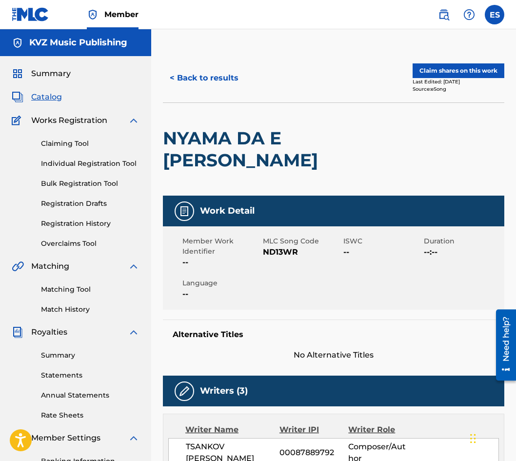
click at [185, 84] on button "< Back to results" at bounding box center [204, 78] width 82 height 24
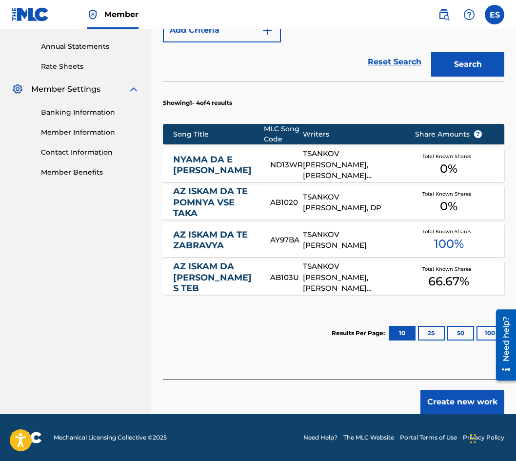
click at [427, 391] on button "Create new work" at bounding box center [463, 402] width 84 height 24
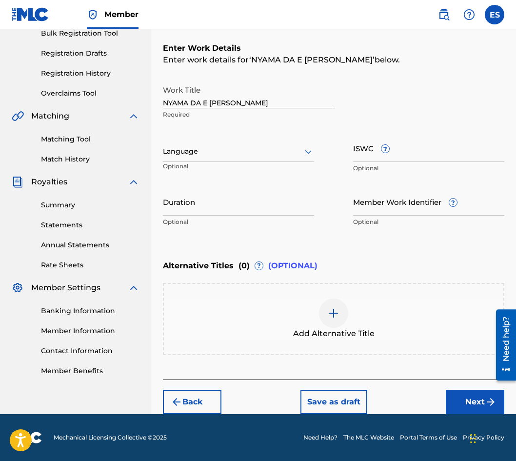
click at [186, 151] on div at bounding box center [238, 151] width 151 height 12
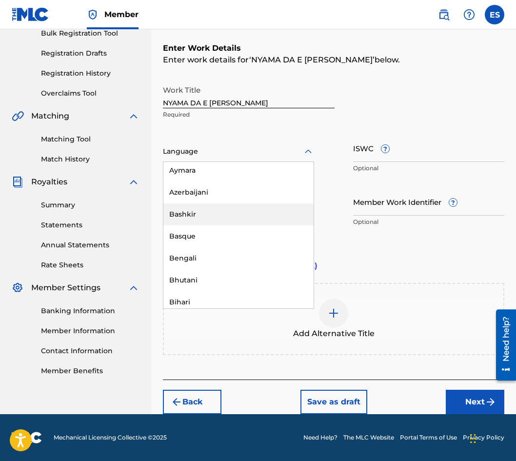
scroll to position [342, 0]
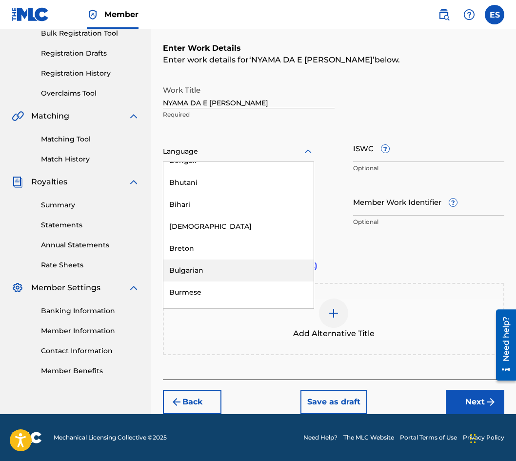
click at [192, 268] on div "Bulgarian" at bounding box center [239, 271] width 150 height 22
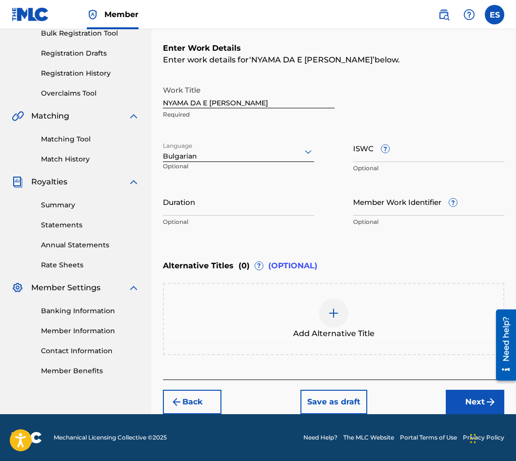
click at [209, 213] on input "Duration" at bounding box center [238, 202] width 151 height 28
type input "04:11"
click at [315, 306] on div "Add Alternative Title" at bounding box center [334, 319] width 340 height 41
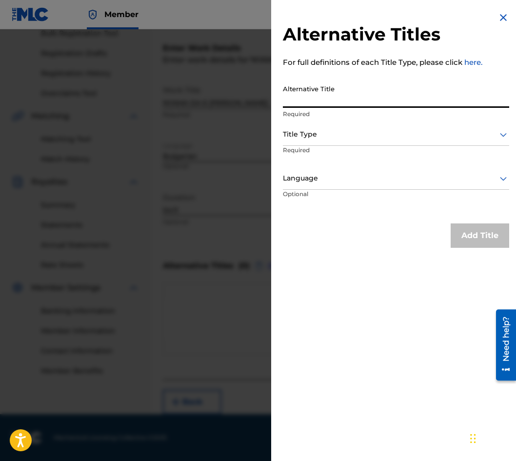
paste input "НЯМА ДА Е ВИНАГИ ТАКА"
type input "НЯМА ДА Е ВИНАГИ ТАКА"
click at [330, 133] on div at bounding box center [396, 134] width 227 height 12
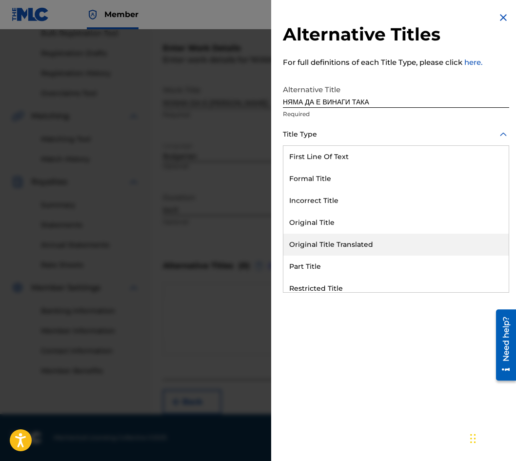
click at [361, 244] on div "Original Title Translated" at bounding box center [397, 245] width 226 height 22
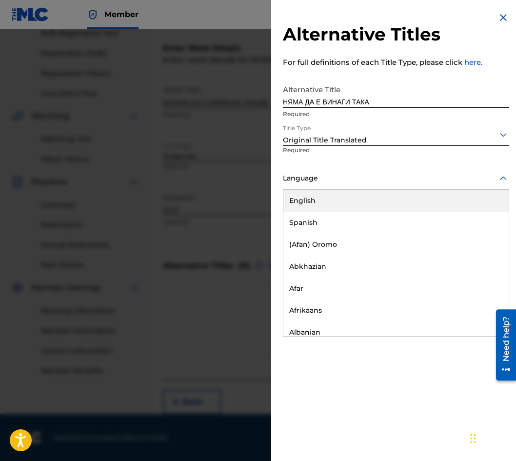
click at [343, 168] on div "Language" at bounding box center [396, 179] width 227 height 22
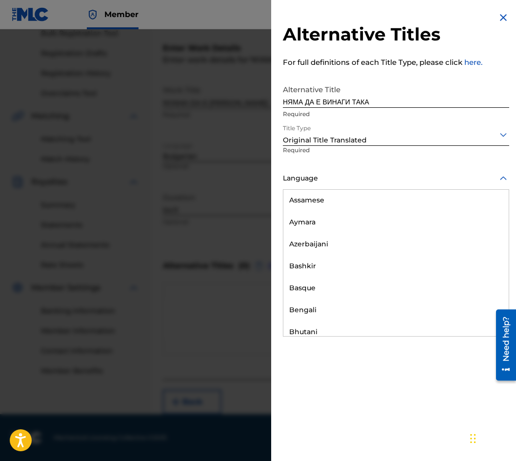
scroll to position [391, 0]
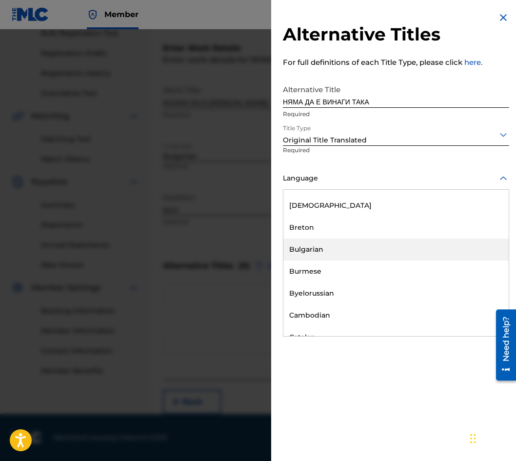
click at [360, 247] on div "Bulgarian" at bounding box center [397, 250] width 226 height 22
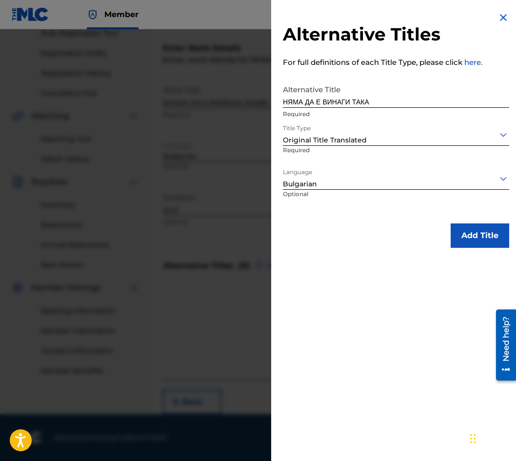
click at [467, 237] on button "Add Title" at bounding box center [480, 236] width 59 height 24
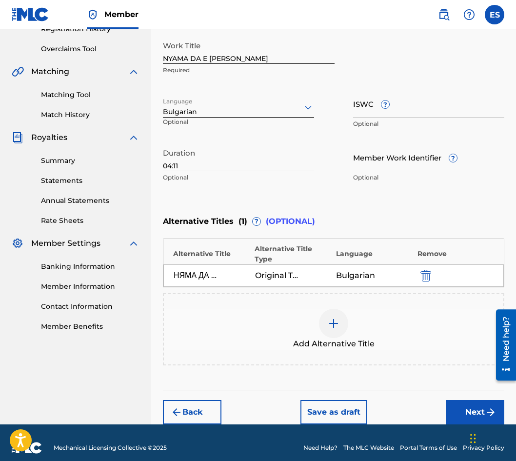
click at [464, 400] on button "Next" at bounding box center [475, 412] width 59 height 24
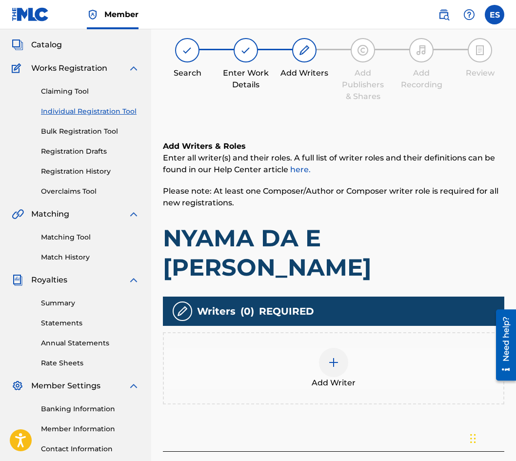
scroll to position [44, 0]
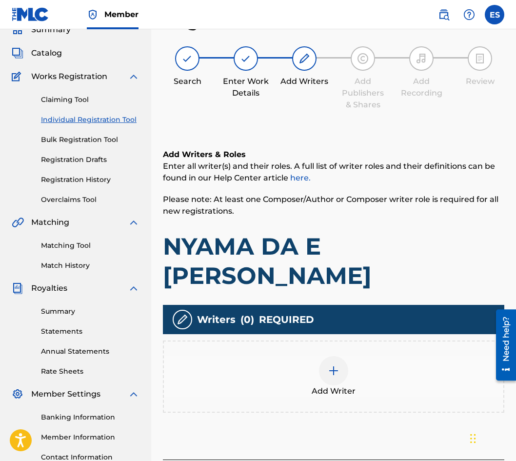
click at [341, 386] on span "Add Writer" at bounding box center [334, 392] width 44 height 12
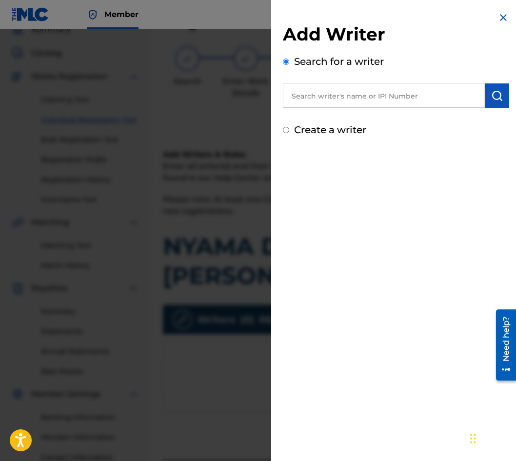
paste input "90001 29 14 49"
click at [338, 94] on input "90001 29 14 49" at bounding box center [384, 95] width 202 height 24
click at [341, 92] on input "90001 29 14 49" at bounding box center [384, 95] width 202 height 24
click at [331, 90] on input "90001 29 1449" at bounding box center [384, 95] width 202 height 24
click at [329, 92] on input "90001 29 1449" at bounding box center [384, 95] width 202 height 24
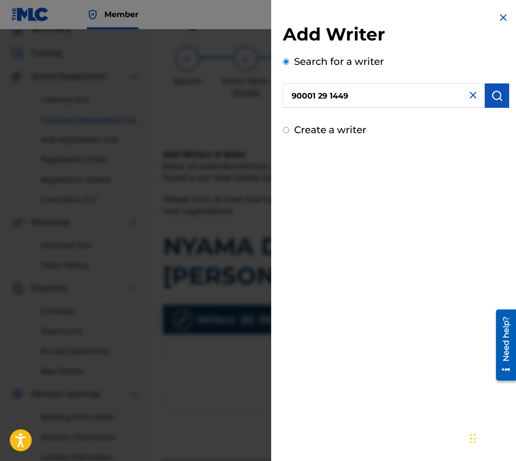
click at [330, 92] on input "90001 29 1449" at bounding box center [384, 95] width 202 height 24
click at [317, 91] on input "90001 291449" at bounding box center [384, 95] width 202 height 24
type input "90001291449"
click at [495, 93] on img "submit" at bounding box center [498, 96] width 12 height 12
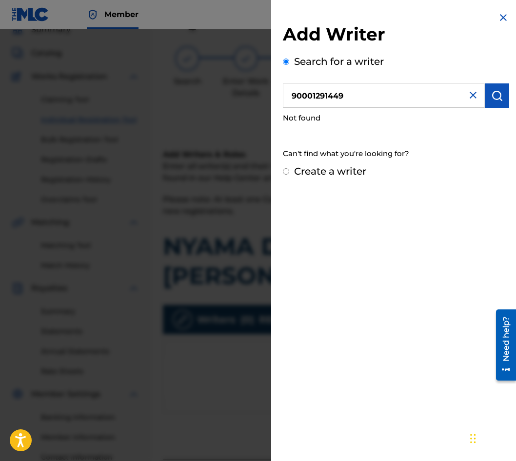
click at [471, 92] on img at bounding box center [474, 95] width 12 height 12
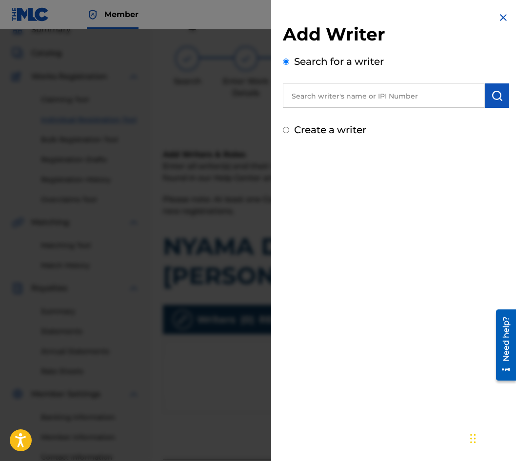
click at [284, 132] on input "Create a writer" at bounding box center [286, 130] width 6 height 6
radio input "false"
radio input "true"
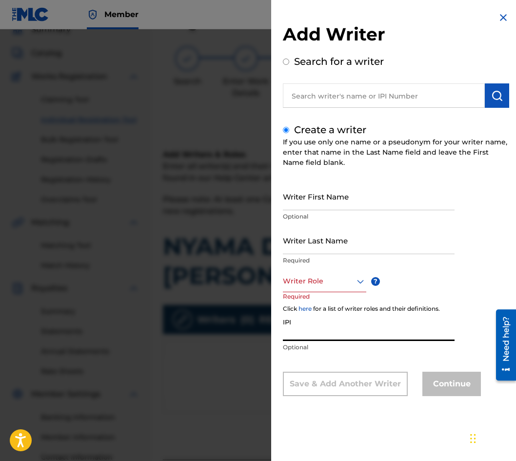
paste input "90001 29 14 49"
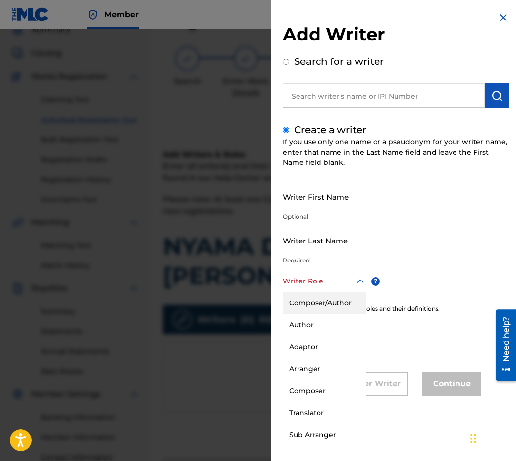
click at [338, 290] on div "Writer Role" at bounding box center [324, 281] width 83 height 22
click at [327, 328] on div "Author" at bounding box center [325, 325] width 82 height 22
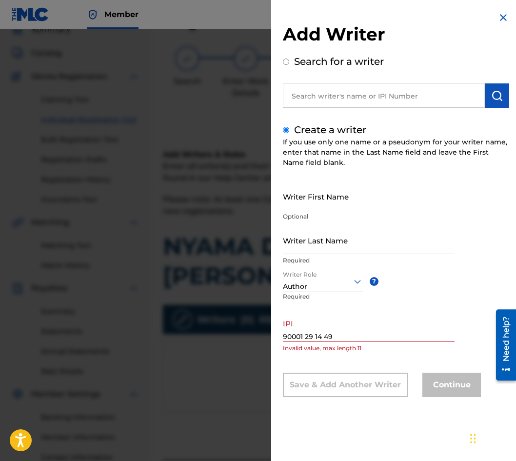
click at [317, 333] on input "90001 29 14 49" at bounding box center [369, 328] width 172 height 28
click at [315, 333] on input "90001 29 14 49" at bounding box center [369, 328] width 172 height 28
click at [307, 330] on input "90001 2914 49" at bounding box center [369, 328] width 172 height 28
click at [321, 329] on input "900012914 49" at bounding box center [369, 328] width 172 height 28
type input "90001291449"
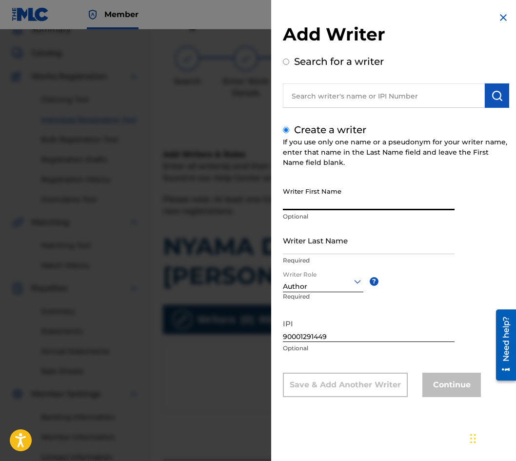
paste input "[PERSON_NAME]"
type input "[PERSON_NAME]"
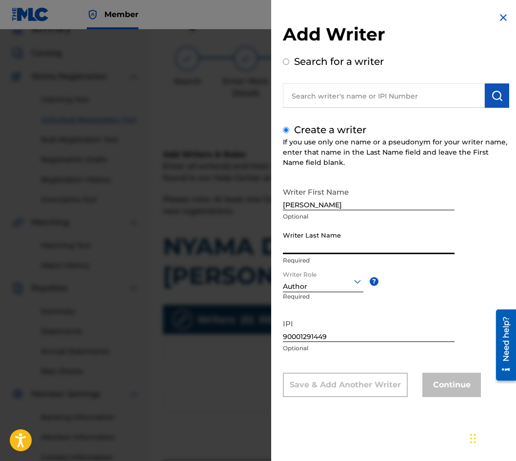
paste input "[PERSON_NAME]"
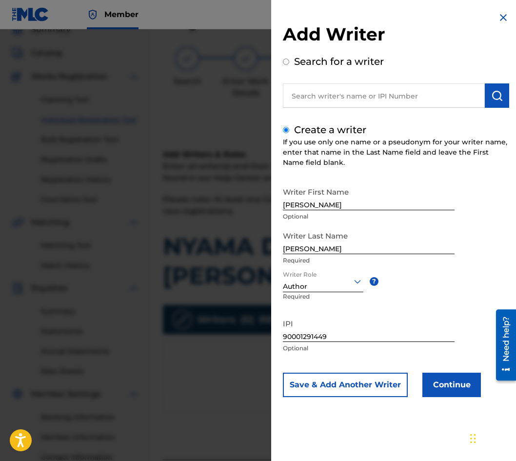
click at [372, 249] on input "[PERSON_NAME]" at bounding box center [369, 241] width 172 height 28
paste input "BAKALOV"
type input "[PERSON_NAME] [PERSON_NAME]"
click at [445, 385] on button "Continue" at bounding box center [452, 385] width 59 height 24
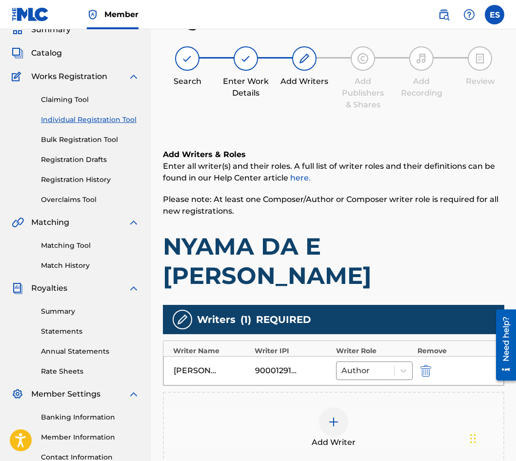
scroll to position [189, 0]
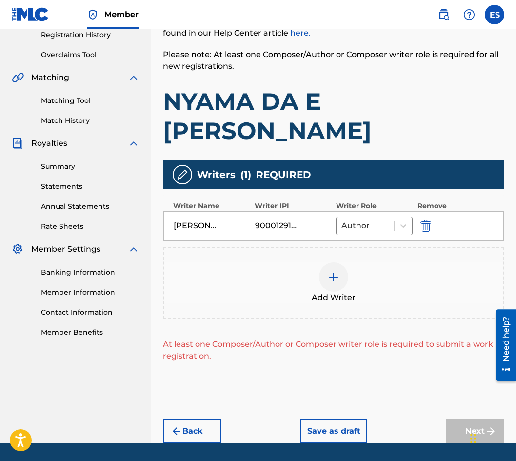
click at [324, 292] on span "Add Writer" at bounding box center [334, 298] width 44 height 12
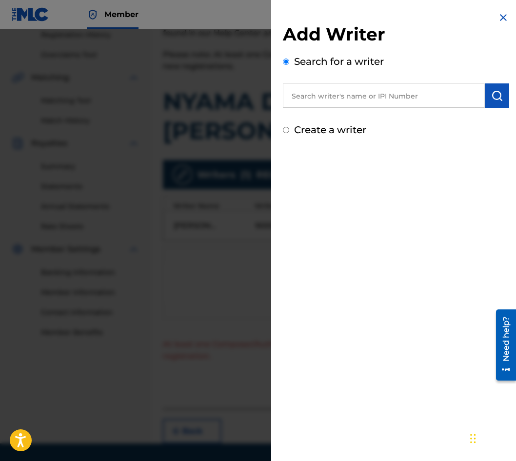
paste input "00089 17 61 39"
click at [341, 95] on input "00089 17 61 39" at bounding box center [384, 95] width 202 height 24
click at [330, 93] on input "00089 17 6139" at bounding box center [384, 95] width 202 height 24
click at [320, 91] on input "00089 176139" at bounding box center [384, 95] width 202 height 24
type input "00089176139"
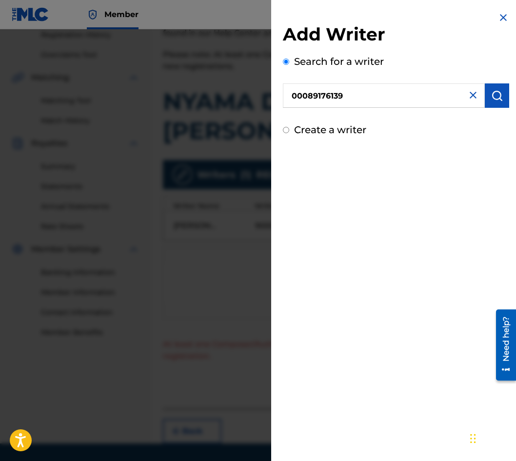
click at [494, 102] on button "submit" at bounding box center [497, 95] width 24 height 24
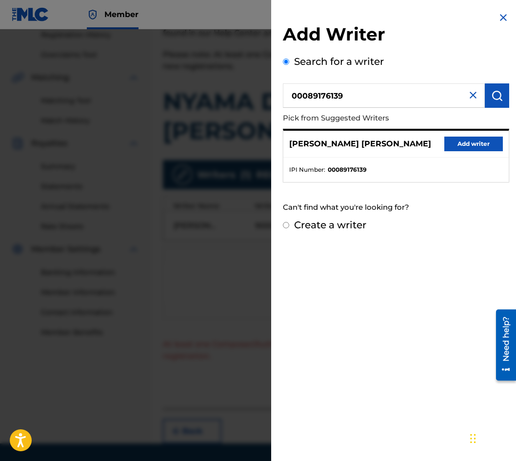
click at [290, 227] on div "Create a writer" at bounding box center [396, 225] width 227 height 15
click at [291, 226] on div "Create a writer" at bounding box center [396, 225] width 227 height 15
click at [287, 225] on input "Create a writer" at bounding box center [286, 225] width 6 height 6
radio input "false"
radio input "true"
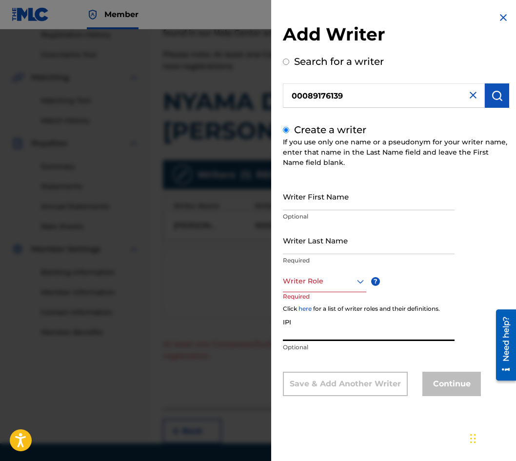
paste input "00089 17 61 39"
click at [308, 336] on input "00089 17 61 39" at bounding box center [369, 327] width 172 height 28
click at [315, 332] on input "0008917 61 39" at bounding box center [369, 327] width 172 height 28
click at [323, 329] on input "000891761 39" at bounding box center [369, 327] width 172 height 28
click at [321, 330] on input "000891761 39" at bounding box center [369, 327] width 172 height 28
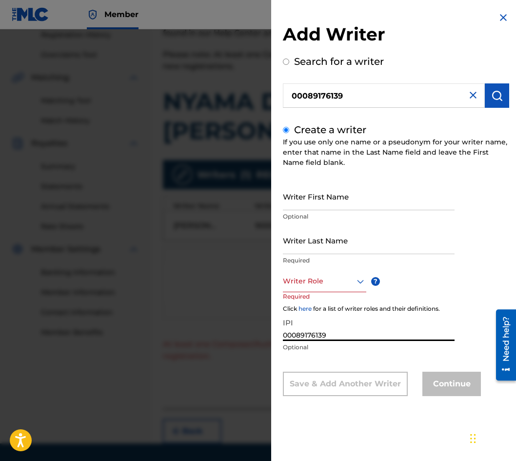
type input "00089176139"
click at [341, 285] on div at bounding box center [324, 281] width 83 height 12
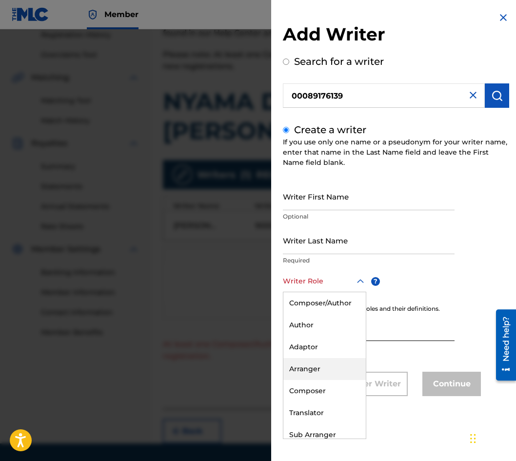
click at [330, 369] on div "Arranger" at bounding box center [325, 369] width 82 height 22
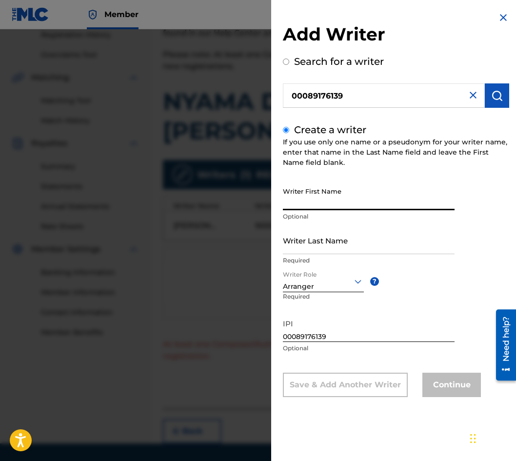
paste input "RAZVIGOR"
type input "RAZVIGOR"
click at [288, 66] on div "Search for a writer 00089176139" at bounding box center [396, 81] width 227 height 54
click at [287, 63] on input "Search for a writer" at bounding box center [286, 62] width 6 height 6
radio input "true"
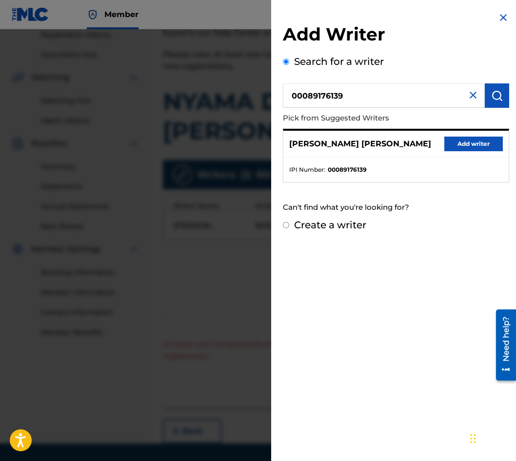
click at [454, 137] on button "Add writer" at bounding box center [474, 144] width 59 height 15
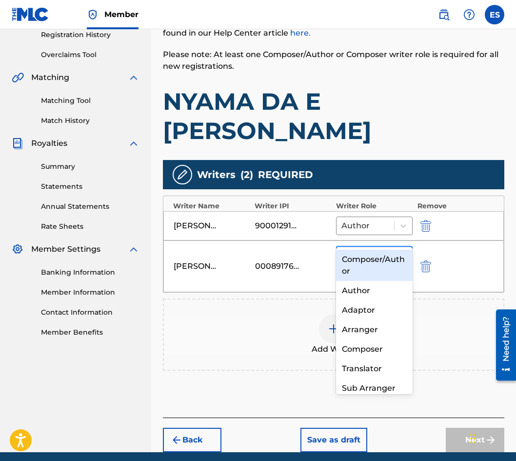
click at [366, 253] on div at bounding box center [365, 260] width 47 height 14
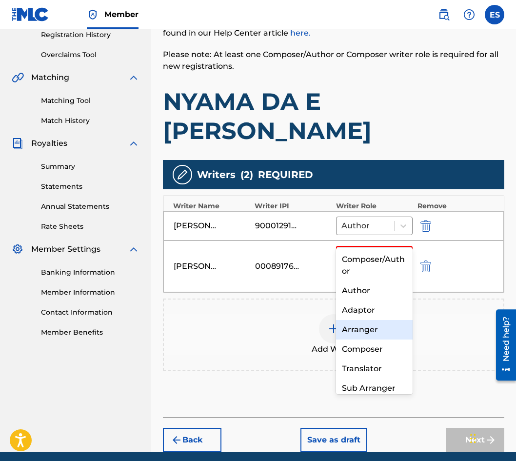
click at [381, 330] on div "Arranger" at bounding box center [374, 330] width 77 height 20
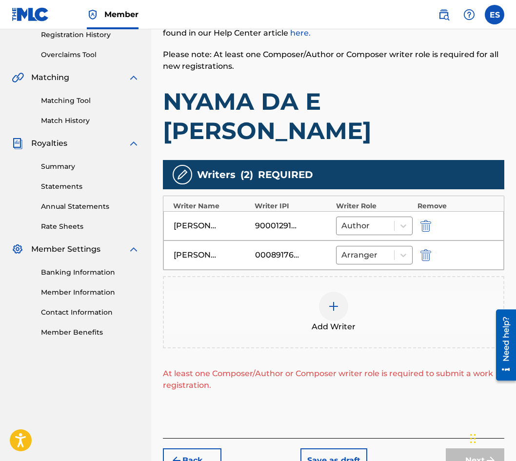
click at [408, 276] on div "Add Writer" at bounding box center [334, 312] width 342 height 72
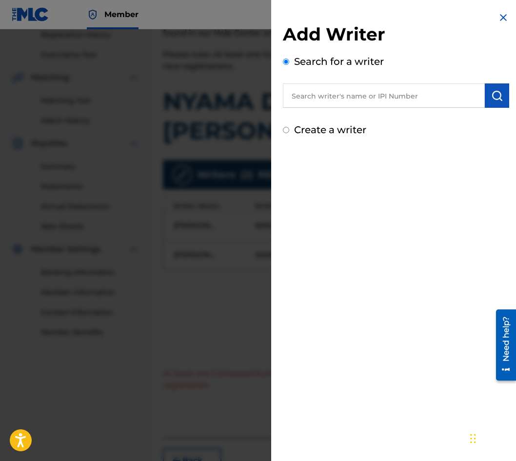
paste input "00087889792"
type input "00087889792"
click at [499, 92] on img "submit" at bounding box center [498, 96] width 12 height 12
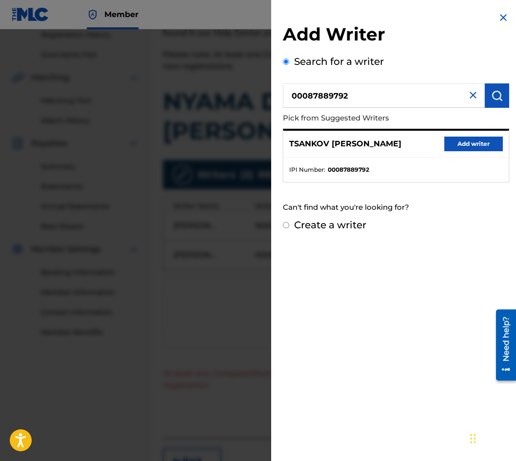
click at [471, 146] on button "Add writer" at bounding box center [474, 144] width 59 height 15
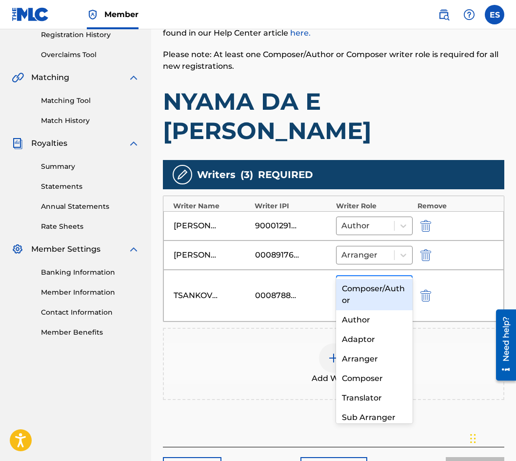
click at [347, 282] on div at bounding box center [365, 289] width 47 height 14
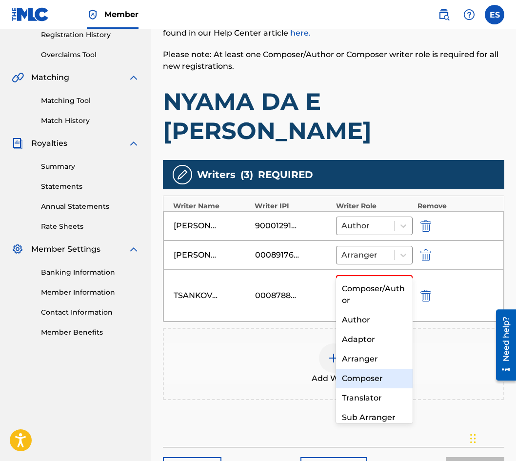
click at [345, 372] on div "Composer" at bounding box center [374, 379] width 77 height 20
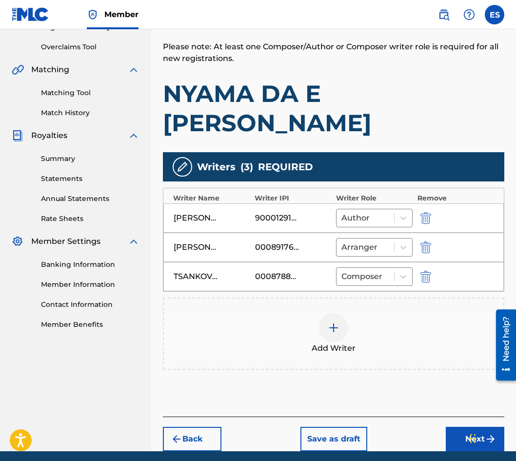
scroll to position [205, 0]
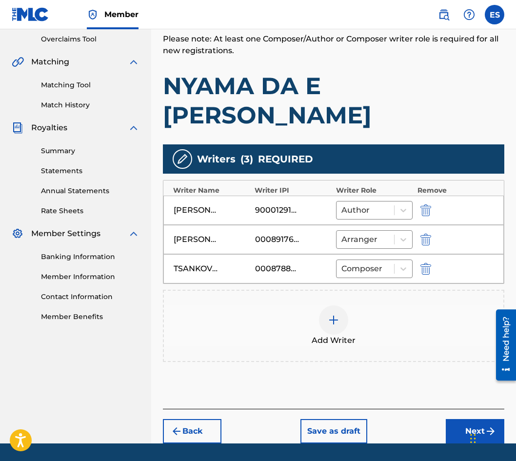
click at [478, 419] on button "Next" at bounding box center [475, 431] width 59 height 24
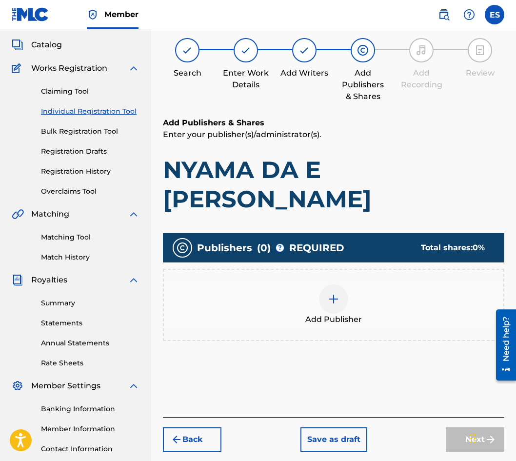
scroll to position [44, 0]
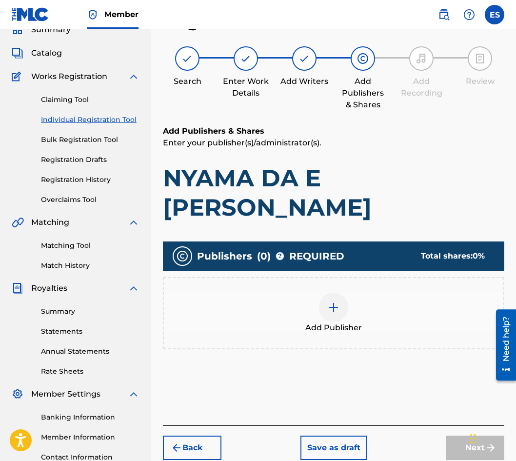
click at [332, 293] on div at bounding box center [333, 307] width 29 height 29
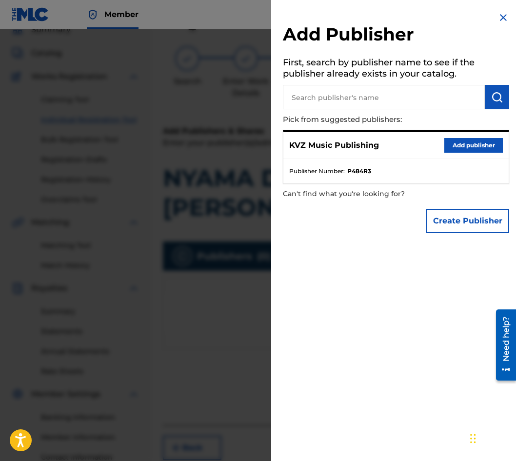
click at [453, 142] on button "Add publisher" at bounding box center [474, 145] width 59 height 15
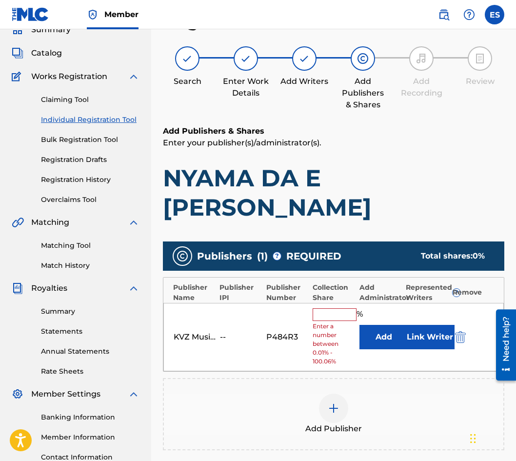
click at [341, 309] on input "text" at bounding box center [335, 315] width 44 height 13
type input "66.67"
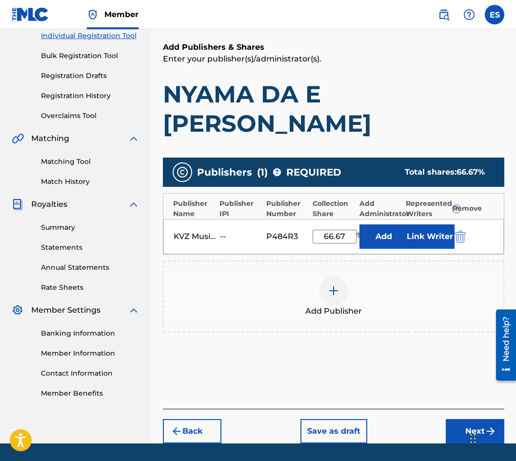
click at [470, 419] on button "Next" at bounding box center [475, 431] width 59 height 24
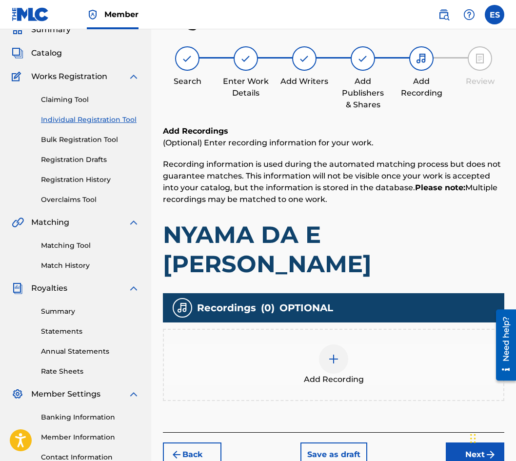
click at [321, 345] on div at bounding box center [333, 359] width 29 height 29
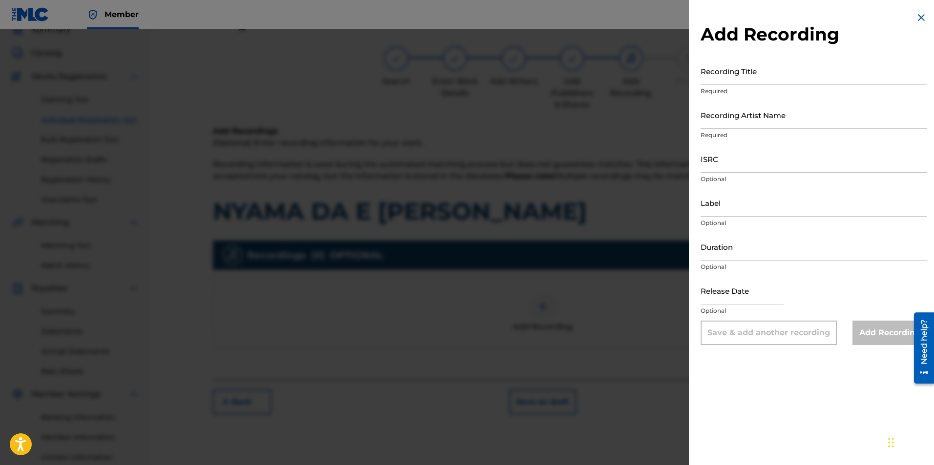
drag, startPoint x: 832, startPoint y: 240, endPoint x: 826, endPoint y: 245, distance: 7.3
paste input "04:11"
type input "04:11"
paste input "BGA262228598"
type input "BGA262228598"
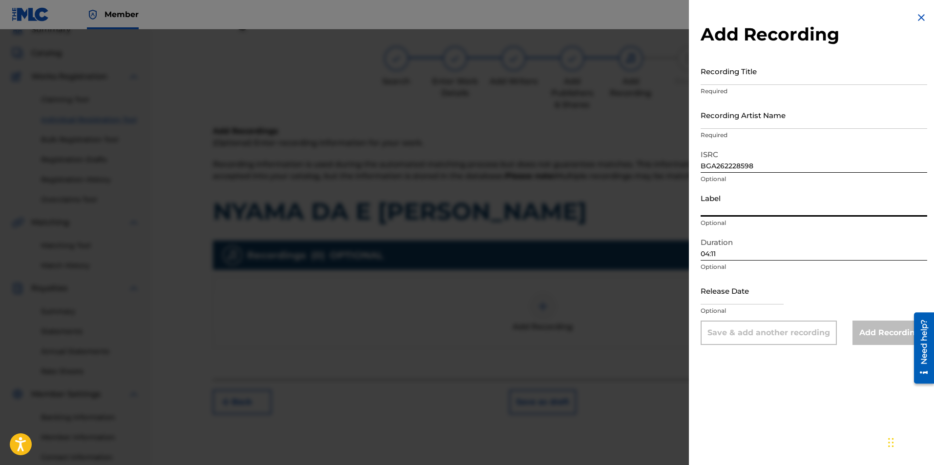
paste input "MIK BALKANTON"
type input "MIK BALKANTON"
click at [515, 108] on input "Recording Artist Name" at bounding box center [813, 115] width 227 height 28
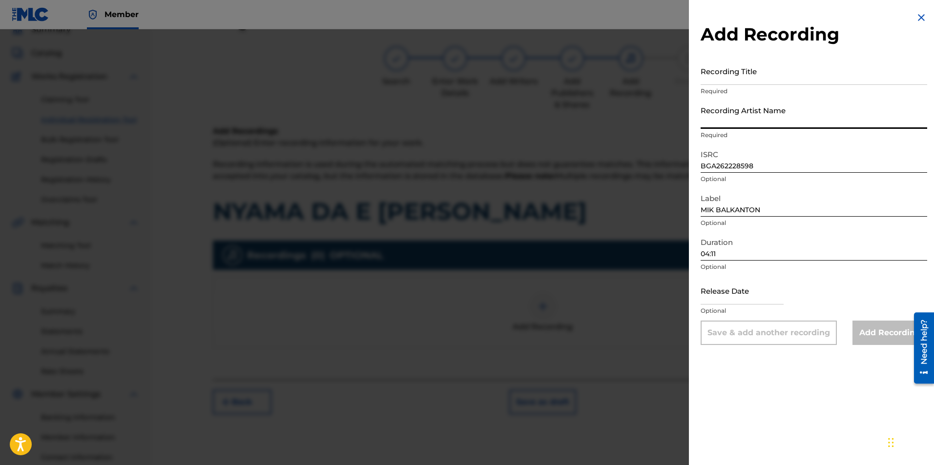
paste input "[PERSON_NAME]/Stakato"
click at [515, 117] on input "[PERSON_NAME]/Stakato" at bounding box center [813, 115] width 227 height 28
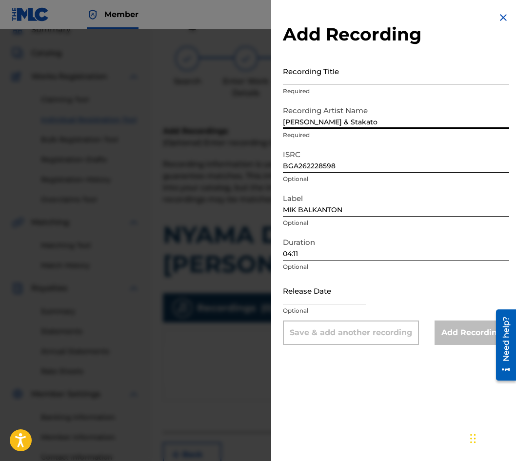
type input "[PERSON_NAME] & Stakato"
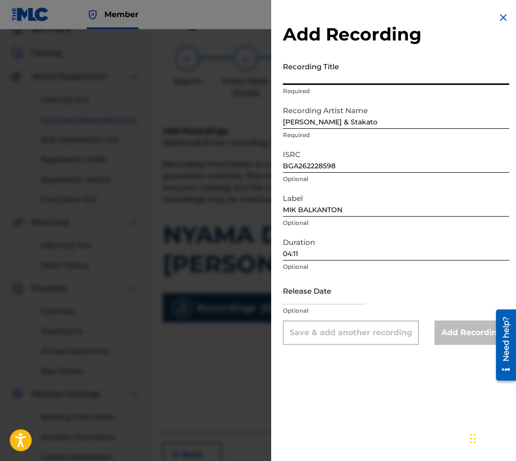
paste input "NYAMA DA E [PERSON_NAME]"
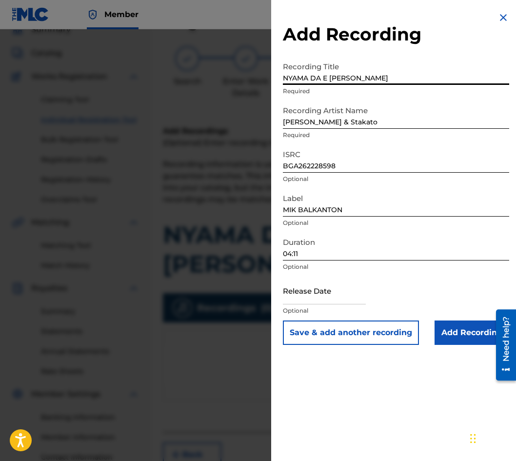
type input "NYAMA DA E [PERSON_NAME]"
click at [454, 330] on input "Add Recording" at bounding box center [472, 333] width 75 height 24
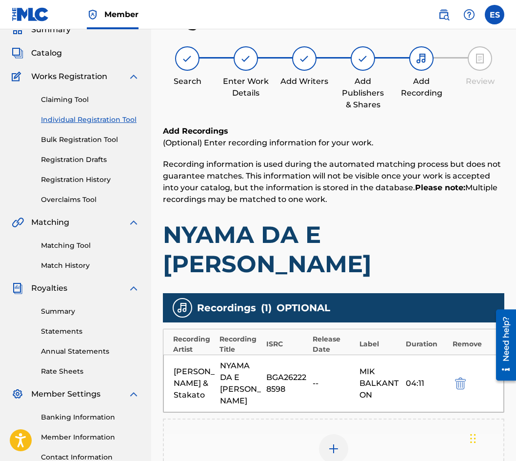
click at [335, 419] on div "Add Recording" at bounding box center [334, 455] width 342 height 72
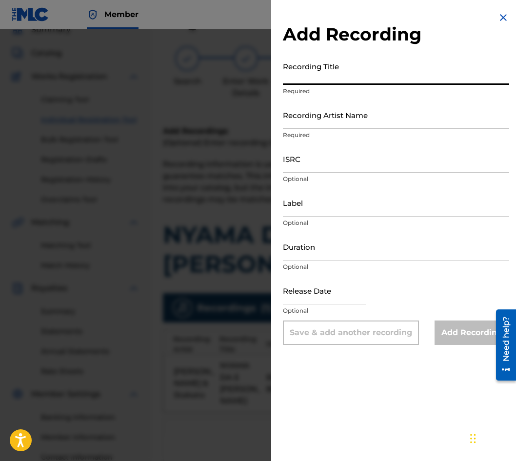
drag, startPoint x: 357, startPoint y: 68, endPoint x: 348, endPoint y: 80, distance: 14.6
paste input "NYAMA DA E [PERSON_NAME]"
type input "NYAMA DA E [PERSON_NAME]"
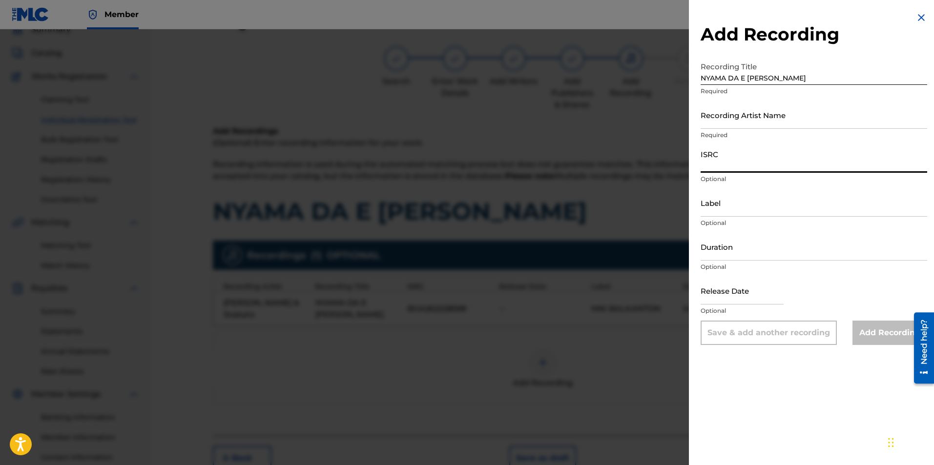
paste input "BGA672231851"
type input "BGA672231851"
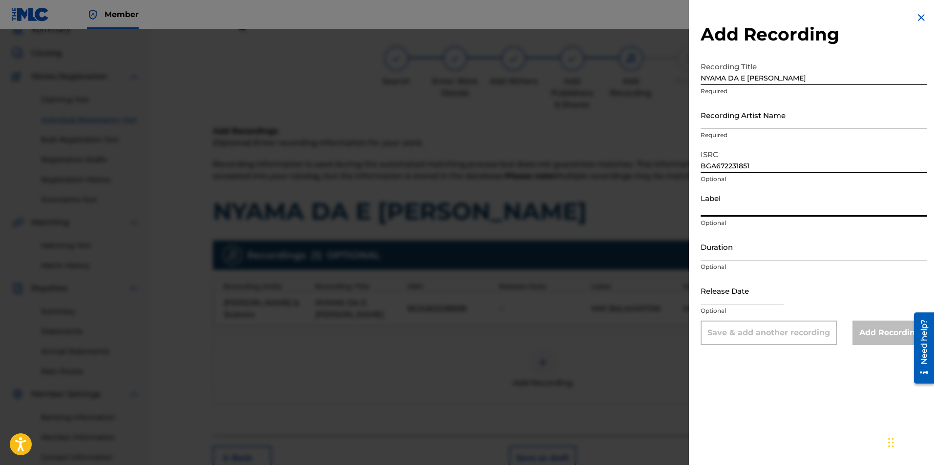
paste input "MIK BALKANTON"
type input "MIK BALKANTON"
drag, startPoint x: 753, startPoint y: 272, endPoint x: 790, endPoint y: 245, distance: 46.1
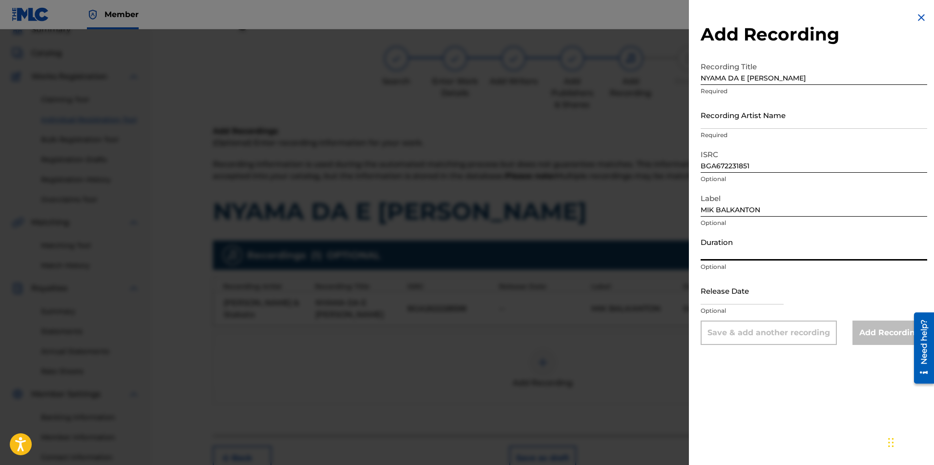
paste input "04:11"
type input "04:15"
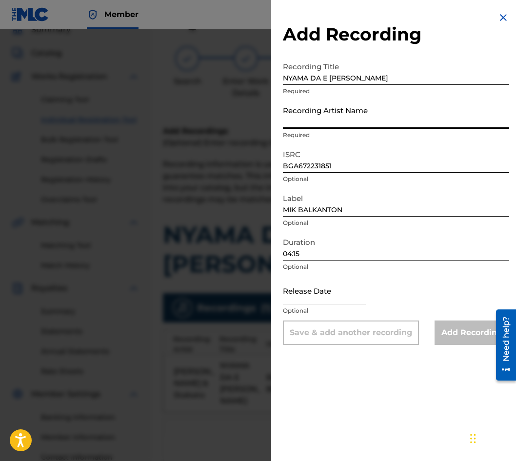
paste input "[PERSON_NAME]"
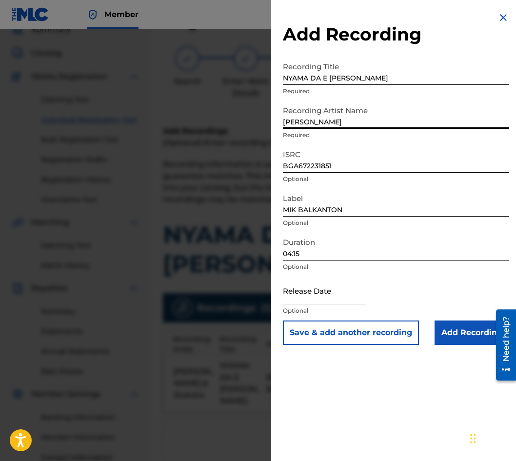
type input "[PERSON_NAME]"
click at [461, 334] on input "Add Recording" at bounding box center [472, 333] width 75 height 24
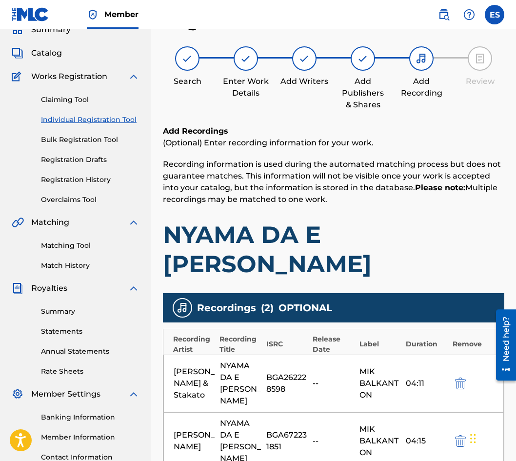
scroll to position [215, 0]
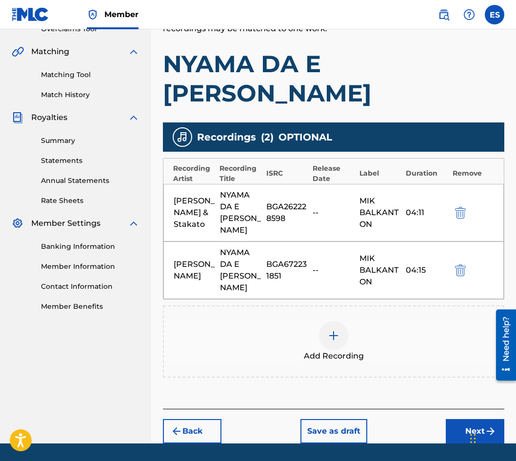
click at [339, 306] on div "Add Recording" at bounding box center [334, 342] width 342 height 72
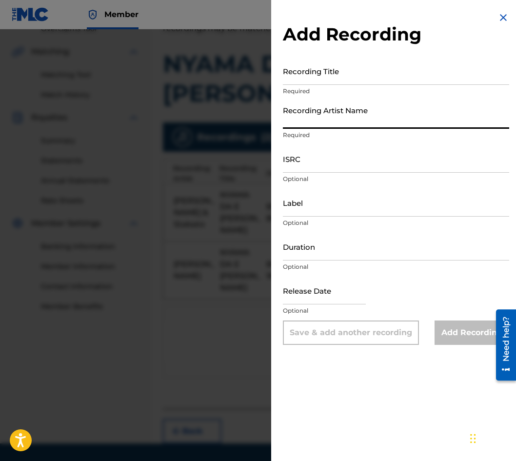
paste input "[PERSON_NAME]"
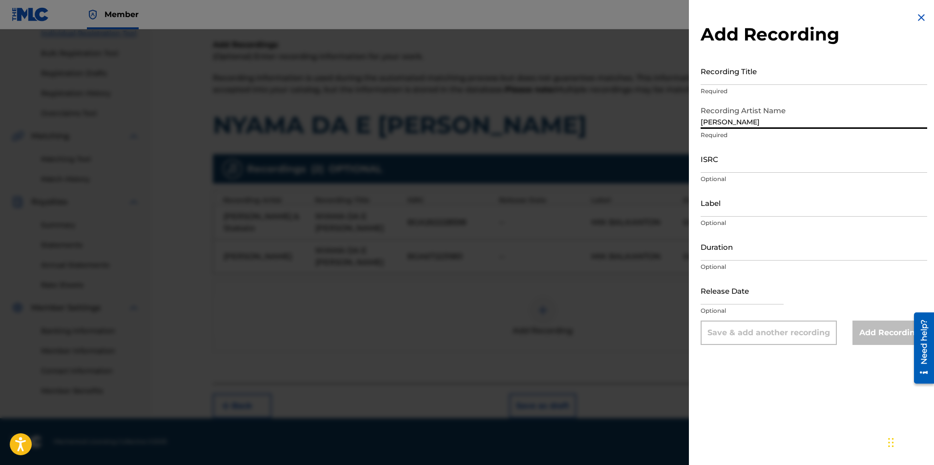
type input "[PERSON_NAME]"
drag, startPoint x: 783, startPoint y: 195, endPoint x: 755, endPoint y: 157, distance: 46.5
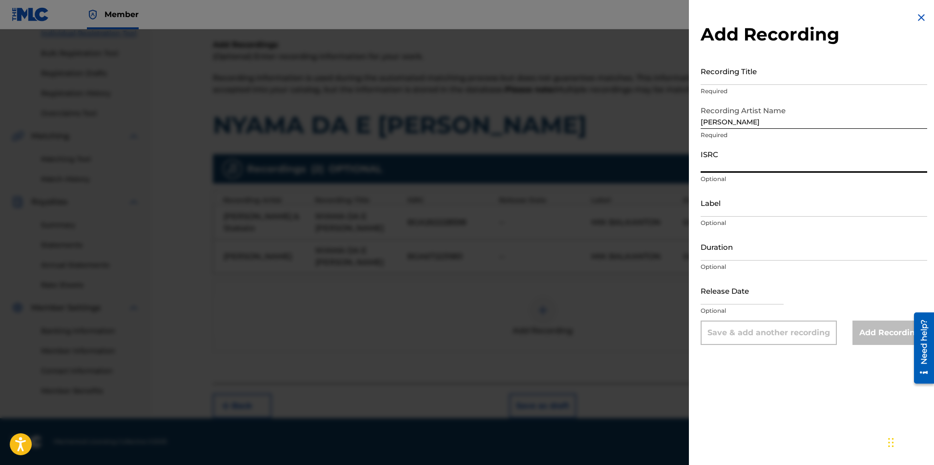
paste input "BGA262015010"
type input "BGA262015010"
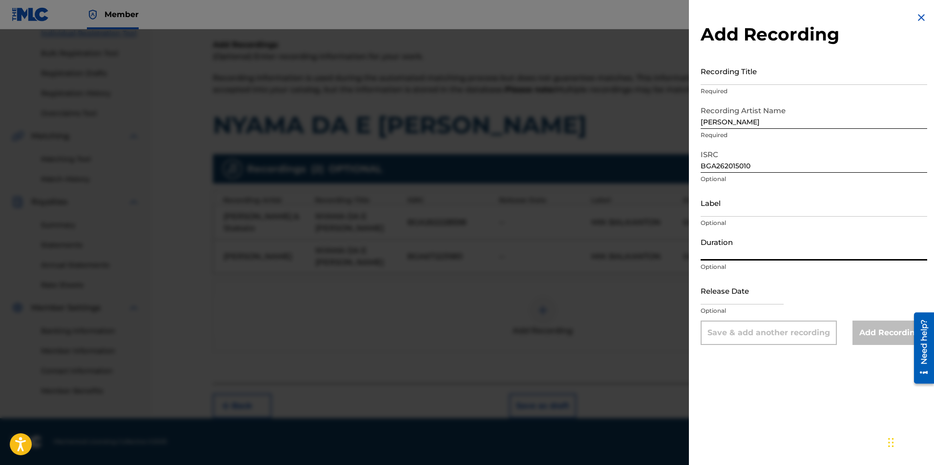
paste input "04:11"
type input "04:14"
click at [515, 208] on input "Label" at bounding box center [813, 203] width 227 height 28
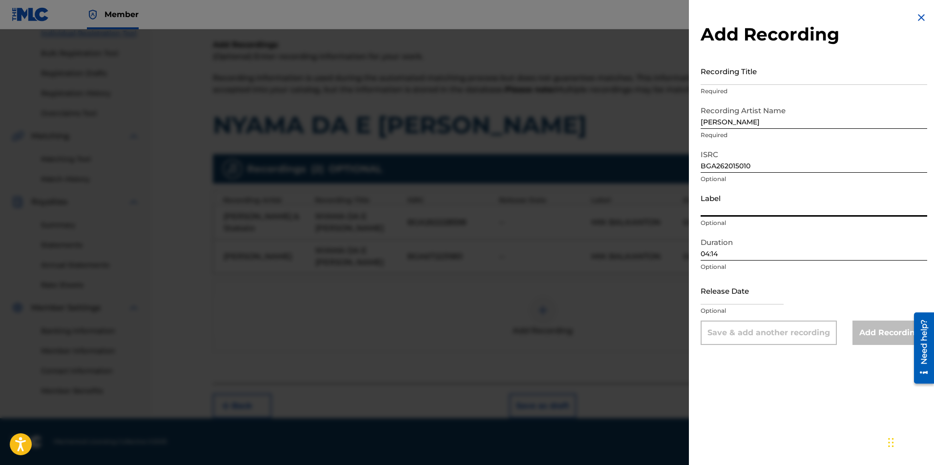
type input "BALKANTON AD"
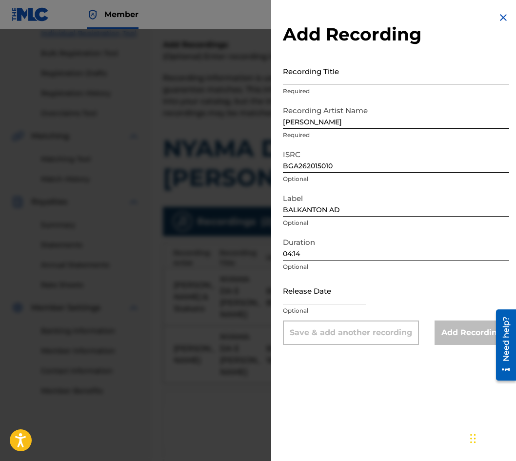
drag, startPoint x: 321, startPoint y: 57, endPoint x: 307, endPoint y: 69, distance: 19.0
paste input "NYAMA DA E [PERSON_NAME]"
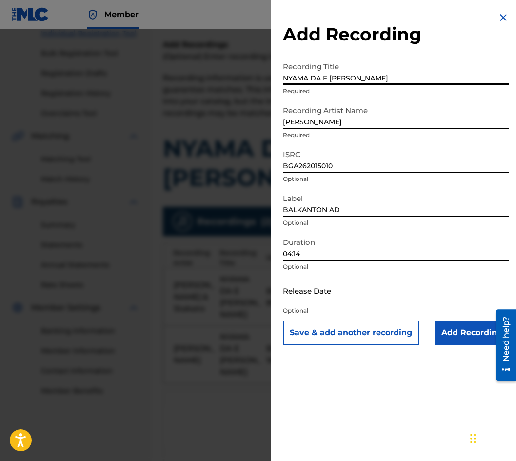
type input "NYAMA DA E [PERSON_NAME]"
drag, startPoint x: 483, startPoint y: 330, endPoint x: 485, endPoint y: 337, distance: 7.3
click at [485, 337] on input "Add Recording" at bounding box center [472, 333] width 75 height 24
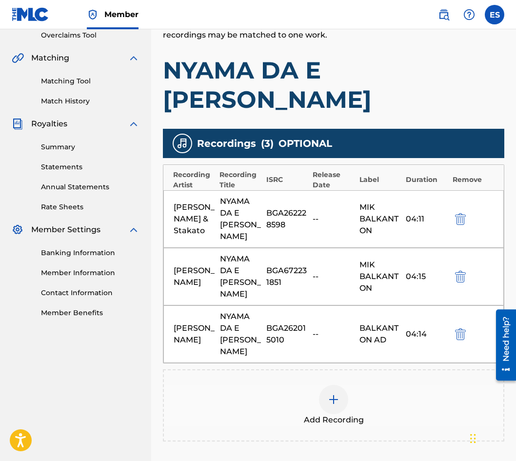
scroll to position [224, 0]
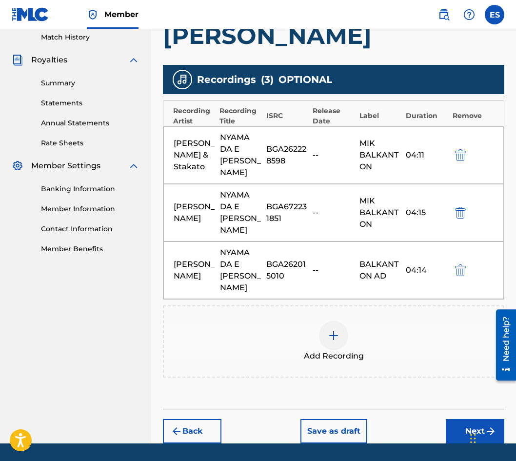
click at [446, 409] on div "Back Save as draft Next" at bounding box center [334, 426] width 342 height 35
click at [448, 419] on button "Next" at bounding box center [475, 431] width 59 height 24
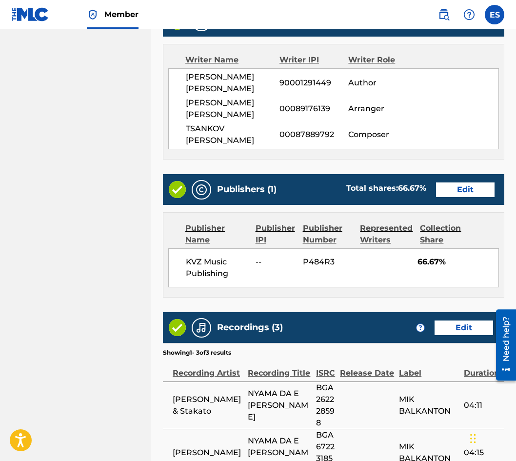
scroll to position [613, 0]
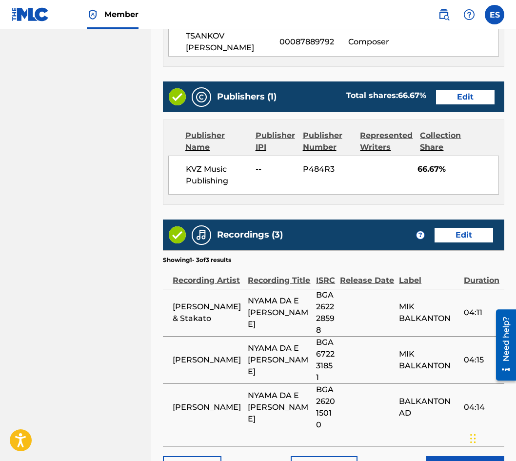
click at [308, 456] on button "Save as draft" at bounding box center [324, 468] width 67 height 24
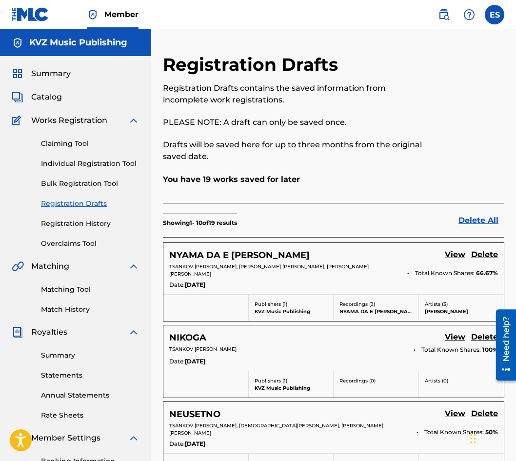
click at [62, 165] on link "Individual Registration Tool" at bounding box center [90, 164] width 99 height 10
